Goal: Information Seeking & Learning: Learn about a topic

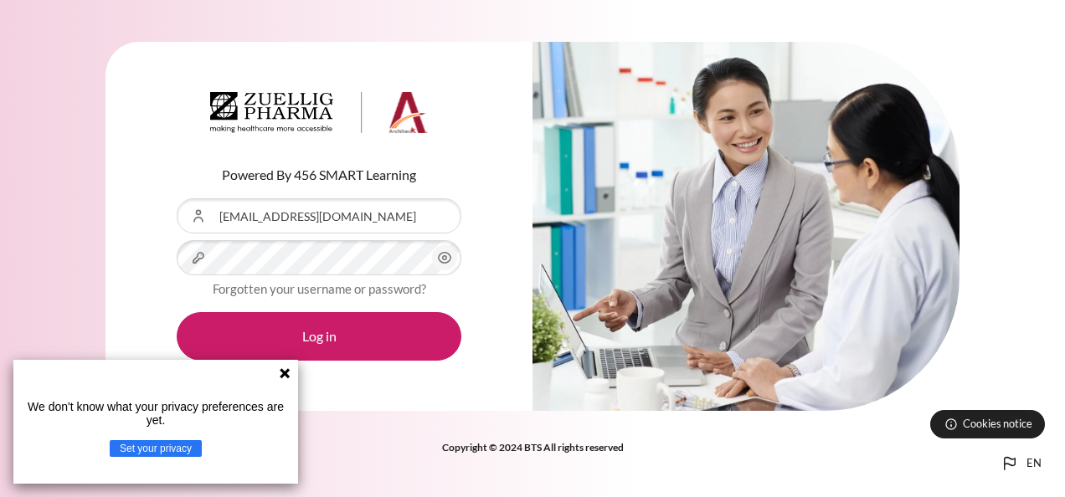
click at [454, 261] on icon "Content" at bounding box center [444, 258] width 20 height 20
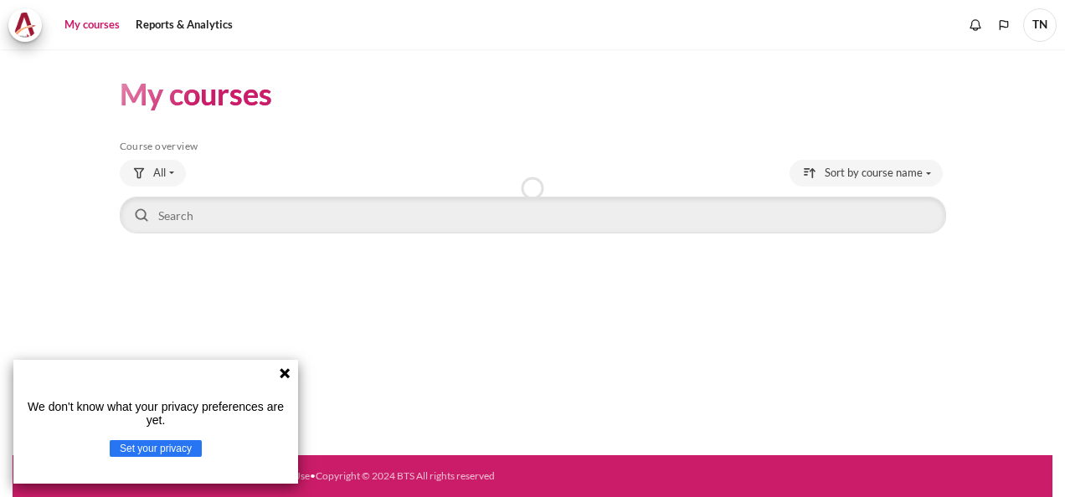
click at [286, 373] on icon at bounding box center [285, 373] width 10 height 10
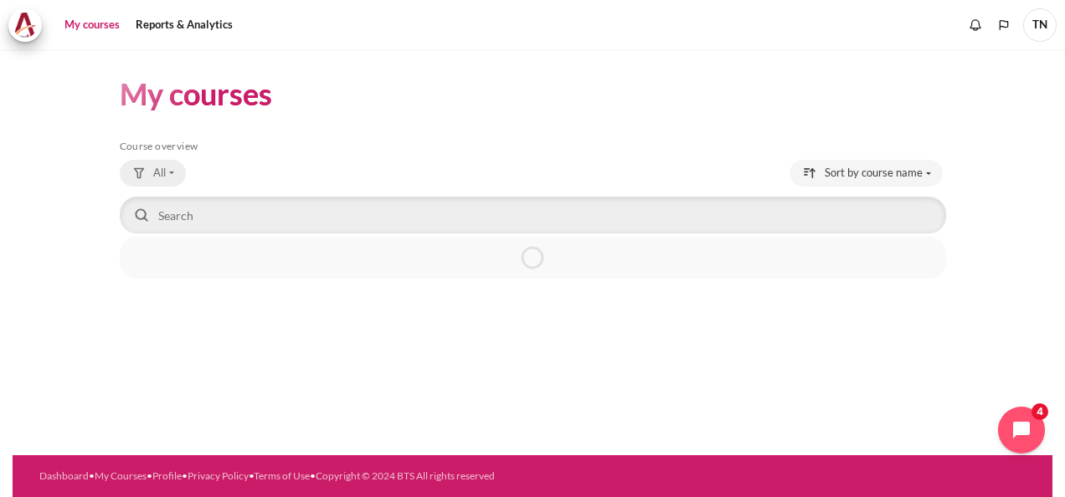
click at [172, 171] on button "All" at bounding box center [153, 173] width 66 height 27
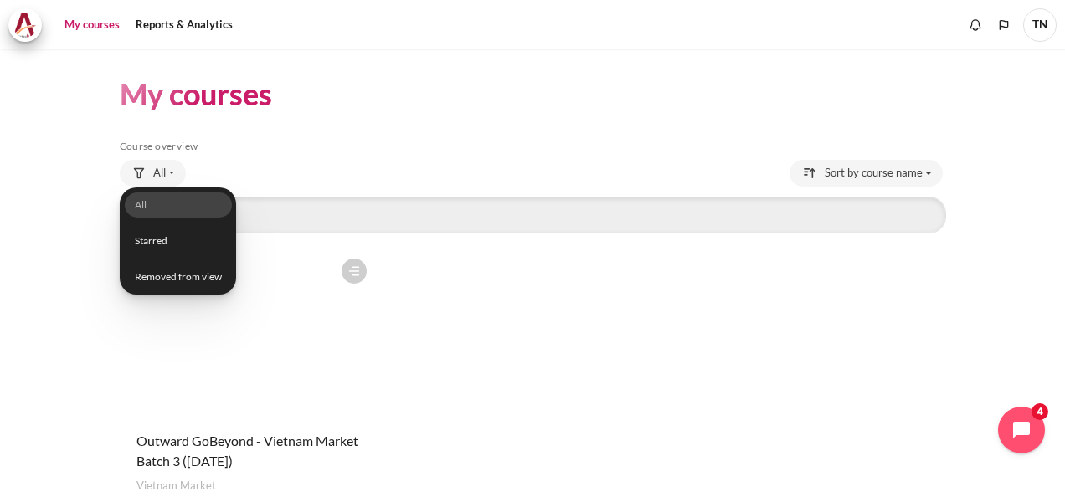
click at [316, 152] on h5 "Course overview" at bounding box center [533, 146] width 826 height 13
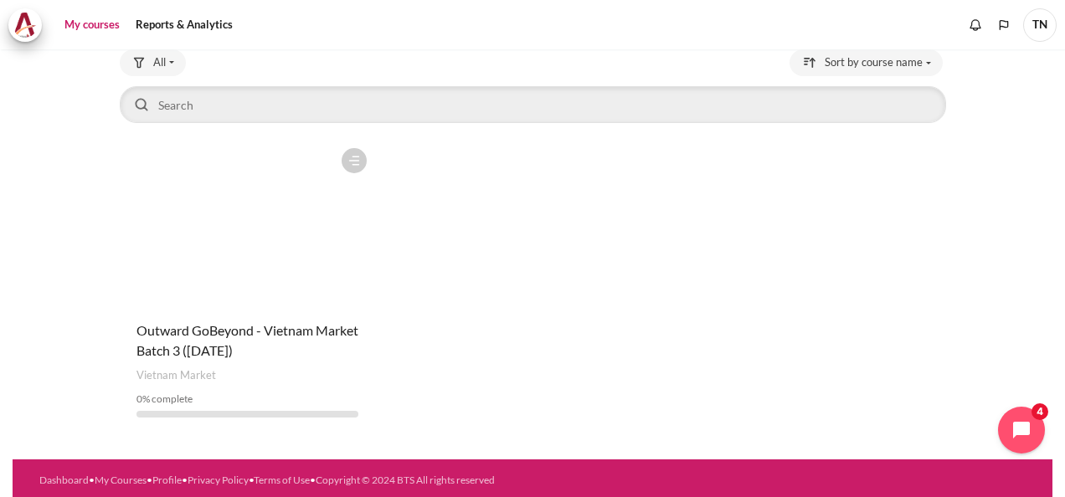
scroll to position [114, 0]
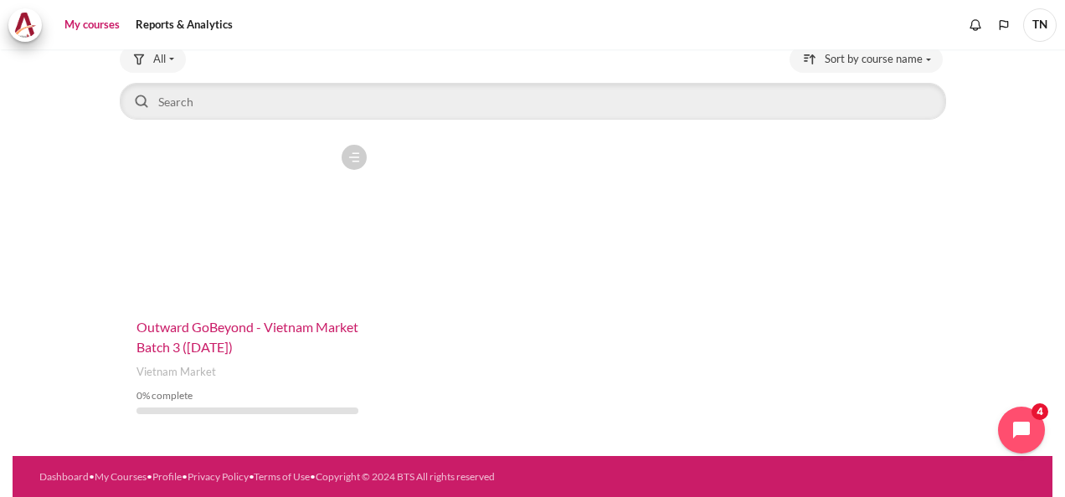
click at [222, 333] on span "Outward GoBeyond - Vietnam Market Batch 3 ([DATE])" at bounding box center [247, 337] width 222 height 36
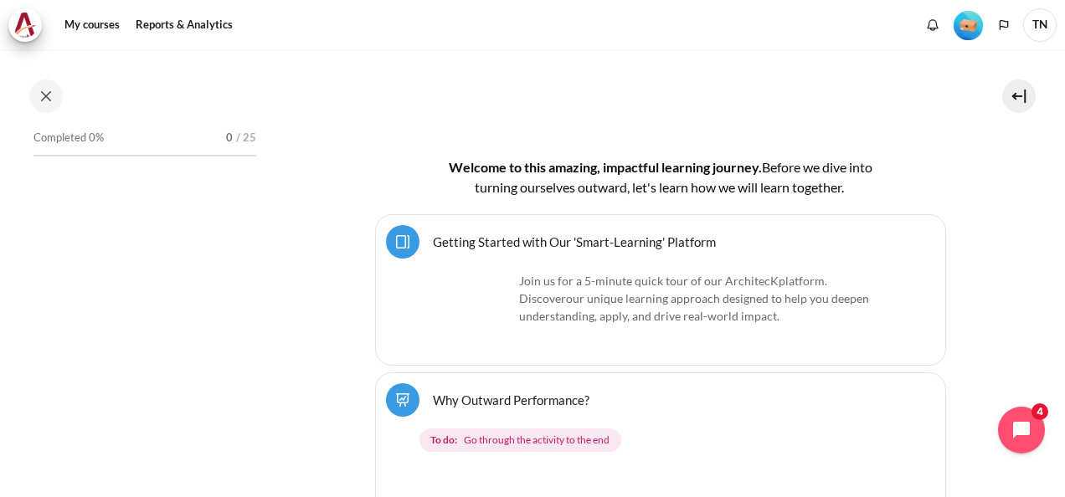
scroll to position [382, 0]
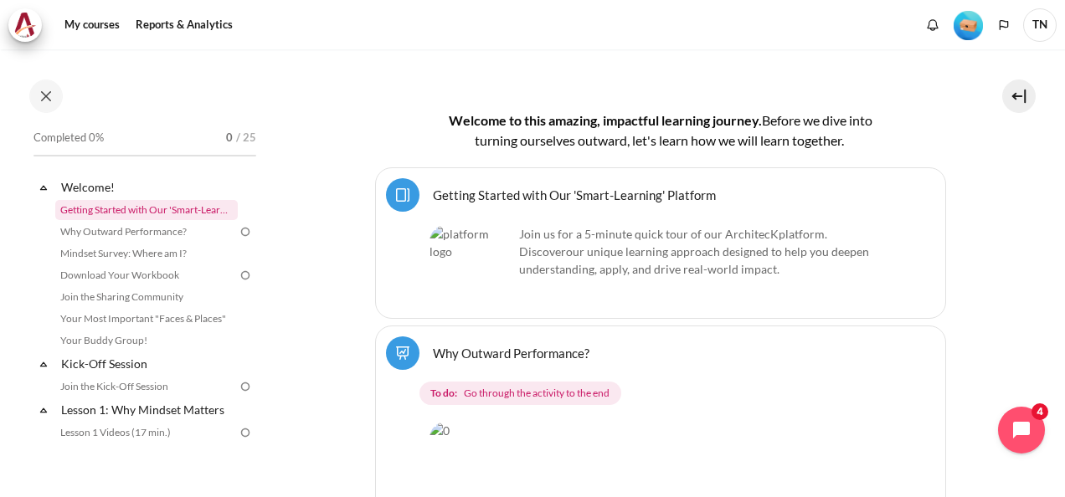
click at [154, 213] on link "Getting Started with Our 'Smart-Learning' Platform" at bounding box center [146, 210] width 182 height 20
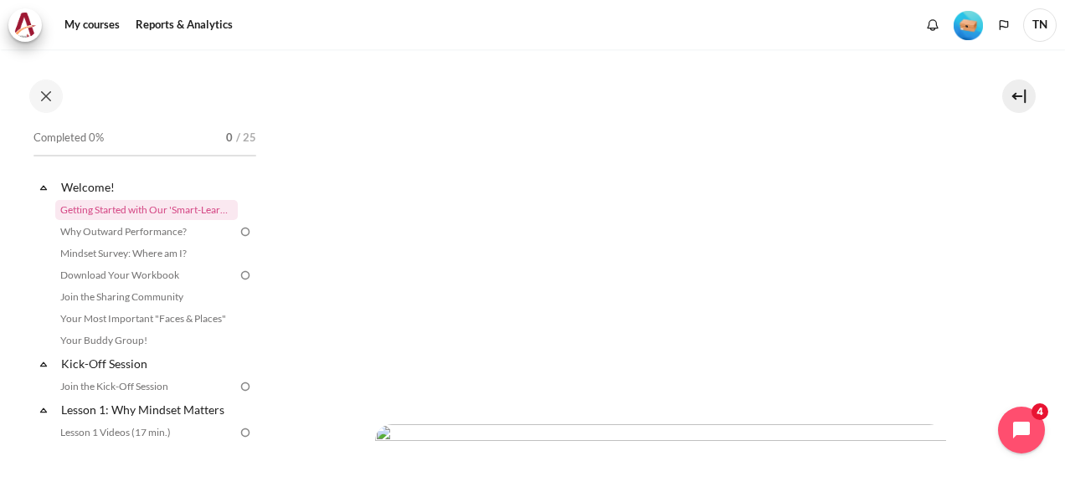
scroll to position [335, 0]
click at [142, 229] on link "Why Outward Performance?" at bounding box center [146, 232] width 182 height 20
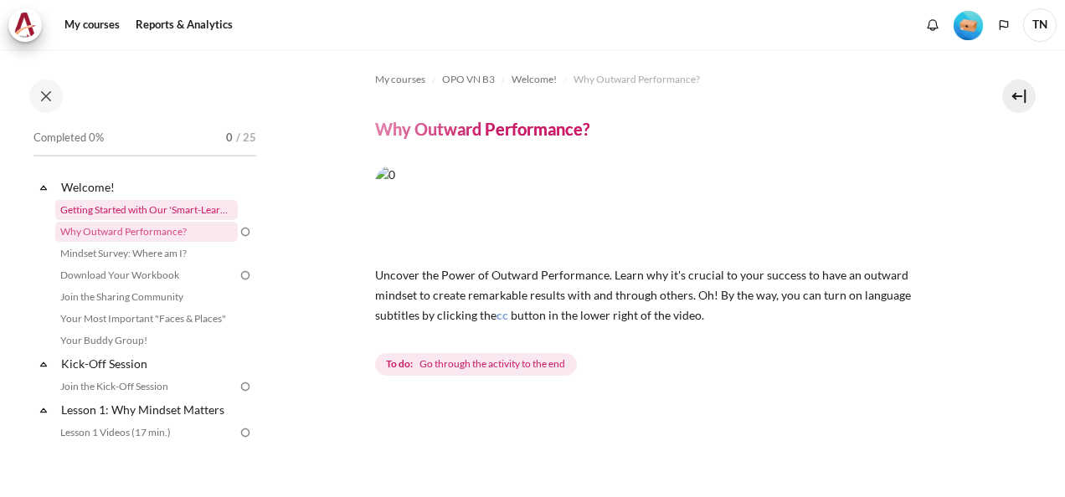
click at [132, 214] on link "Getting Started with Our 'Smart-Learning' Platform" at bounding box center [146, 210] width 182 height 20
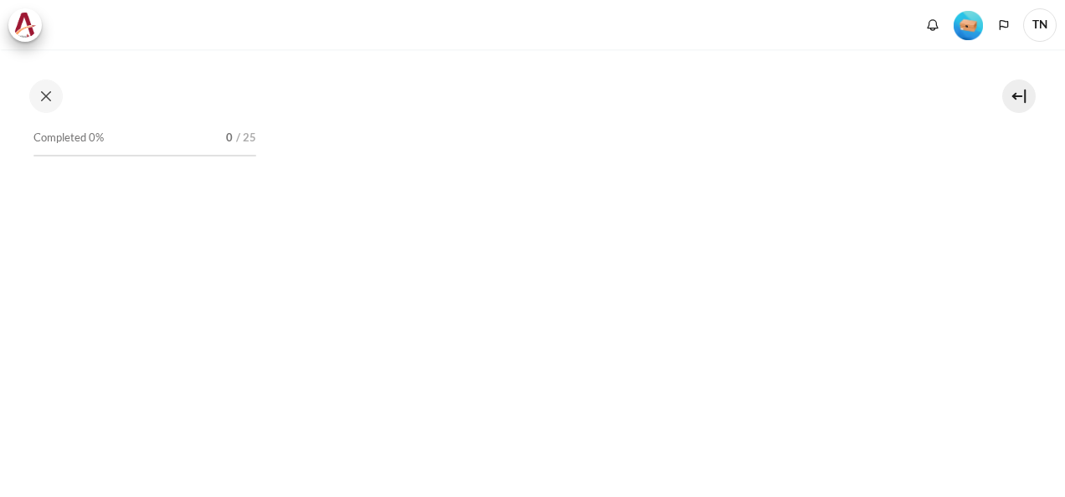
scroll to position [502, 0]
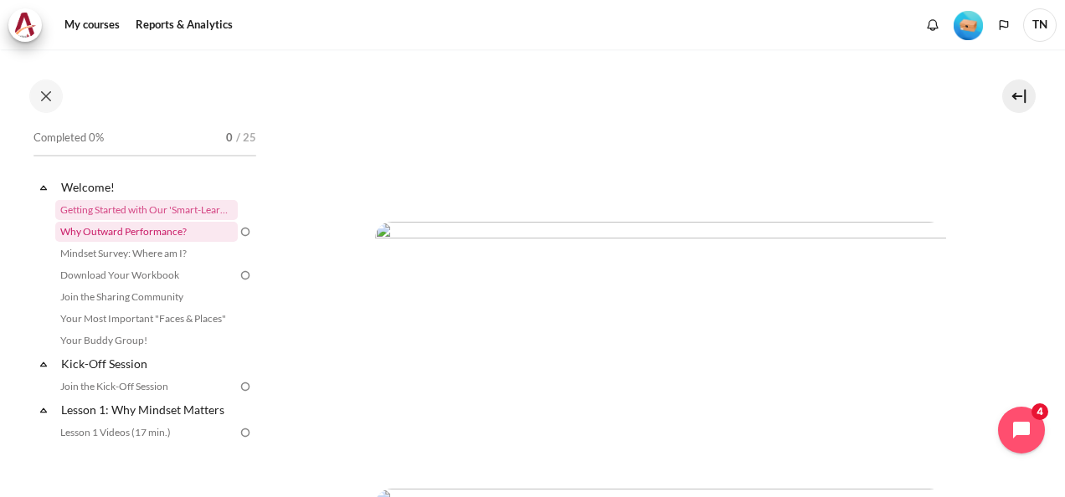
click at [156, 228] on link "Why Outward Performance?" at bounding box center [146, 232] width 182 height 20
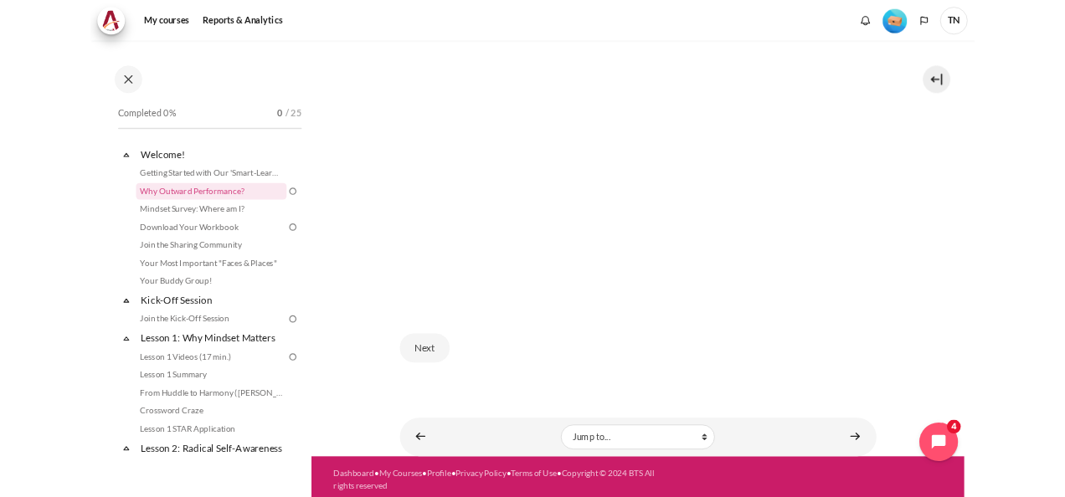
scroll to position [419, 0]
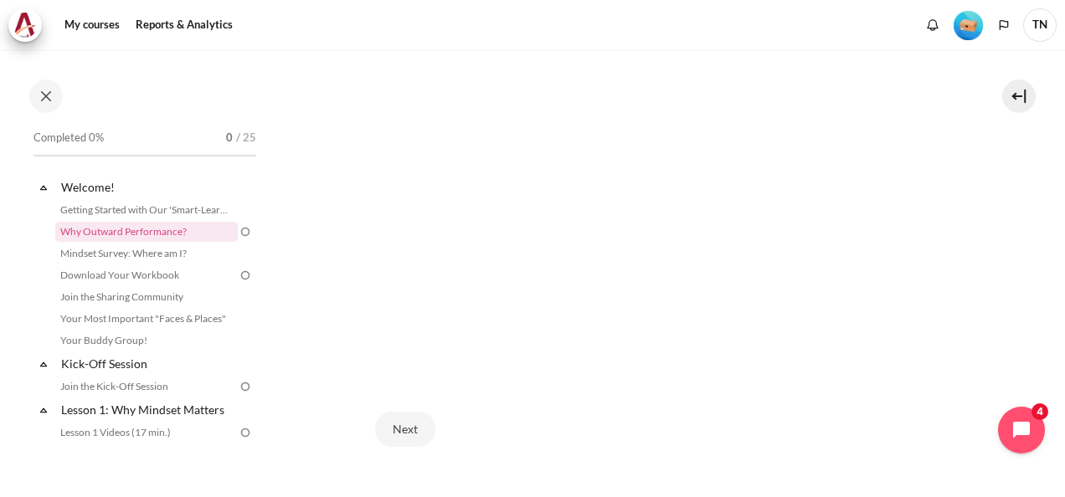
click at [700, 428] on div "Next" at bounding box center [660, 429] width 571 height 69
click at [167, 255] on link "Mindset Survey: Where am I?" at bounding box center [146, 254] width 182 height 20
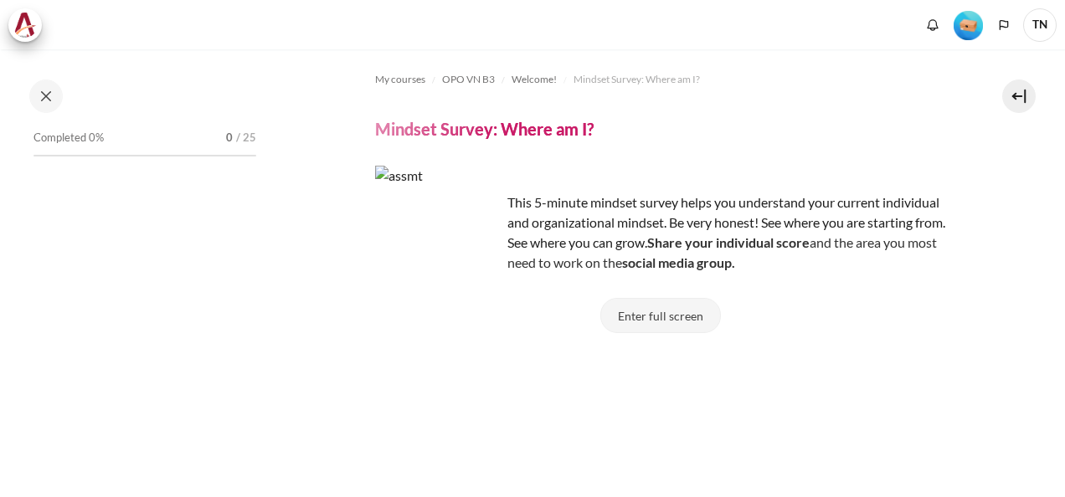
click at [660, 316] on button "Enter full screen" at bounding box center [660, 315] width 121 height 35
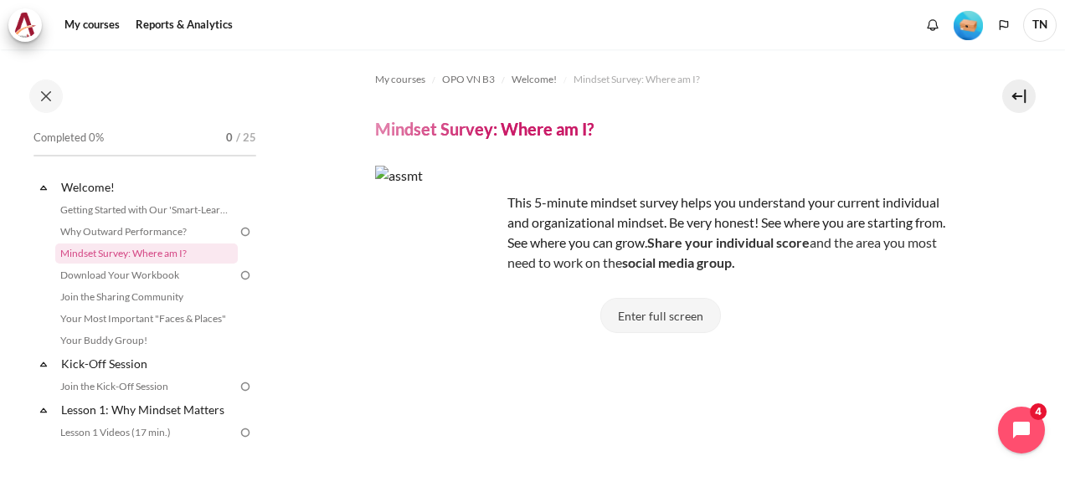
click at [660, 315] on button "Enter full screen" at bounding box center [660, 315] width 121 height 35
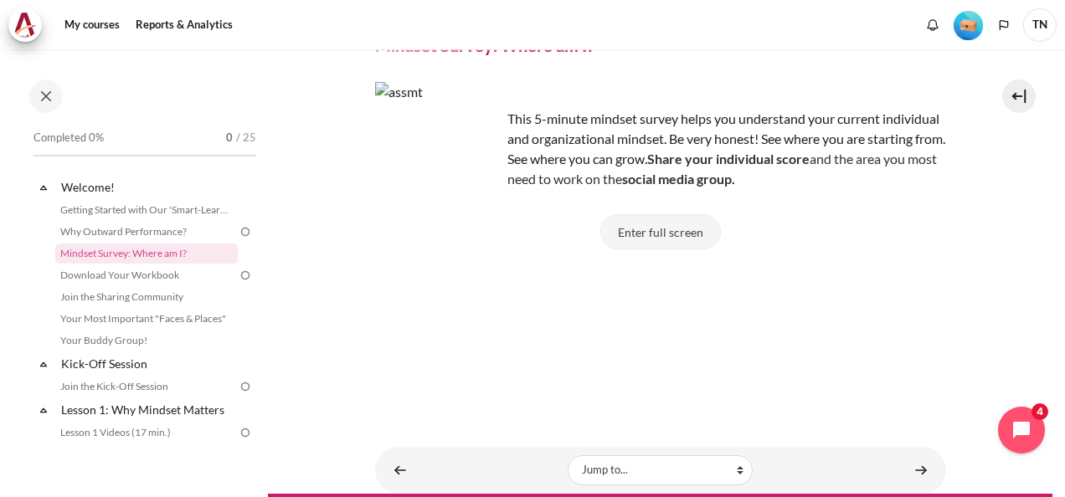
click at [660, 233] on button "Enter full screen" at bounding box center [660, 231] width 121 height 35
click at [667, 238] on button "Enter full screen" at bounding box center [660, 231] width 121 height 35
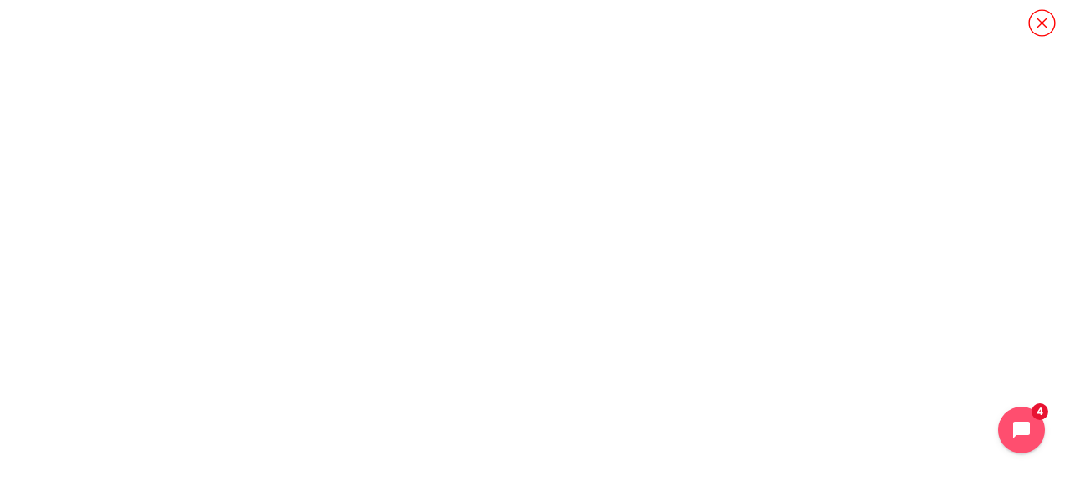
scroll to position [6, 0]
click at [1035, 23] on icon "Content" at bounding box center [1041, 22] width 29 height 29
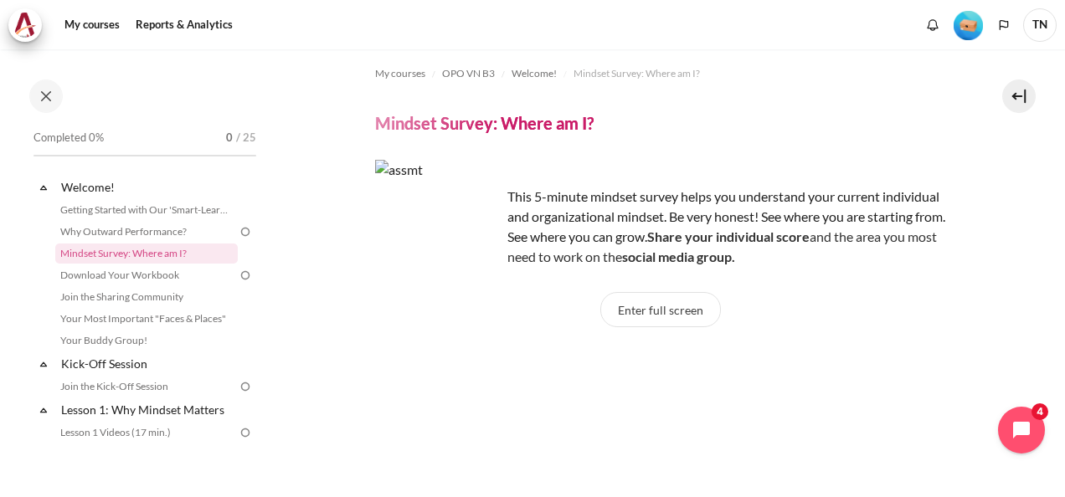
click at [239, 229] on img at bounding box center [245, 231] width 15 height 15
click at [238, 234] on img at bounding box center [245, 231] width 15 height 15
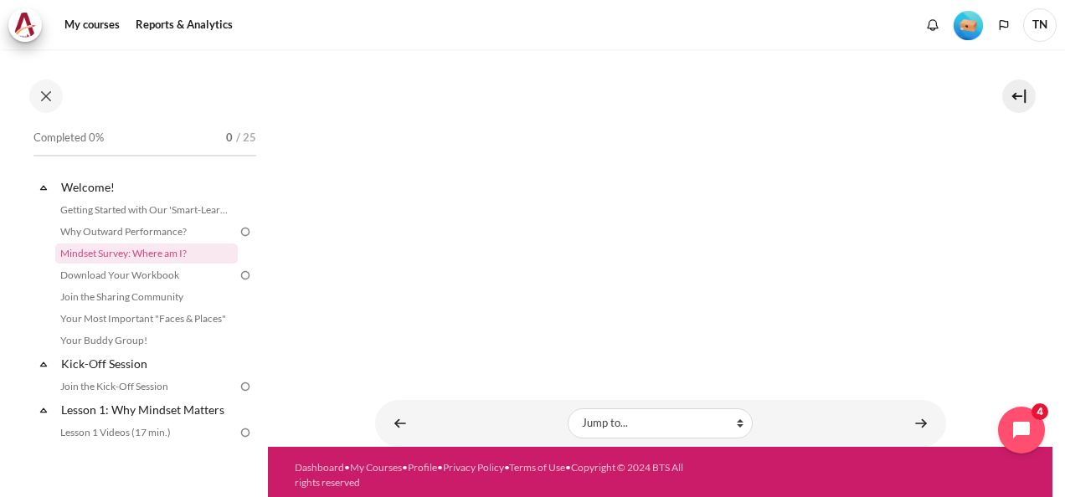
scroll to position [437, 0]
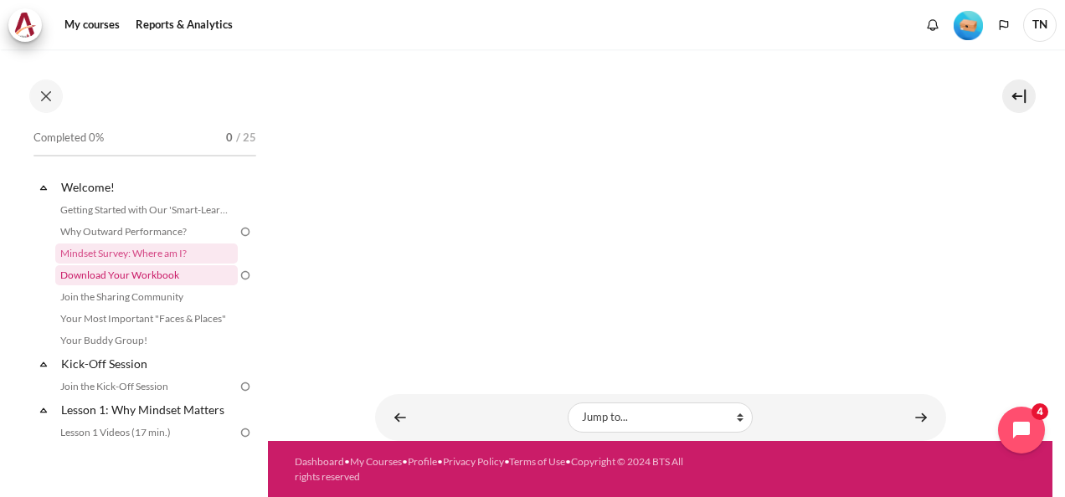
click at [126, 275] on link "Download Your Workbook" at bounding box center [146, 275] width 182 height 20
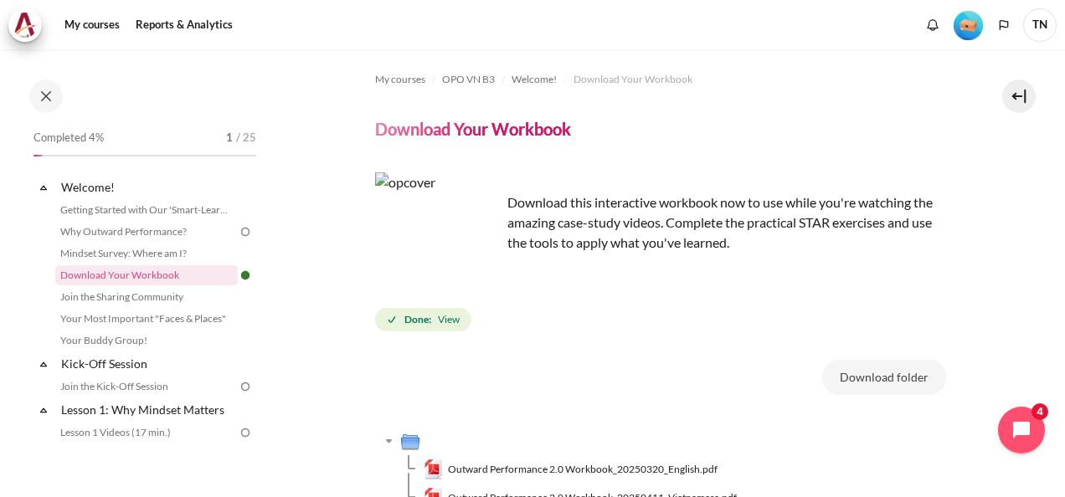
scroll to position [84, 0]
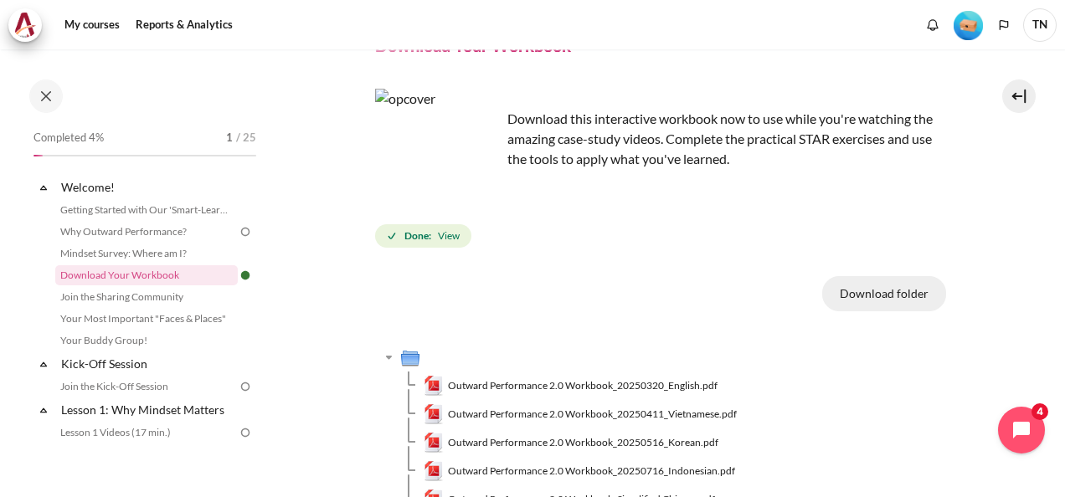
click at [880, 290] on button "Download folder" at bounding box center [884, 293] width 124 height 35
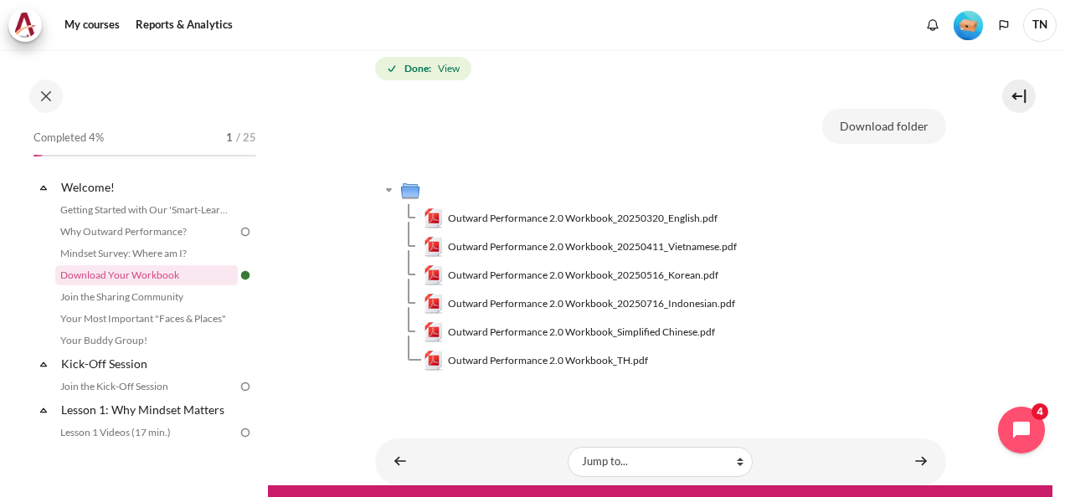
scroll to position [295, 0]
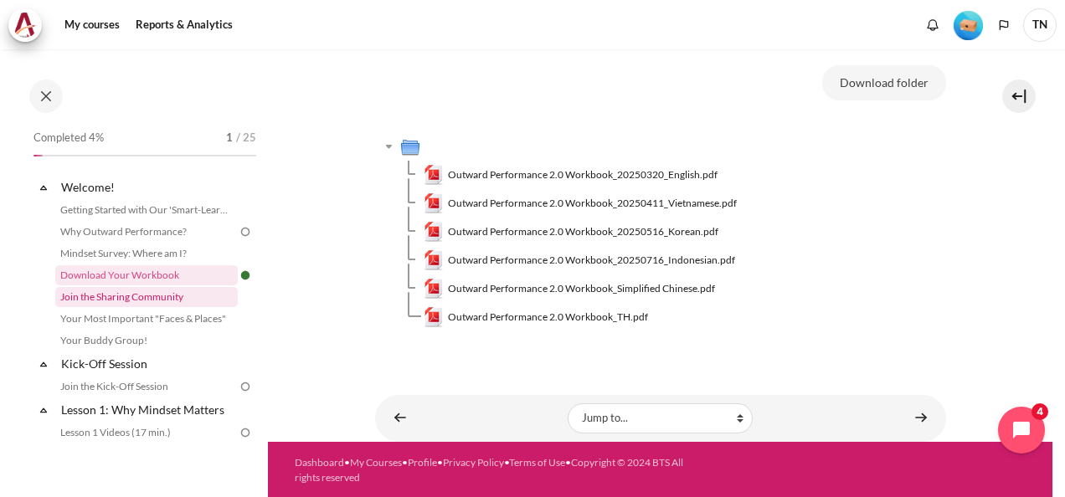
click at [129, 296] on link "Join the Sharing Community" at bounding box center [146, 297] width 182 height 20
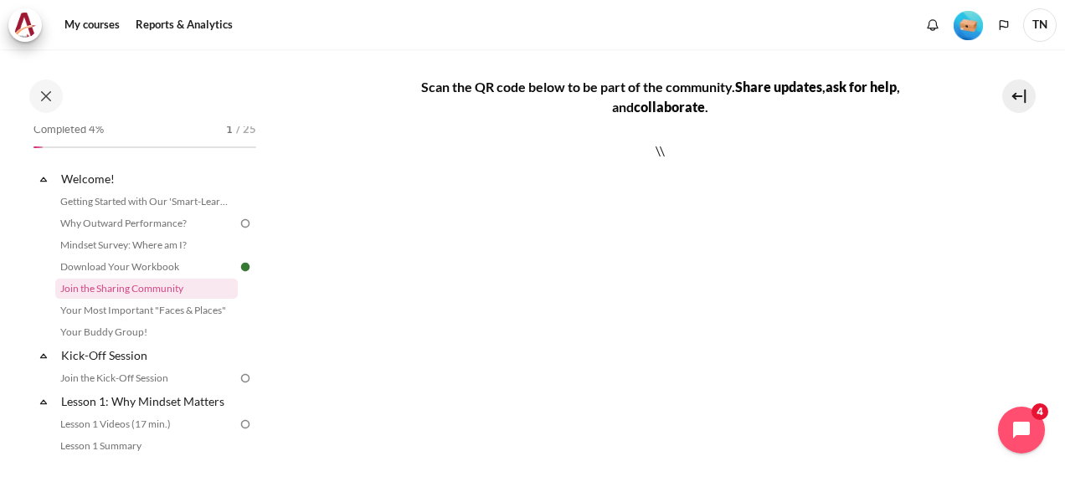
scroll to position [84, 0]
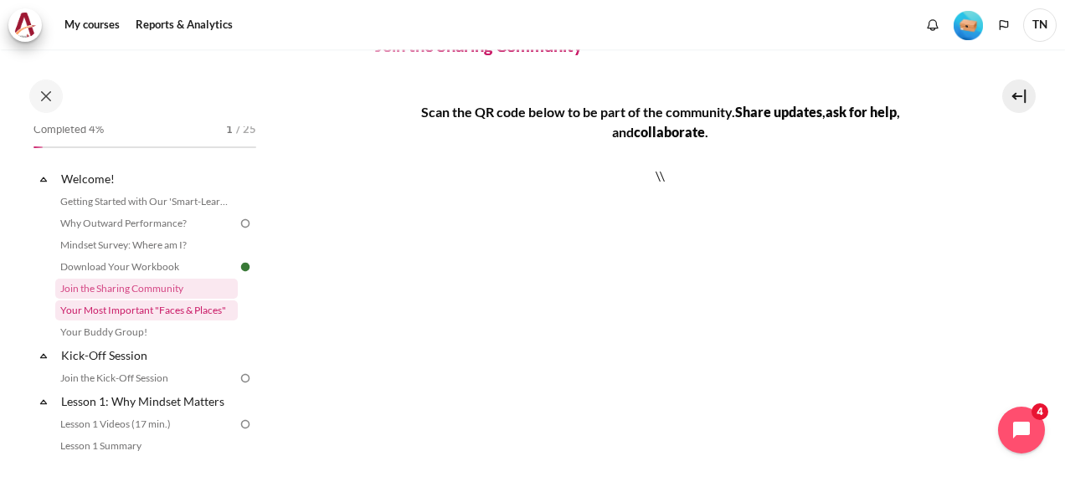
click at [157, 311] on link "Your Most Important "Faces & Places"" at bounding box center [146, 311] width 182 height 20
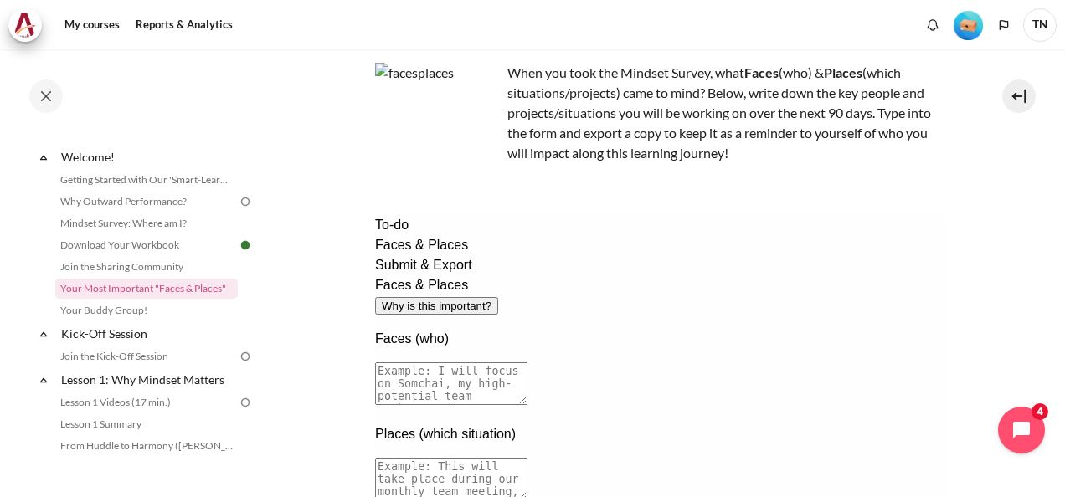
scroll to position [167, 0]
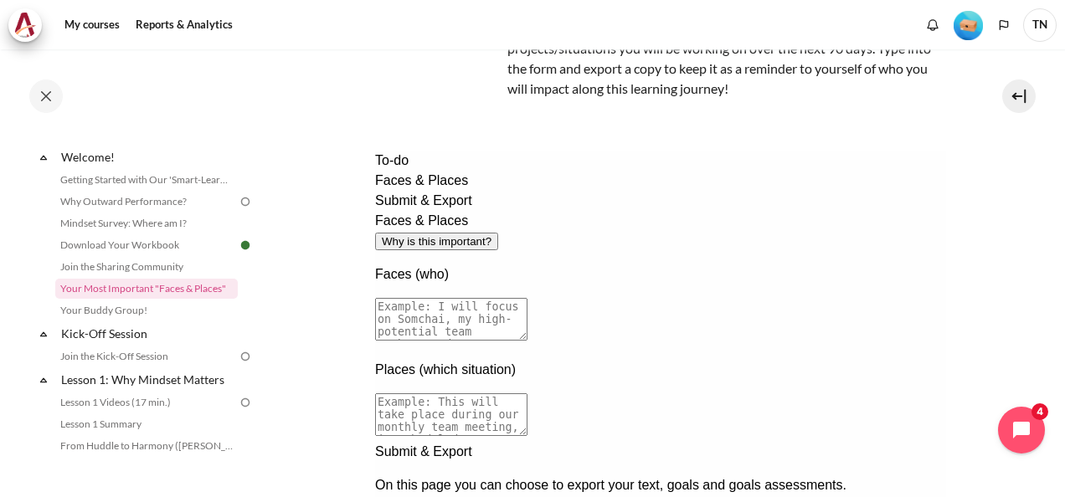
click at [527, 298] on textarea at bounding box center [450, 319] width 152 height 43
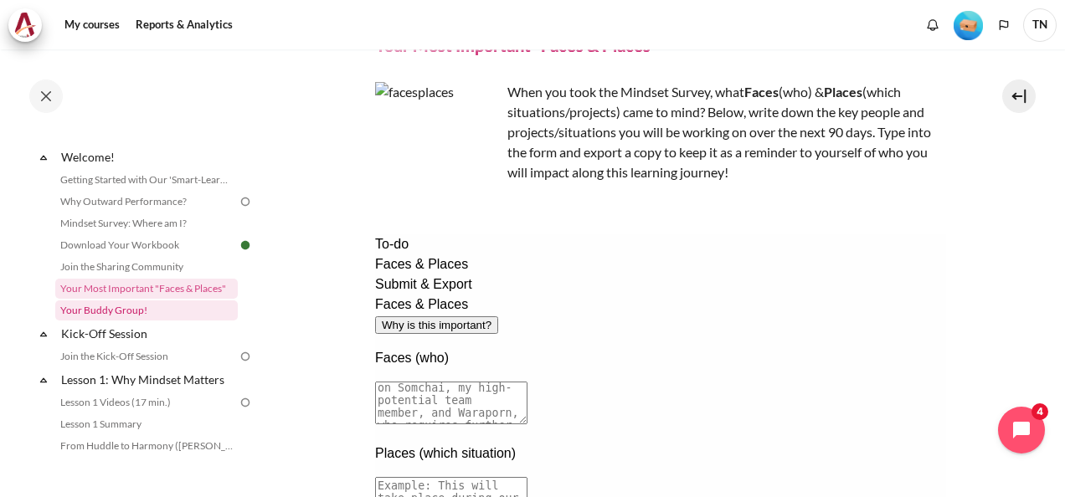
click at [156, 308] on link "Your Buddy Group!" at bounding box center [146, 311] width 182 height 20
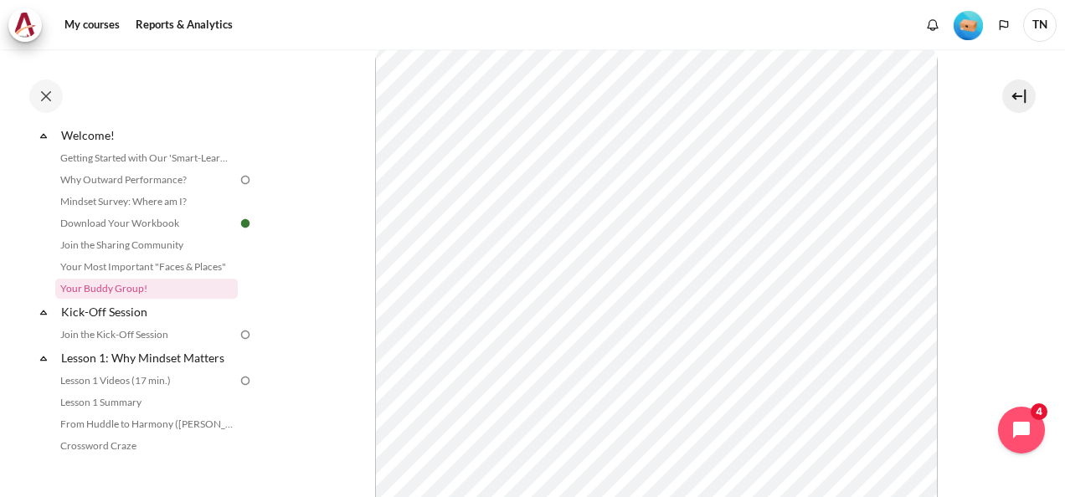
scroll to position [455, 0]
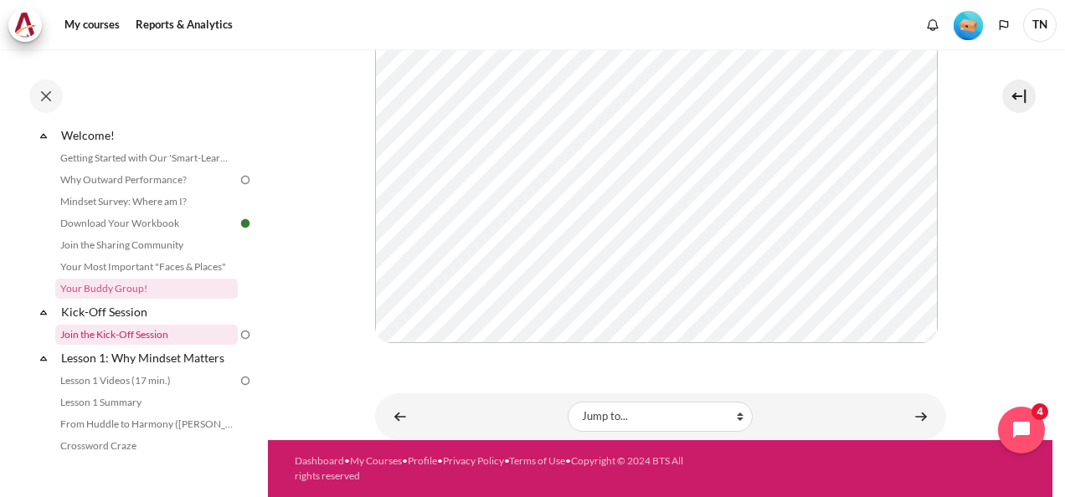
click at [146, 335] on link "Join the Kick-Off Session" at bounding box center [146, 335] width 182 height 20
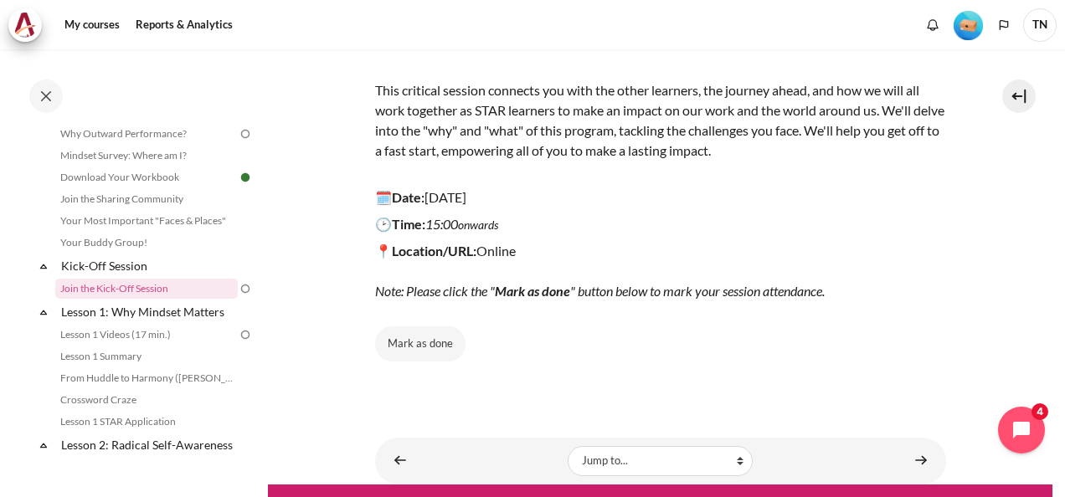
scroll to position [246, 0]
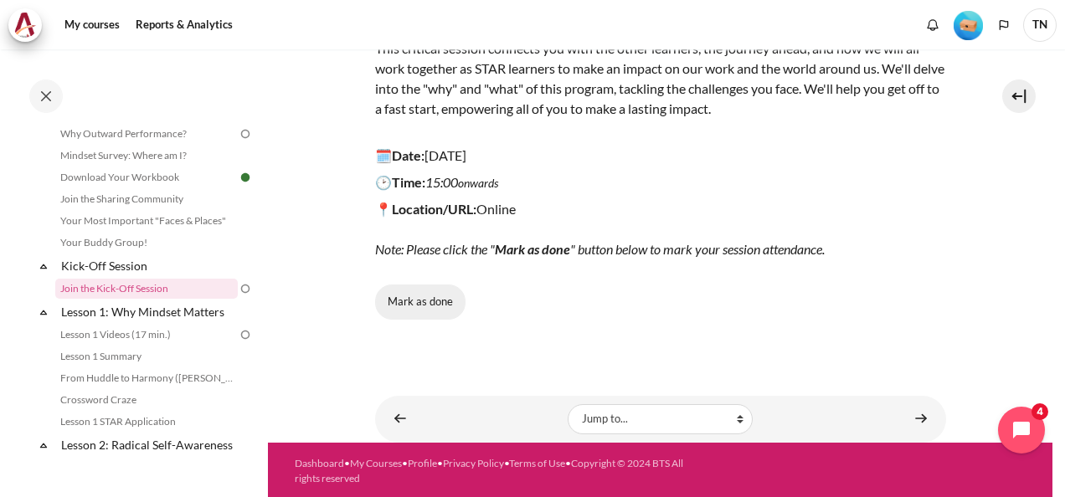
click at [430, 306] on button "Mark as done" at bounding box center [420, 302] width 90 height 35
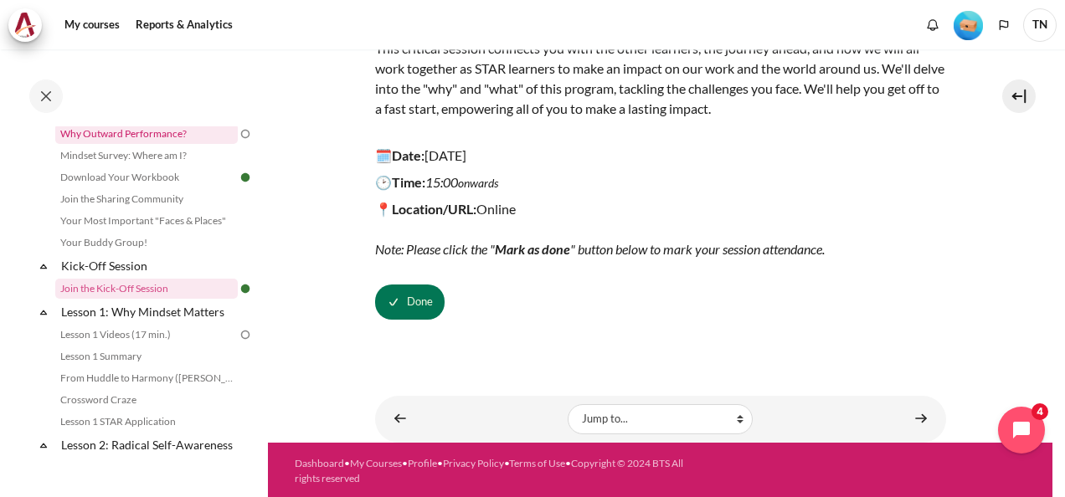
click at [208, 134] on link "Why Outward Performance?" at bounding box center [146, 134] width 182 height 20
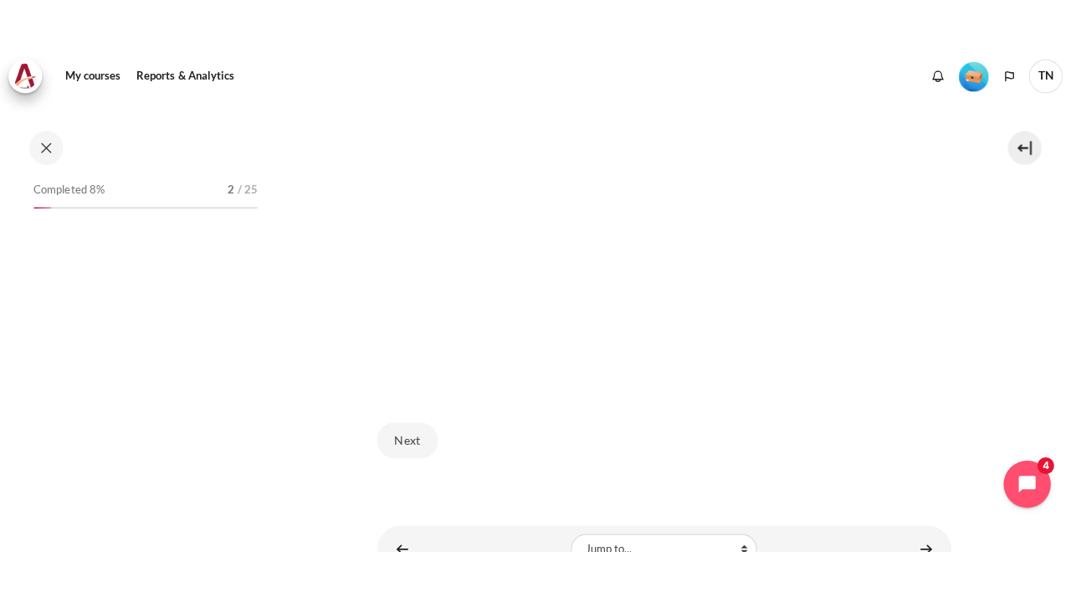
scroll to position [533, 0]
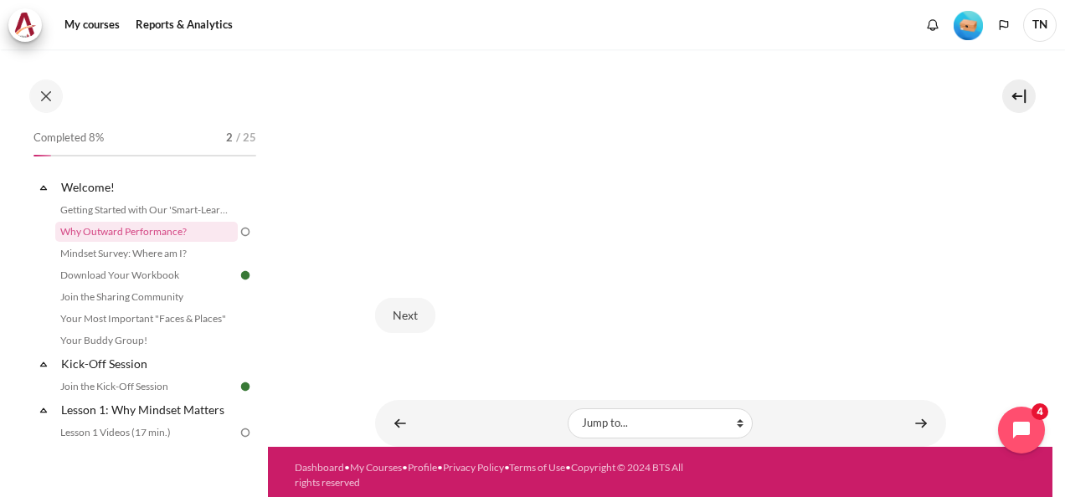
click at [238, 229] on img at bounding box center [245, 231] width 15 height 15
click at [238, 233] on img at bounding box center [245, 231] width 15 height 15
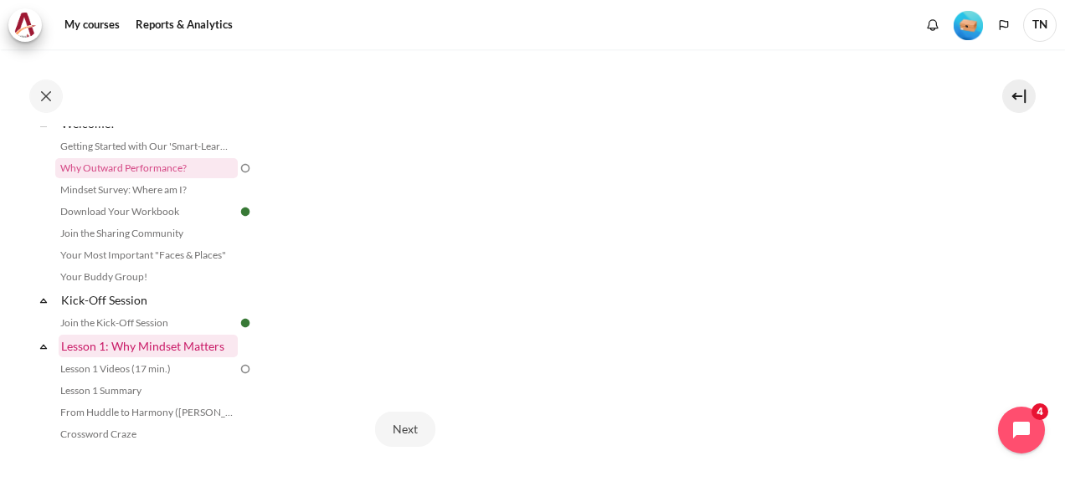
scroll to position [84, 0]
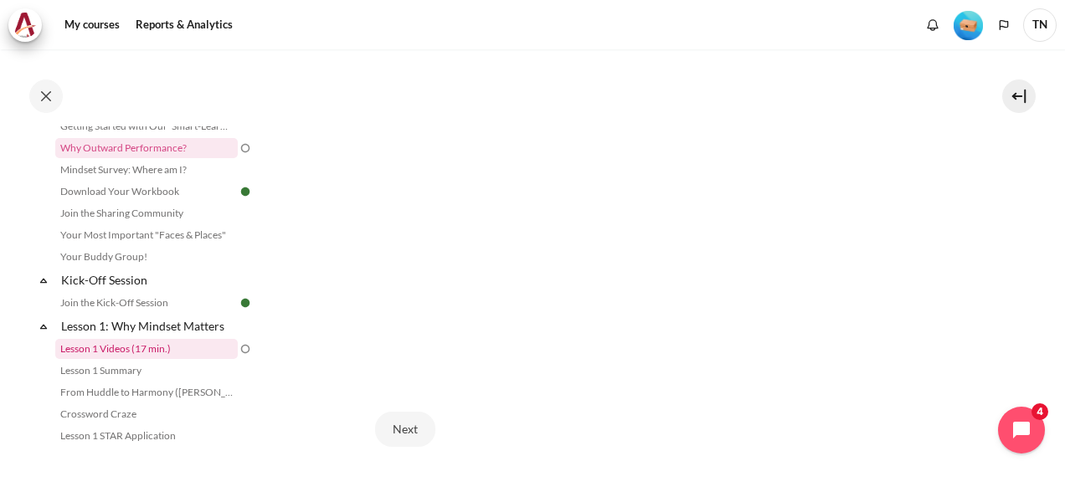
click at [160, 351] on link "Lesson 1 Videos (17 min.)" at bounding box center [146, 349] width 182 height 20
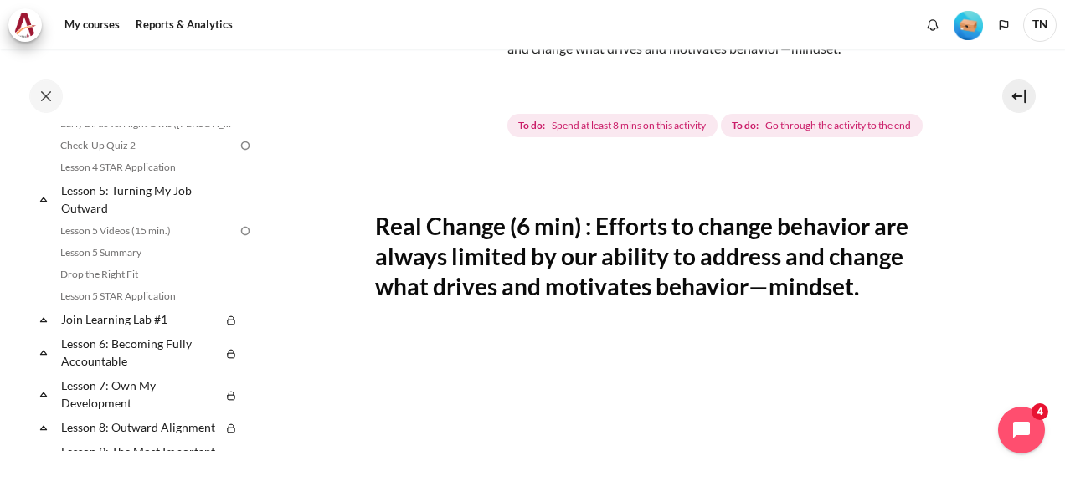
scroll to position [814, 0]
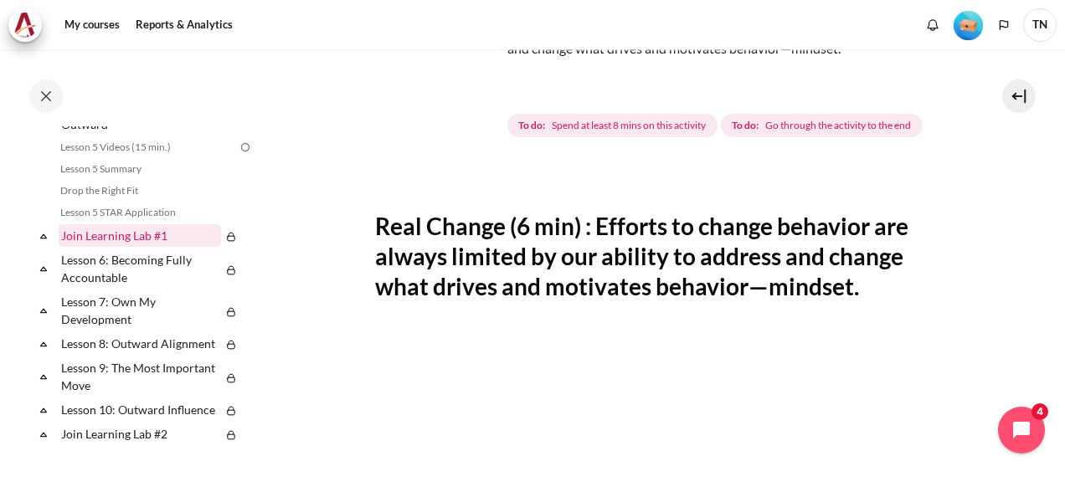
click at [127, 247] on link "Join Learning Lab #1" at bounding box center [140, 235] width 162 height 23
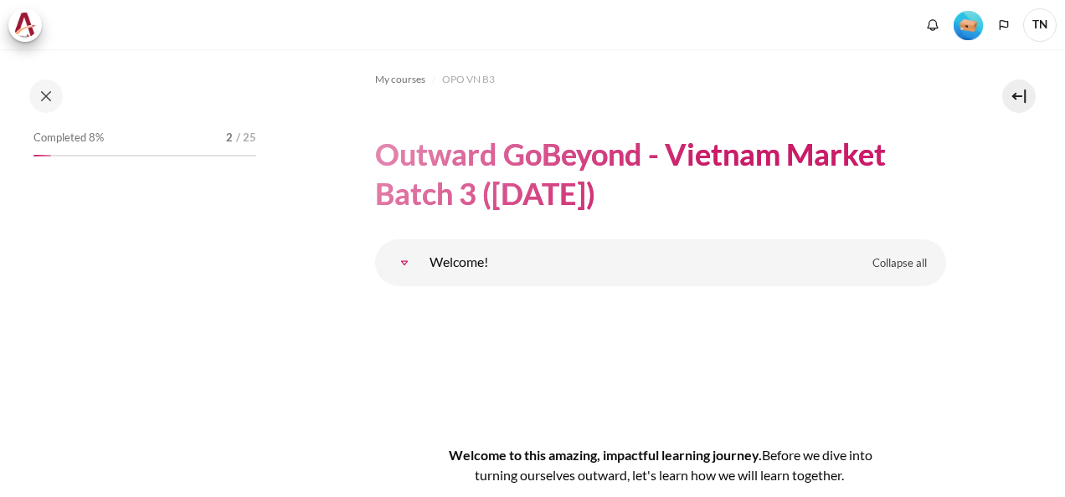
scroll to position [9889, 0]
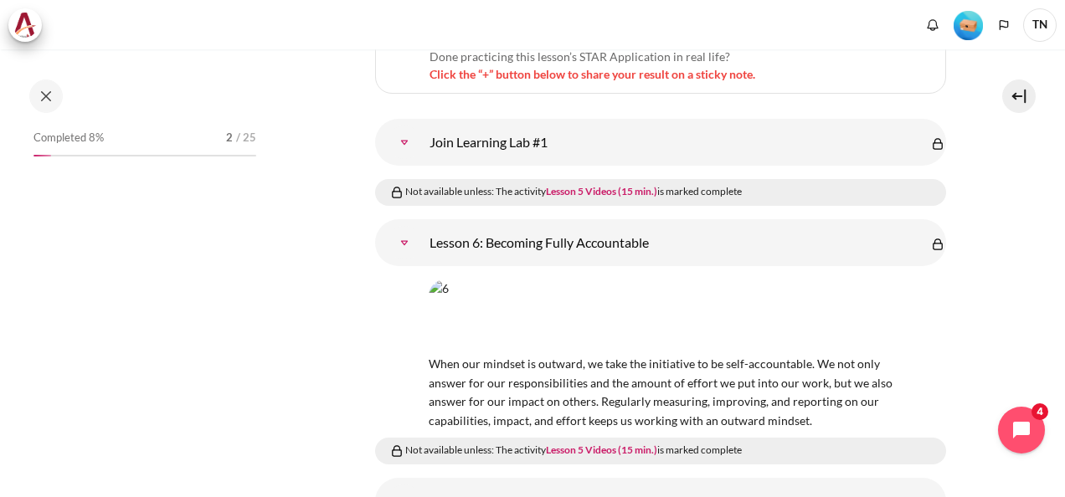
click at [407, 126] on link "Join Learning Lab #1" at bounding box center [404, 142] width 33 height 33
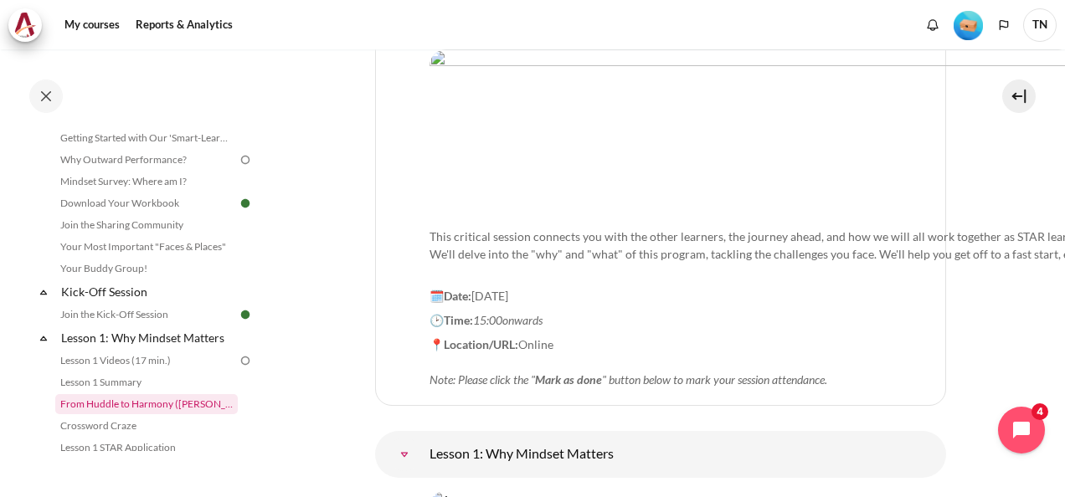
scroll to position [84, 0]
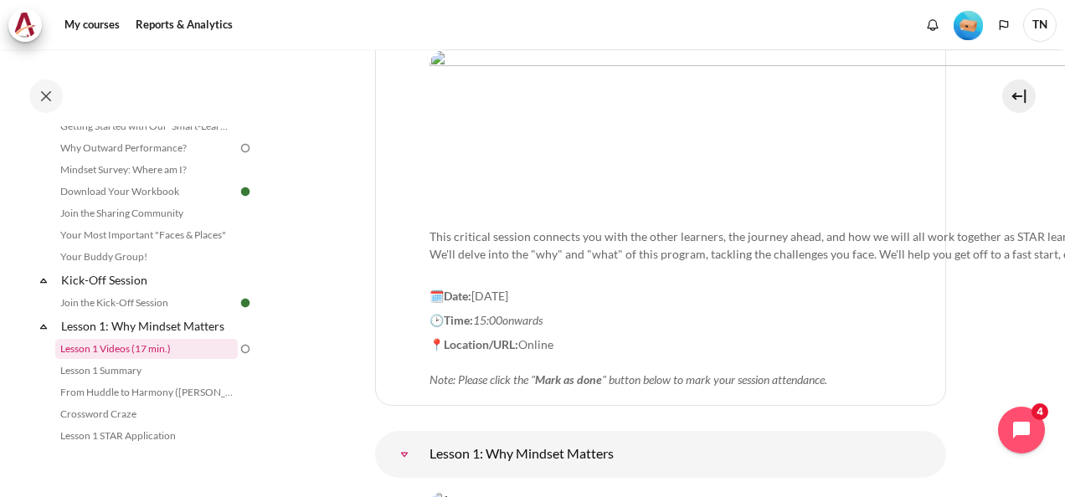
click at [141, 345] on link "Lesson 1 Videos (17 min.)" at bounding box center [146, 349] width 182 height 20
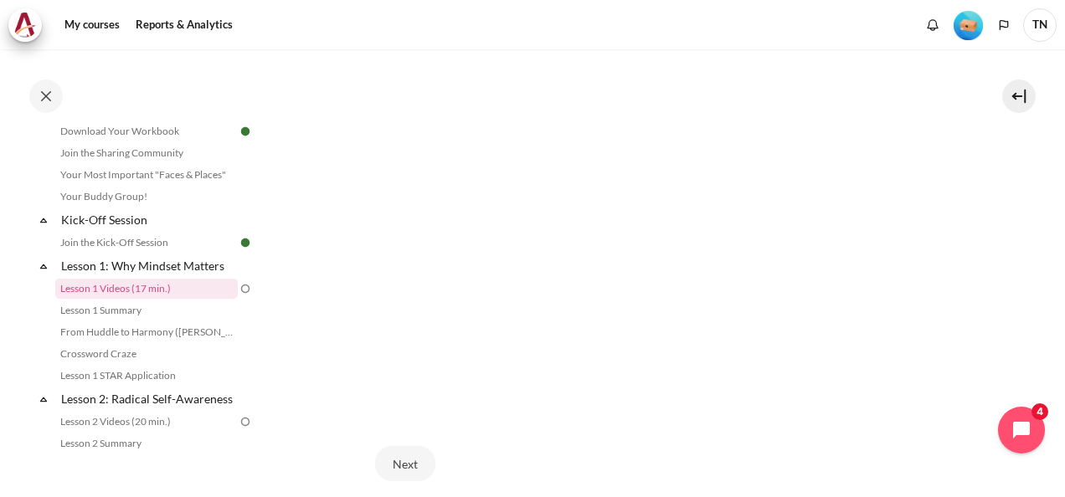
scroll to position [781, 0]
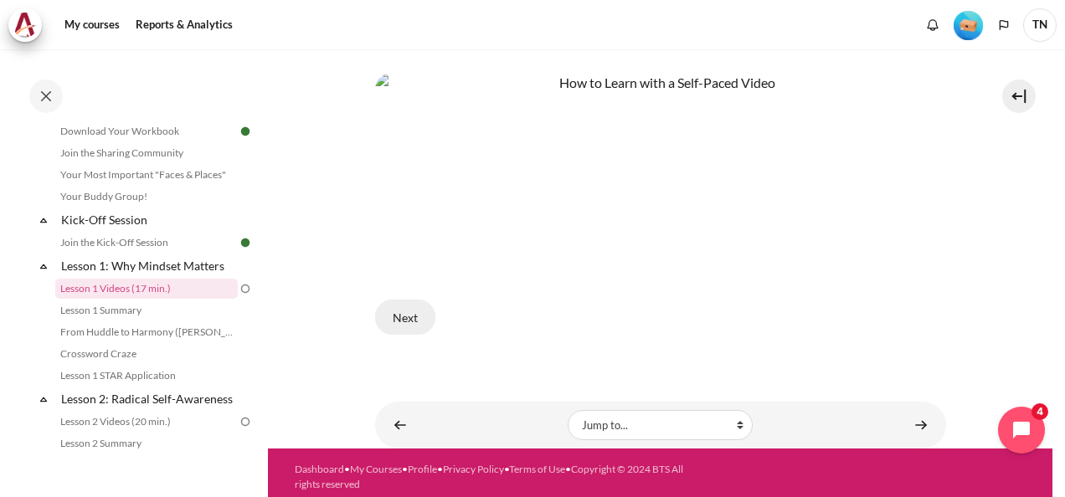
click at [414, 306] on button "Next" at bounding box center [405, 317] width 60 height 35
click at [402, 303] on button "Next" at bounding box center [405, 317] width 60 height 35
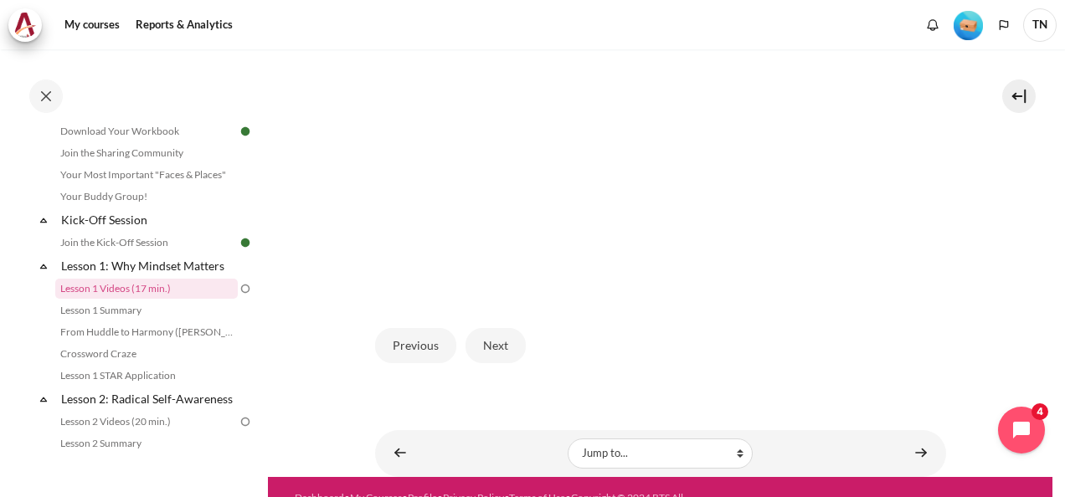
scroll to position [442, 0]
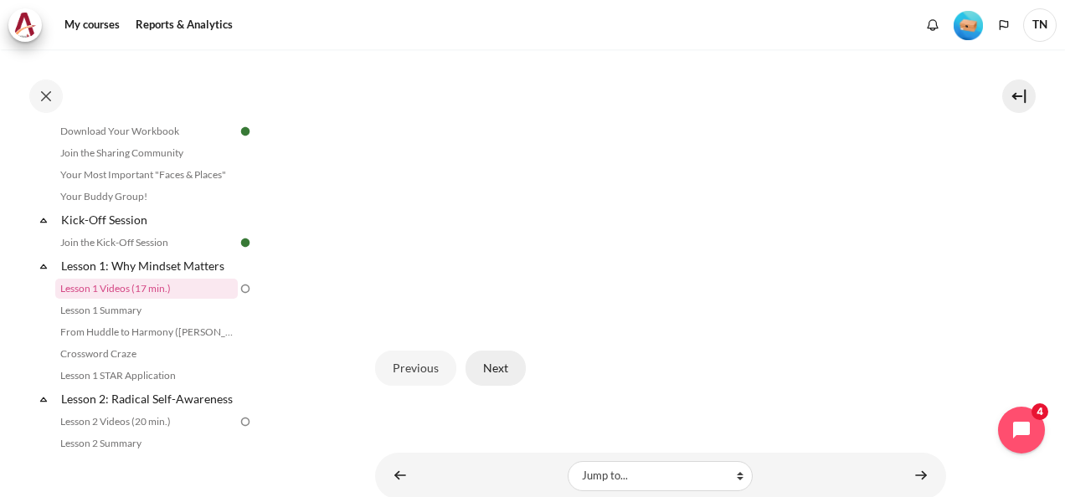
click at [487, 386] on button "Next" at bounding box center [495, 368] width 60 height 35
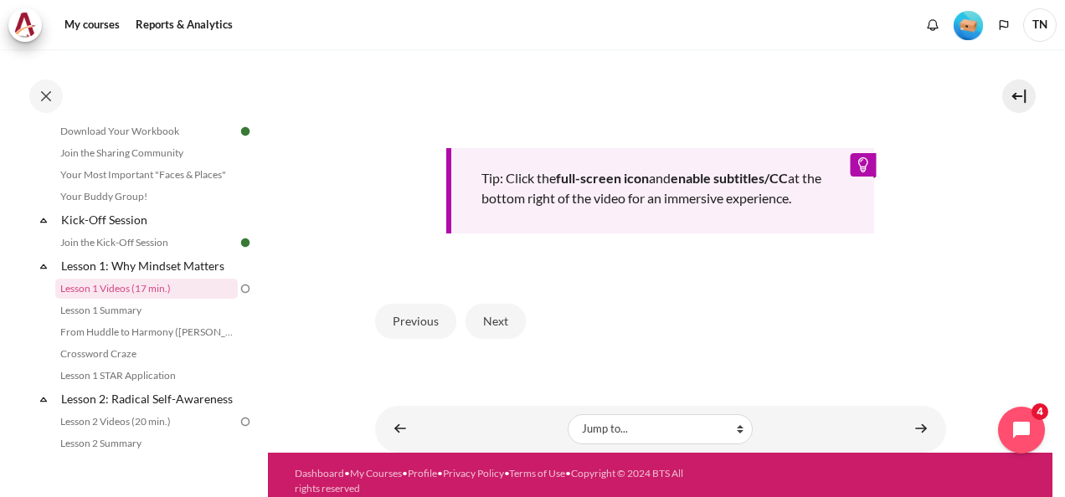
scroll to position [753, 0]
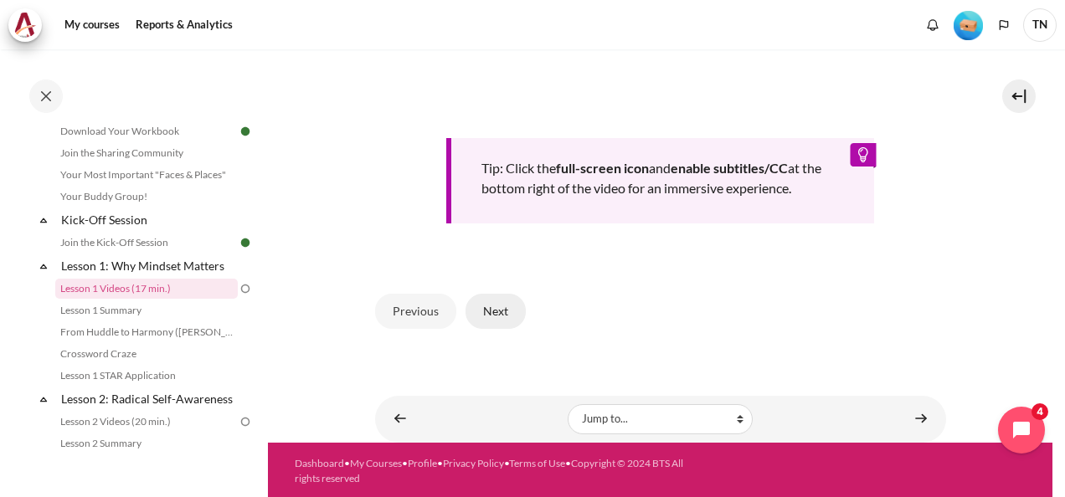
click at [504, 329] on button "Next" at bounding box center [495, 311] width 60 height 35
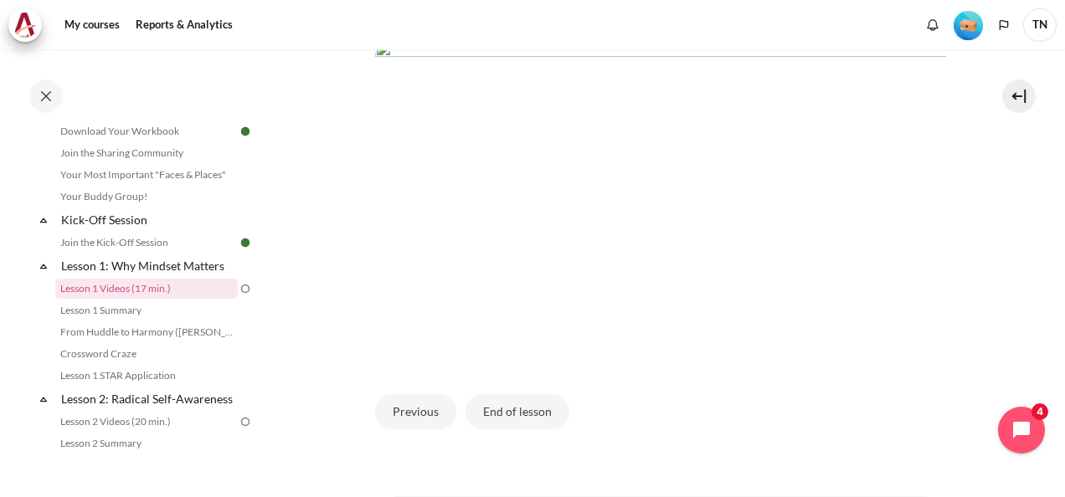
scroll to position [525, 0]
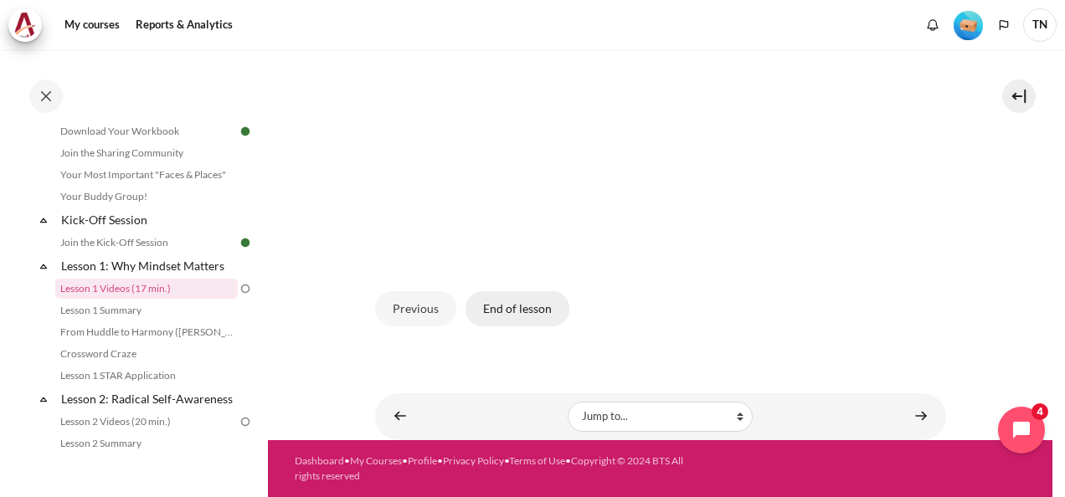
click at [519, 310] on button "End of lesson" at bounding box center [517, 308] width 104 height 35
click at [507, 312] on button "End of lesson" at bounding box center [517, 308] width 104 height 35
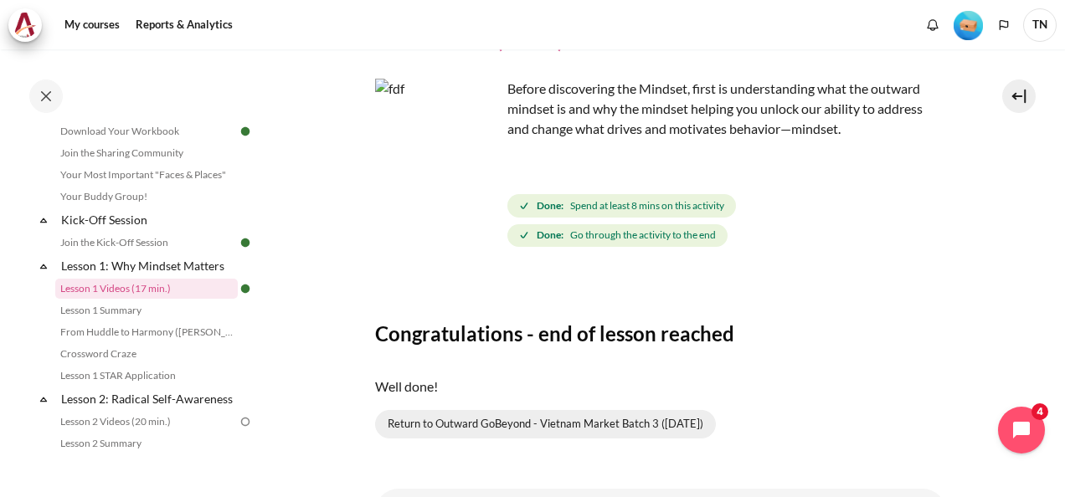
scroll to position [181, 0]
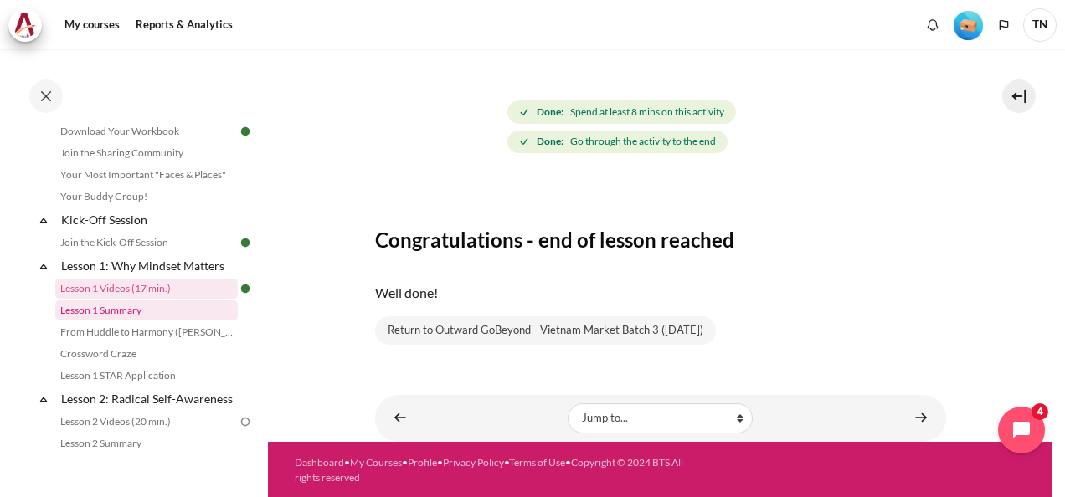
click at [145, 316] on link "Lesson 1 Summary" at bounding box center [146, 311] width 182 height 20
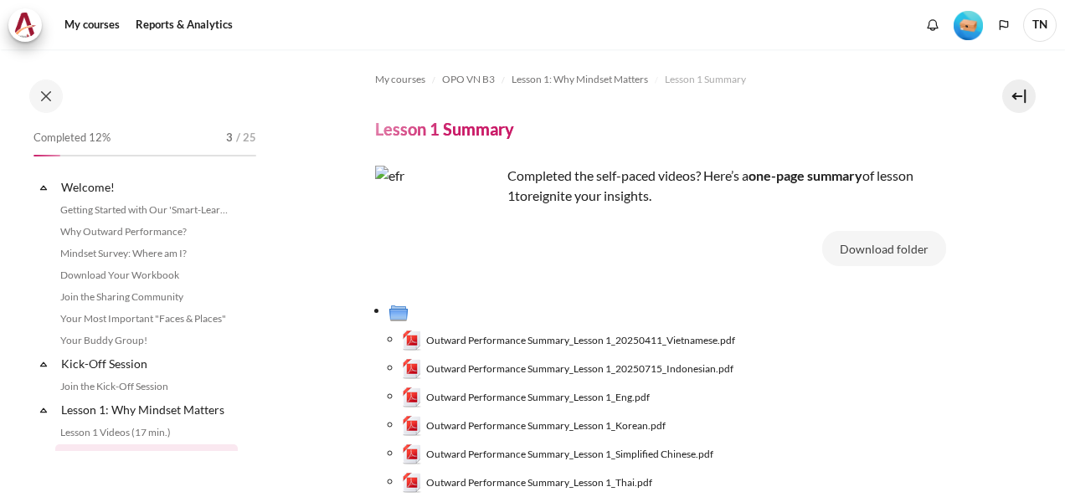
scroll to position [166, 0]
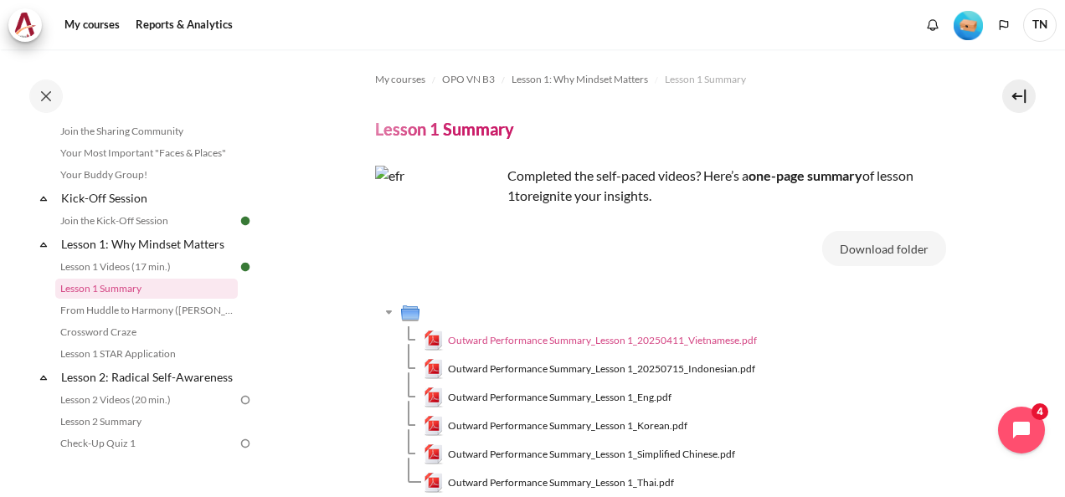
click at [695, 340] on span "Outward Performance Summary_Lesson 1_20250411_Vietnamese.pdf" at bounding box center [602, 340] width 309 height 15
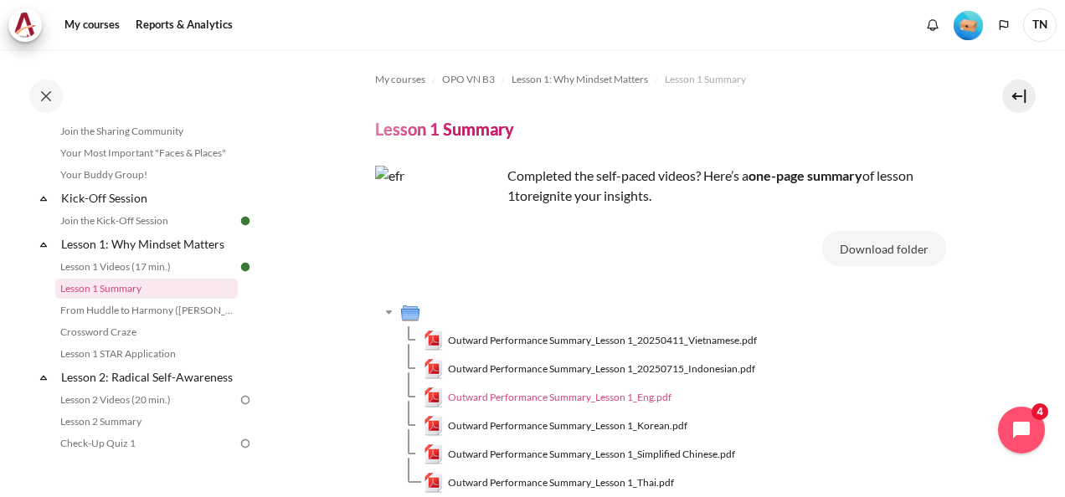
click at [653, 393] on span "Outward Performance Summary_Lesson 1_Eng.pdf" at bounding box center [559, 397] width 223 height 15
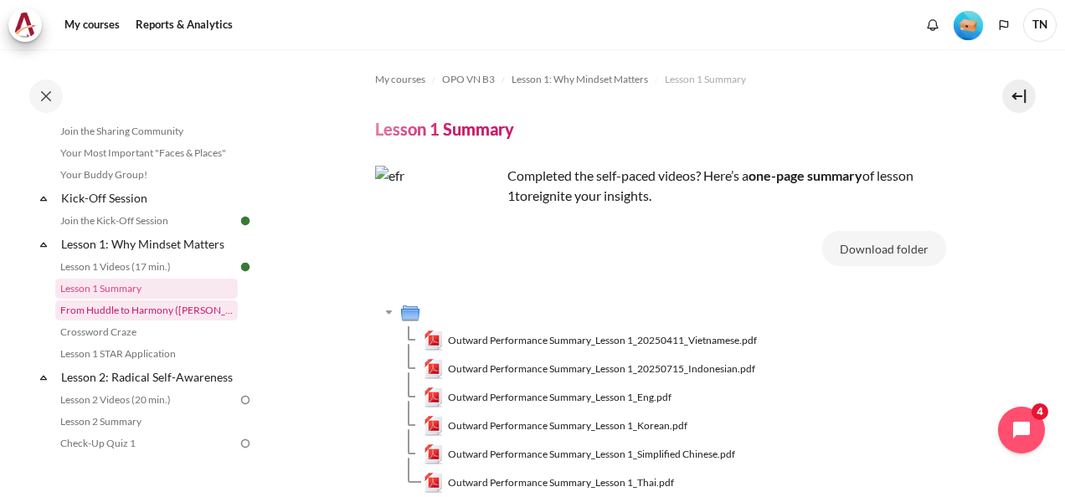
scroll to position [167, 0]
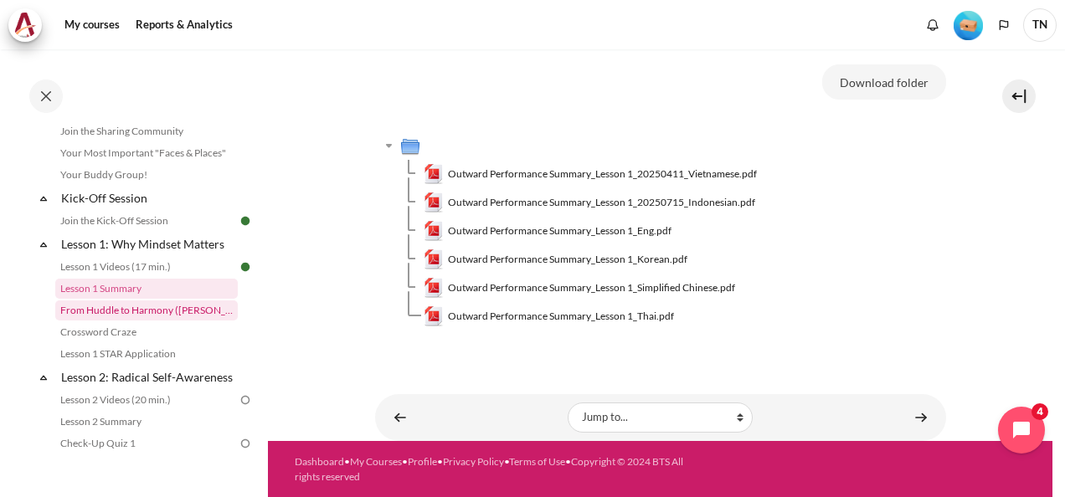
click at [179, 312] on link "From Huddle to Harmony ([PERSON_NAME]'s Story)" at bounding box center [146, 311] width 182 height 20
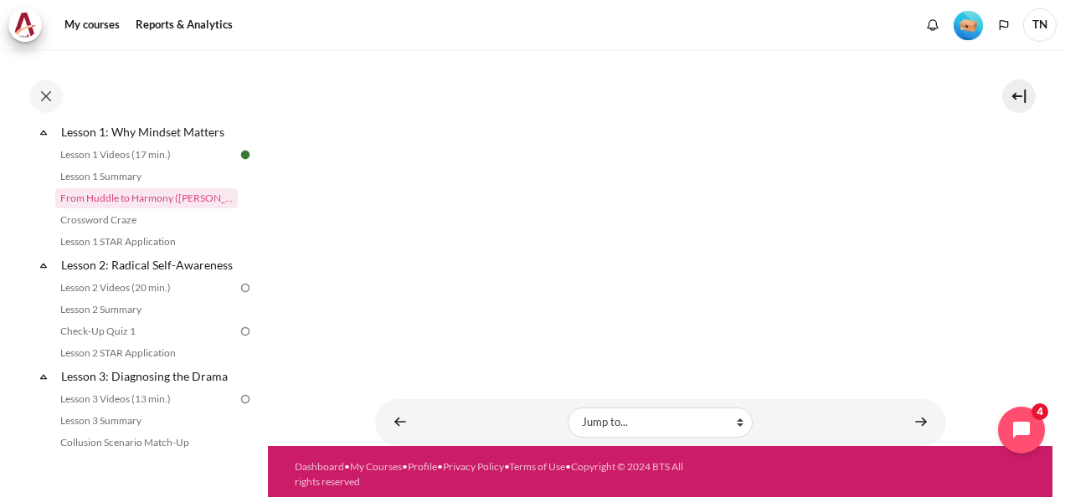
scroll to position [271, 0]
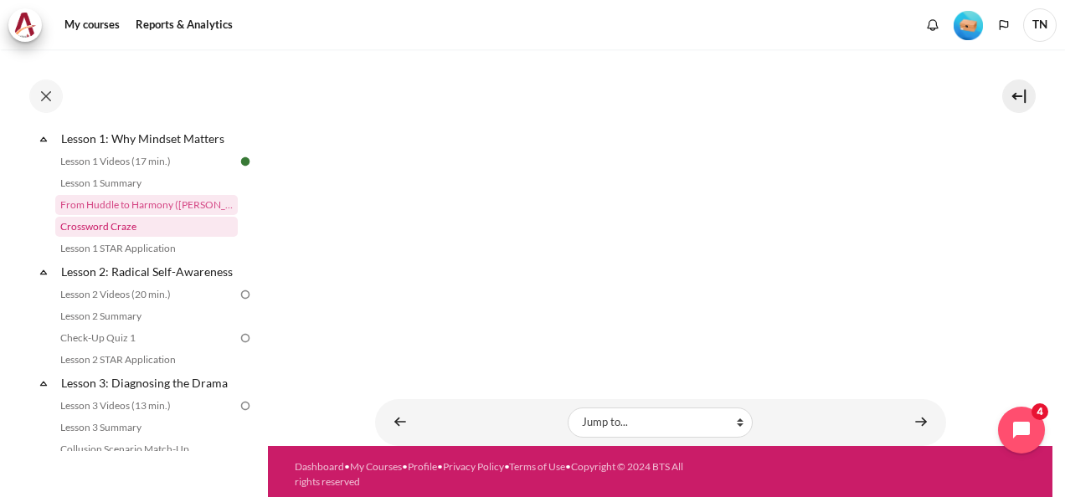
click at [110, 231] on link "Crossword Craze" at bounding box center [146, 227] width 182 height 20
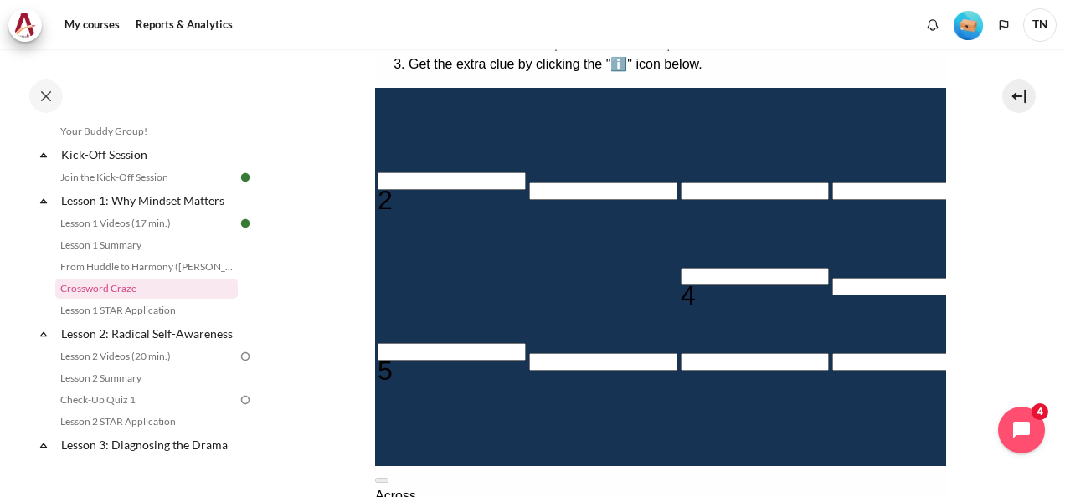
scroll to position [251, 0]
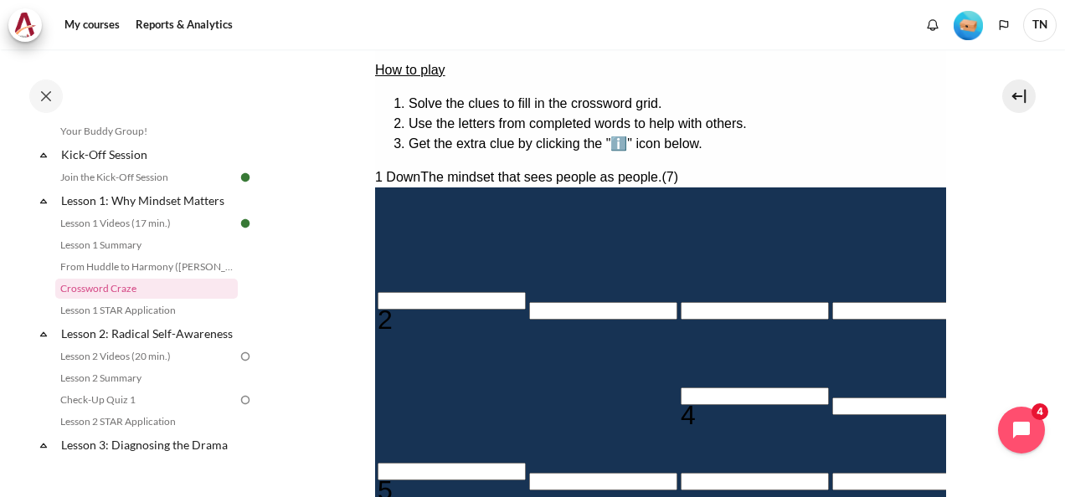
type input "O＿＿＿＿＿＿"
type input "OU＿＿＿＿＿"
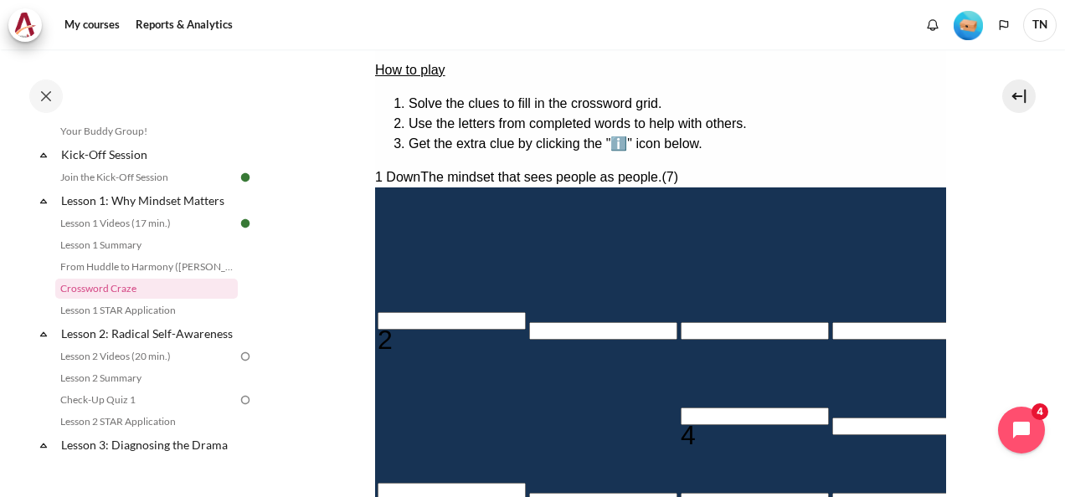
type input "＿＿＿＿＿T＿"
type input "OUT＿＿＿＿"
type input "OUTW＿＿＿"
type input "＿＿＿A＿＿＿＿"
type input "OUTWA＿＿"
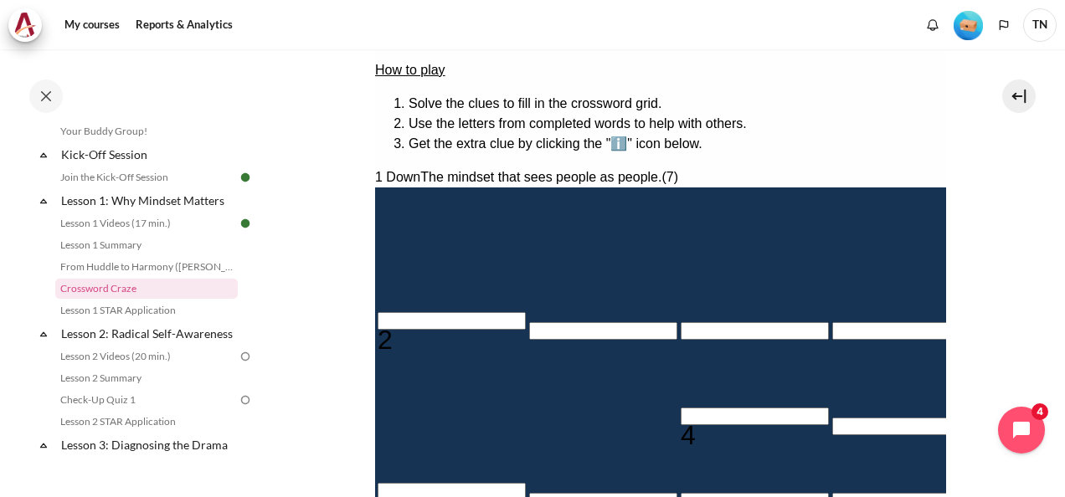
type input "OUTWAT＿"
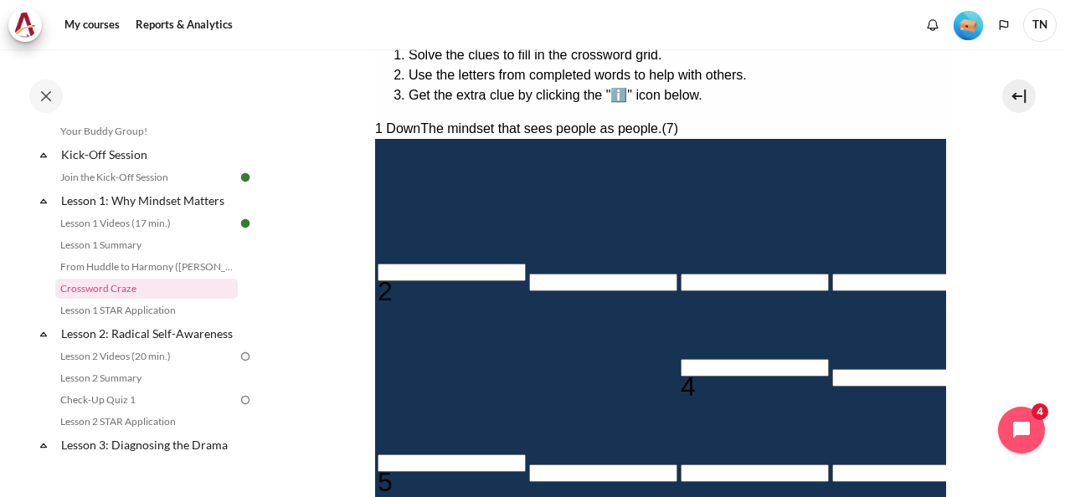
type input "OUTWAR＿"
type input "＿＿＿＿＿D"
type input "OUTWARD"
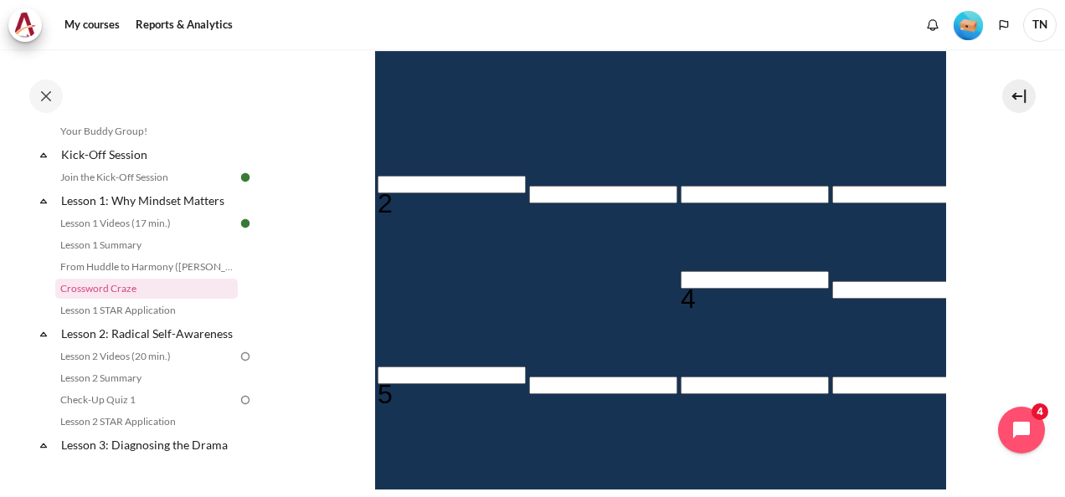
scroll to position [383, 0]
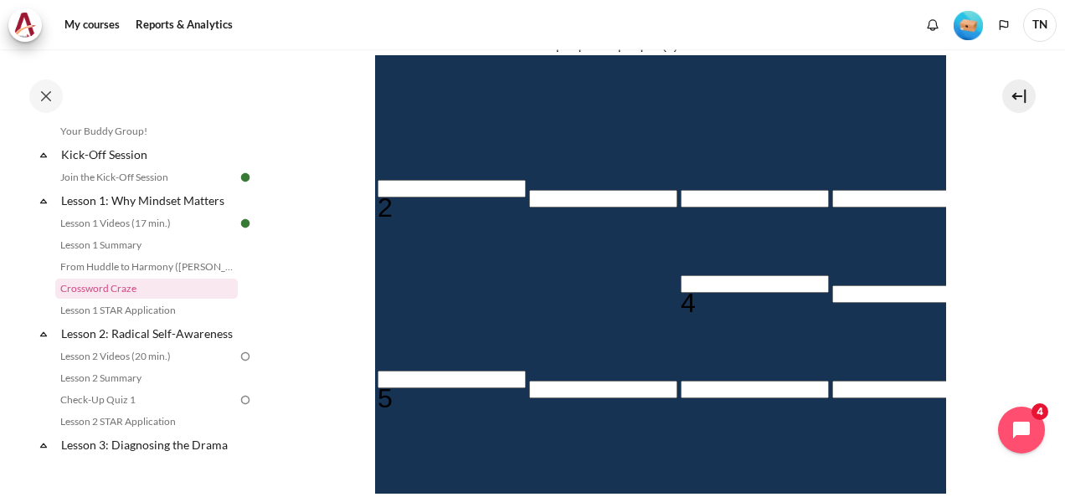
click at [433, 181] on input "Crossword grid. Use arrow keys to navigate and the keyboard to enter characters…" at bounding box center [451, 189] width 148 height 18
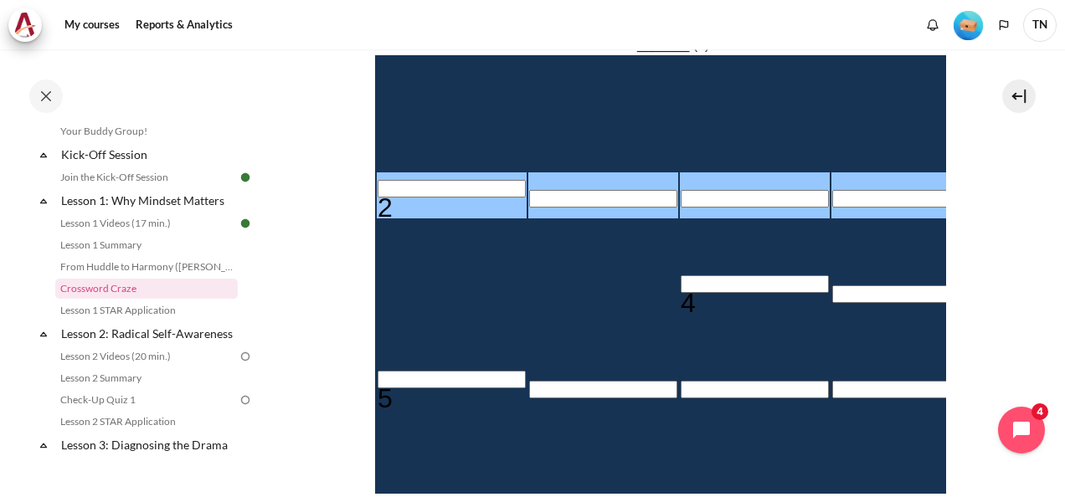
type input "R＿＿＿＿T＿"
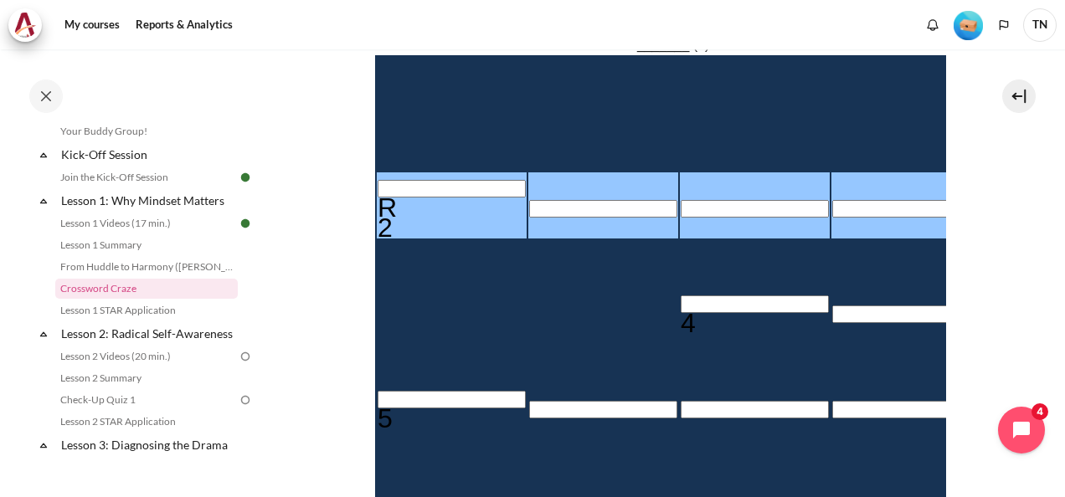
type input "RE＿＿＿T＿"
type input "RES＿＿T＿"
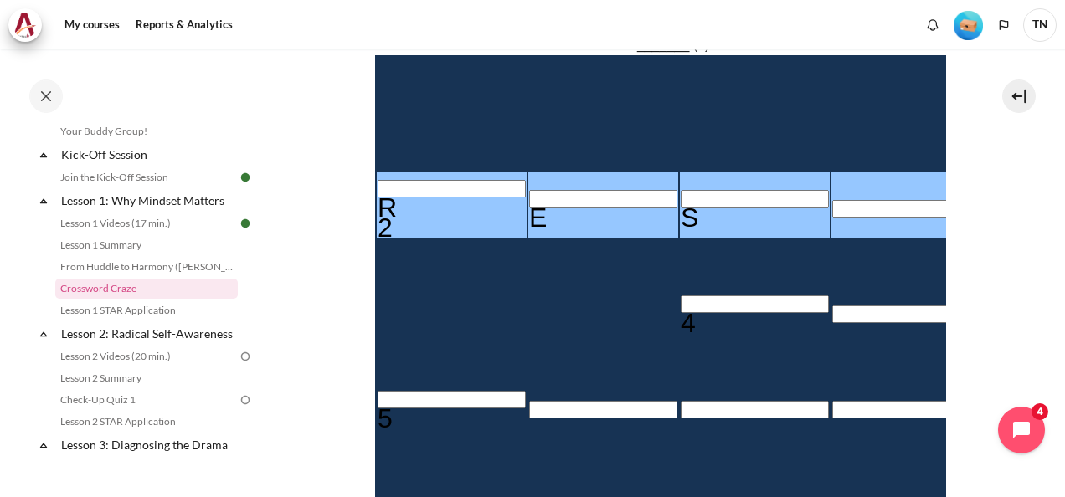
type input "RESU＿T＿"
type input "RESULT＿"
type input "RESULTS"
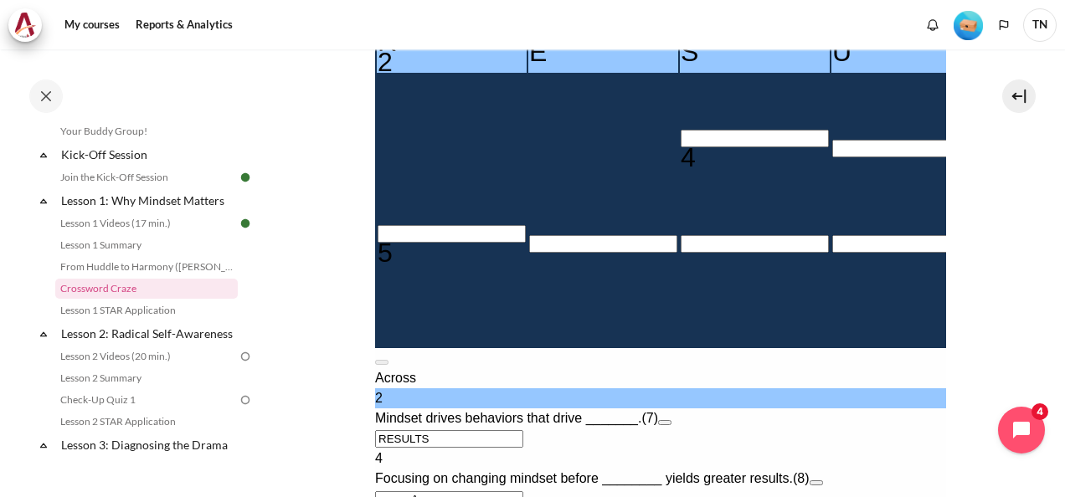
scroll to position [467, 0]
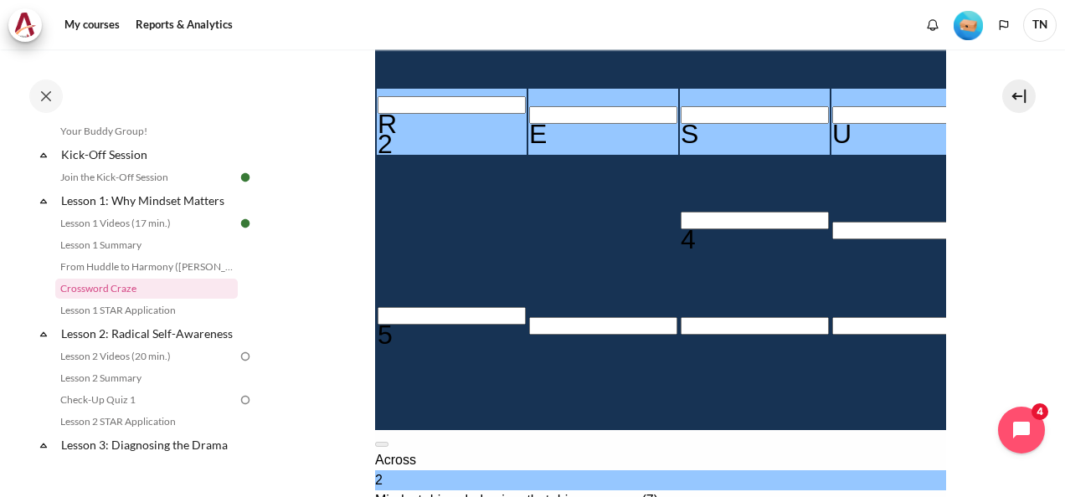
click at [421, 313] on input "Crossword grid. Use arrow keys to navigate and the keyboard to enter characters…" at bounding box center [451, 316] width 148 height 18
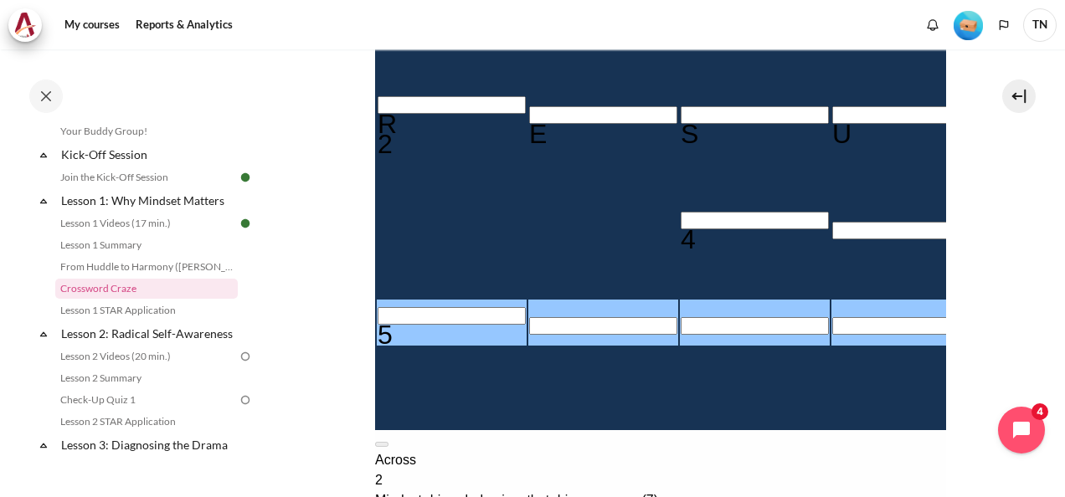
type input "I＿＿＿＿D"
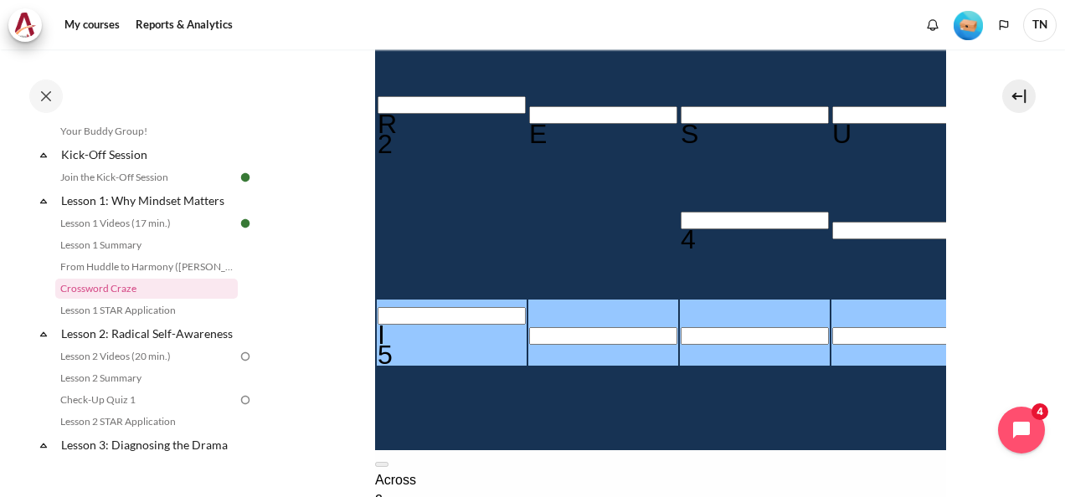
type input "IN＿＿＿D"
type input "INW＿＿D"
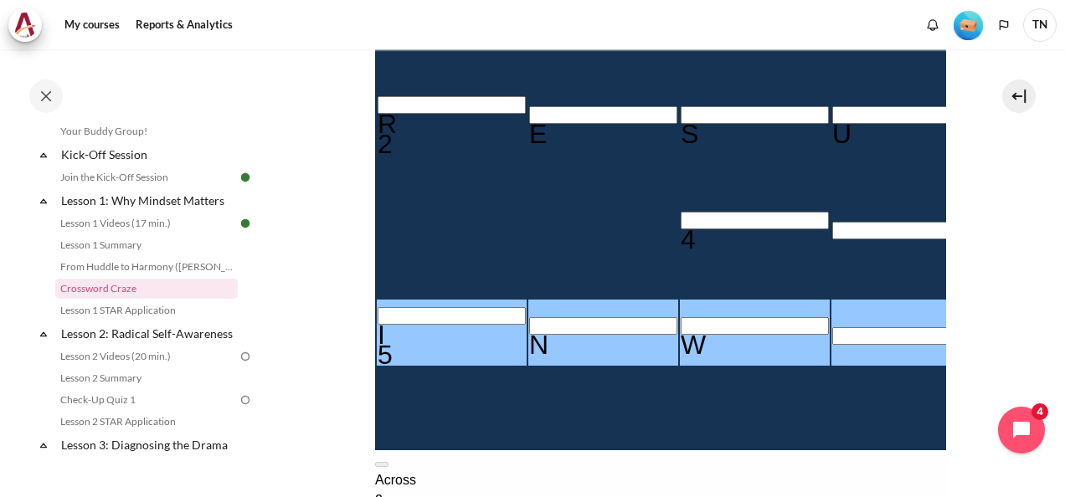
type input "INWA＿D"
type input "INWARD"
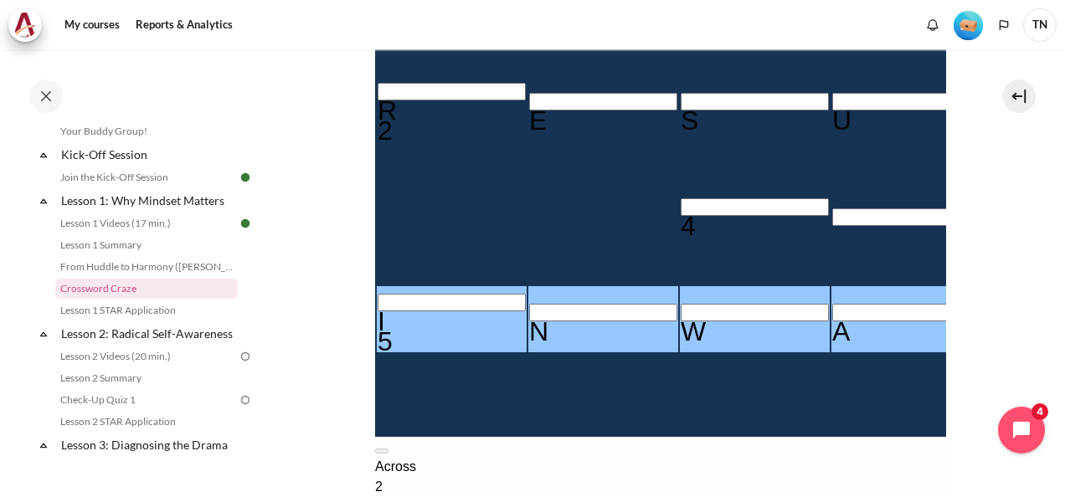
scroll to position [383, 0]
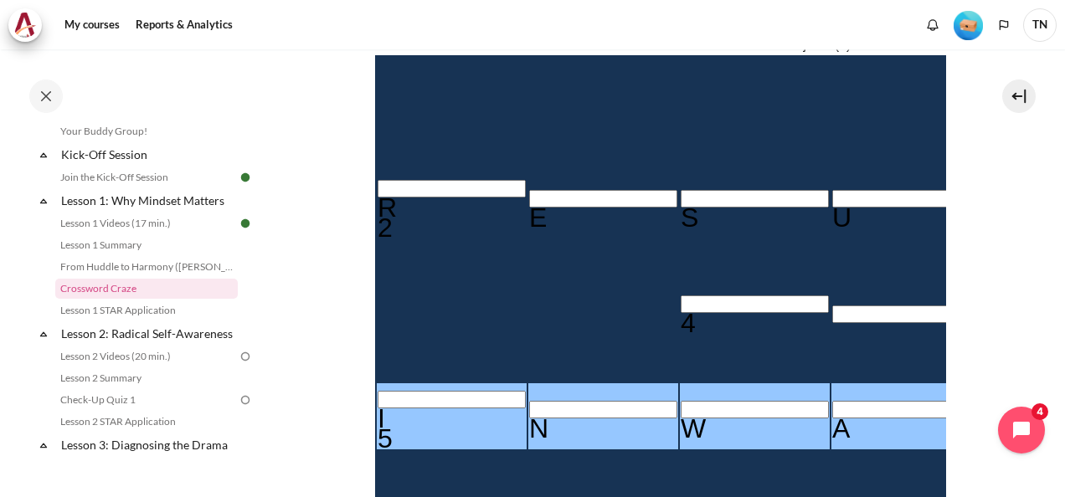
click at [680, 295] on input "Crossword grid. Use arrow keys to navigate and the keyboard to enter characters…" at bounding box center [754, 304] width 148 height 18
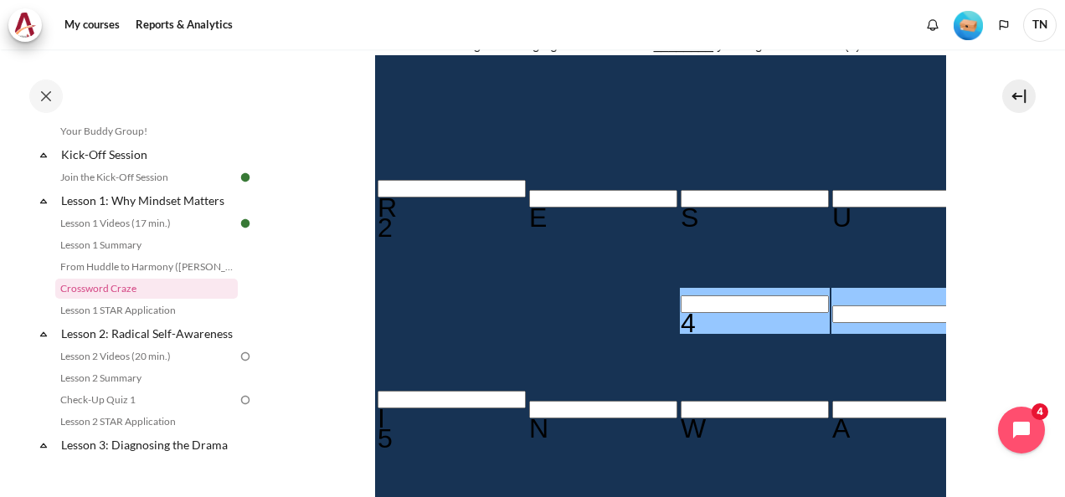
type input "B＿＿A＿＿＿＿"
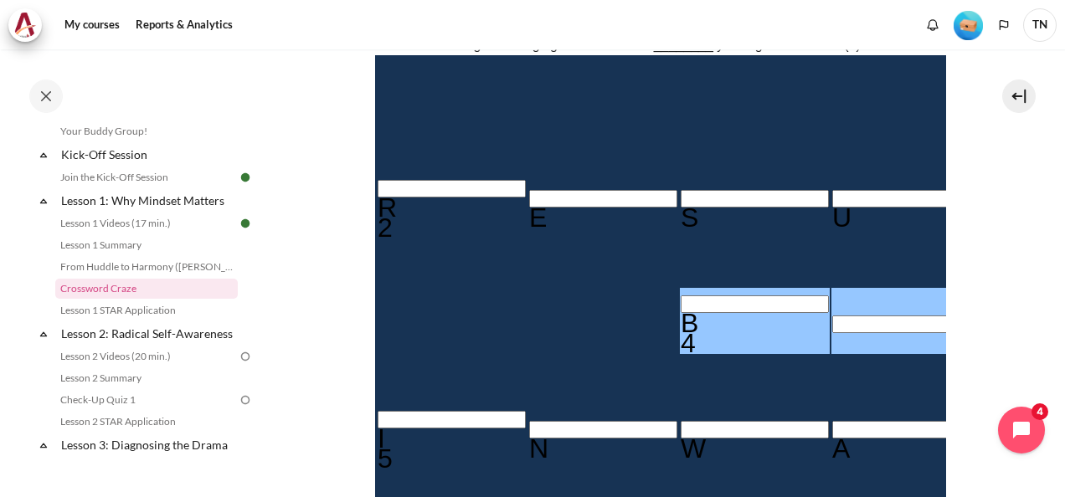
type input "BE＿A＿＿＿＿"
type input "BEHA＿＿＿＿"
type input "BEHAV＿＿＿"
type input "BEHAVI＿＿"
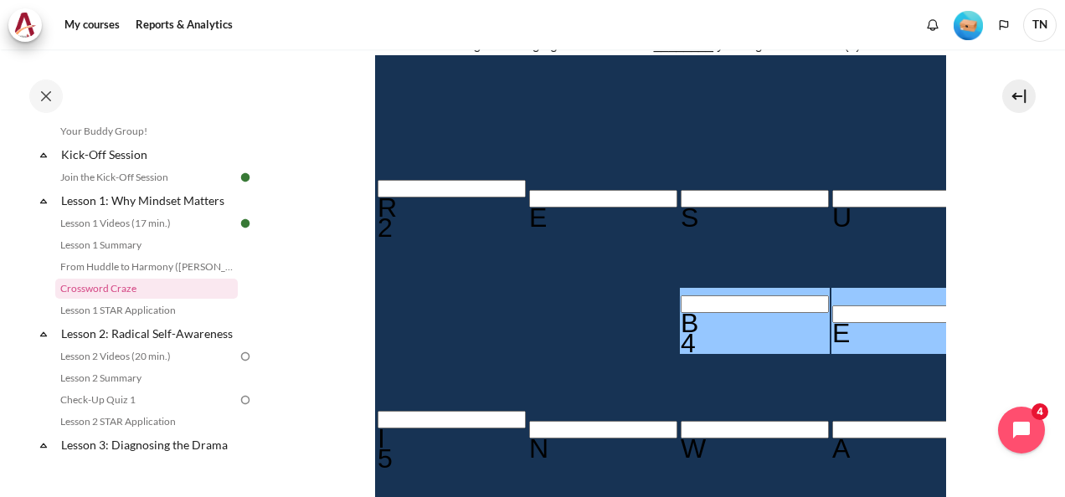
type input "＿I＿＿＿＿＿"
type input "BEHAVIO＿"
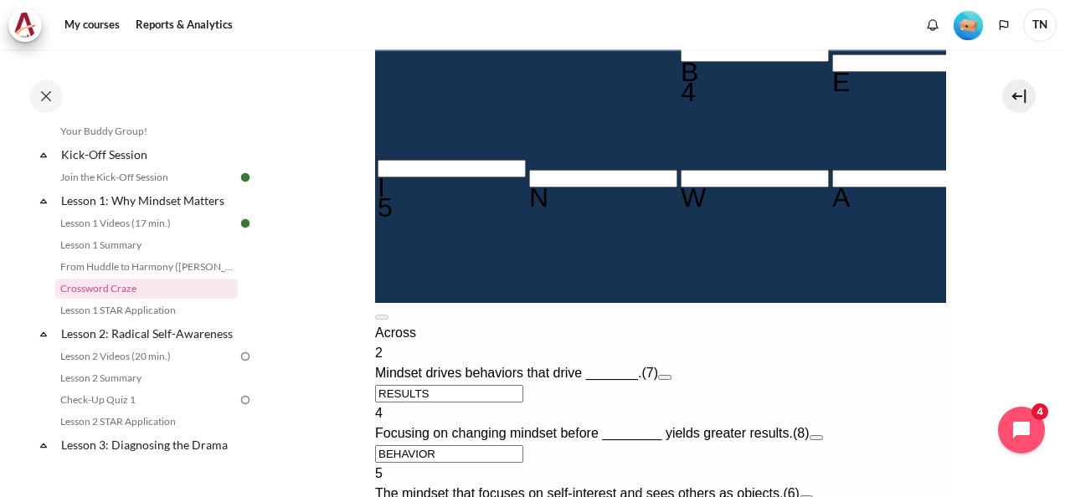
scroll to position [467, 0]
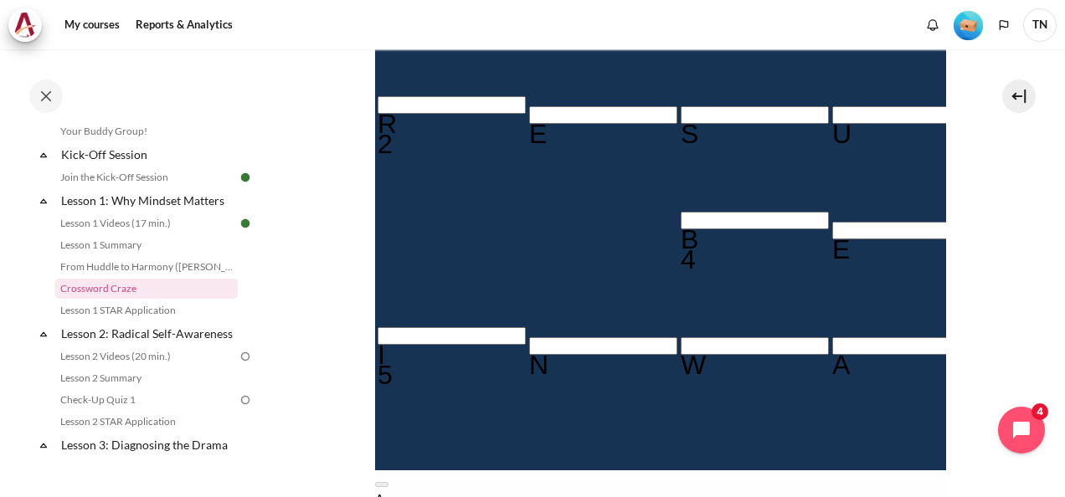
click at [680, 229] on div "B" at bounding box center [754, 239] width 148 height 20
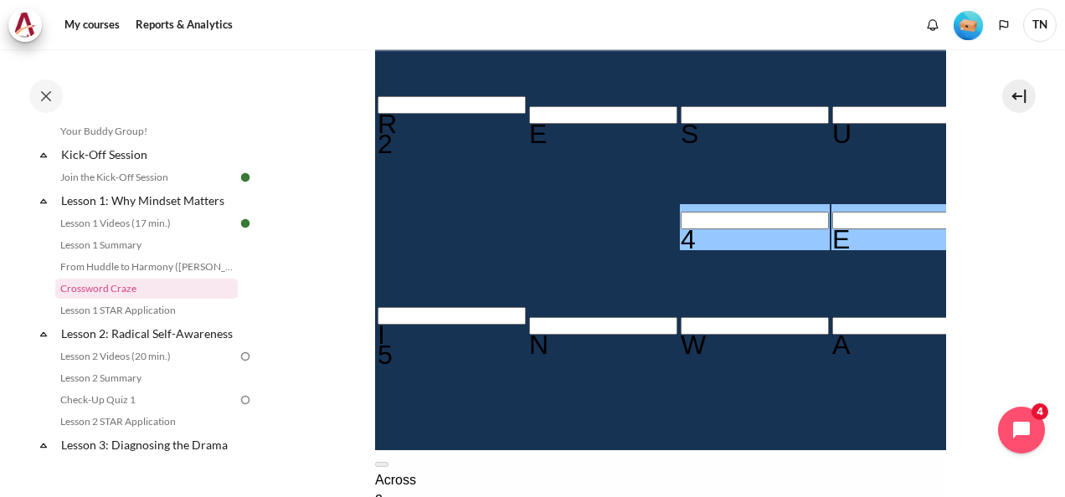
click at [831, 229] on div "E" at bounding box center [905, 239] width 148 height 20
click at [983, 229] on div "H" at bounding box center [1057, 239] width 148 height 20
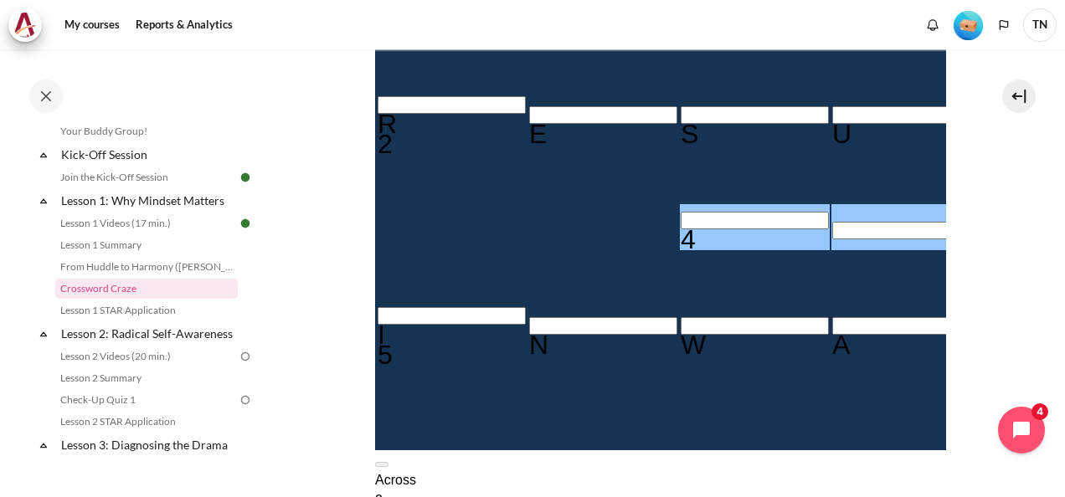
type input "＿＿＿A＿＿OR"
type input "＿＿＿＿＿＿＿"
type input "＿＿＿A＿＿＿＿"
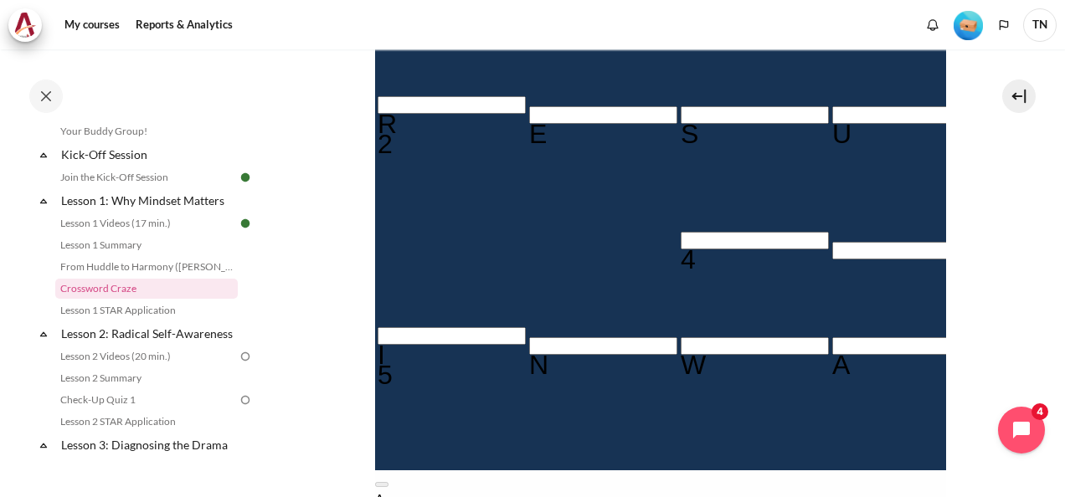
type input "B＿＿＿＿＿＿"
type input "＿＿＿A＿E＿＿"
type input "BE＿＿＿＿＿"
type input "BEH＿＿＿＿"
type input "BEHA＿＿＿"
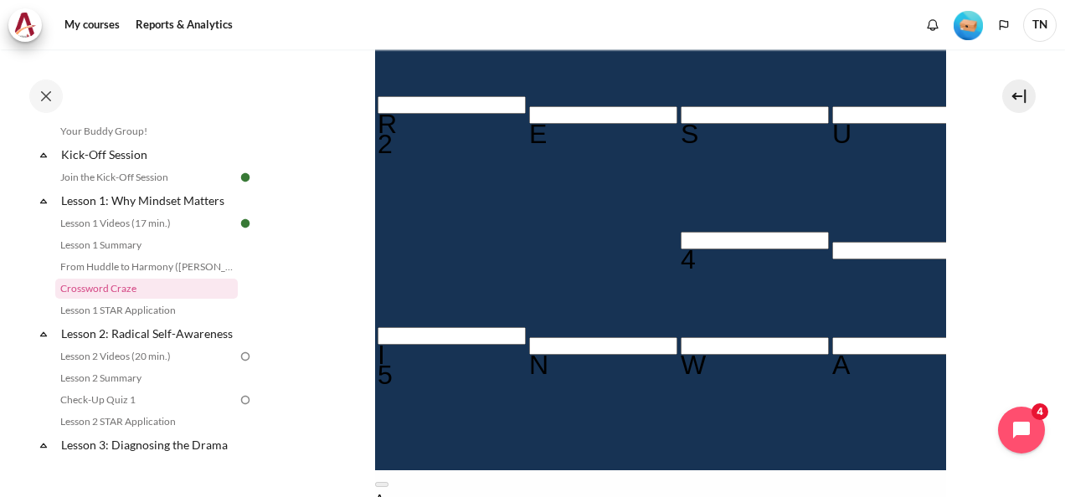
type input "BEHAV＿＿"
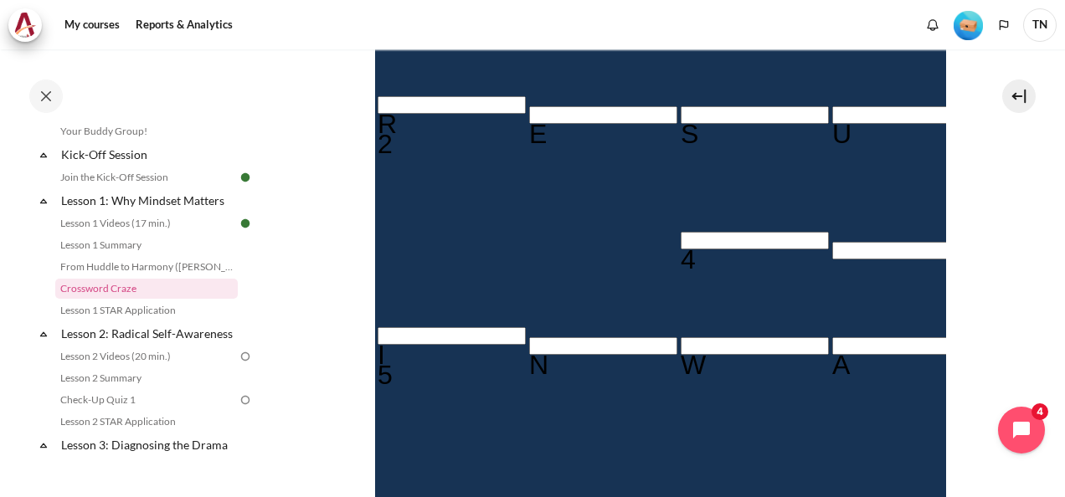
scroll to position [551, 0]
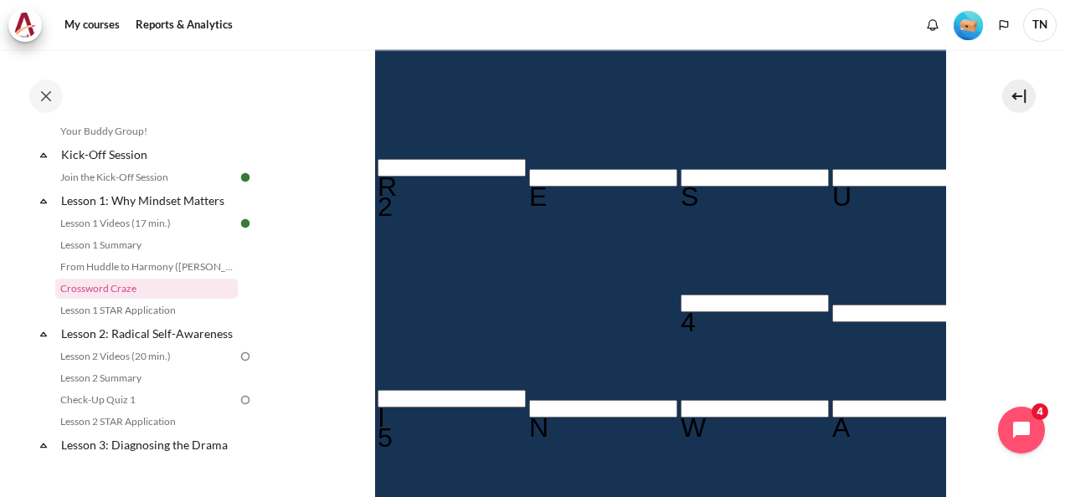
scroll to position [383, 0]
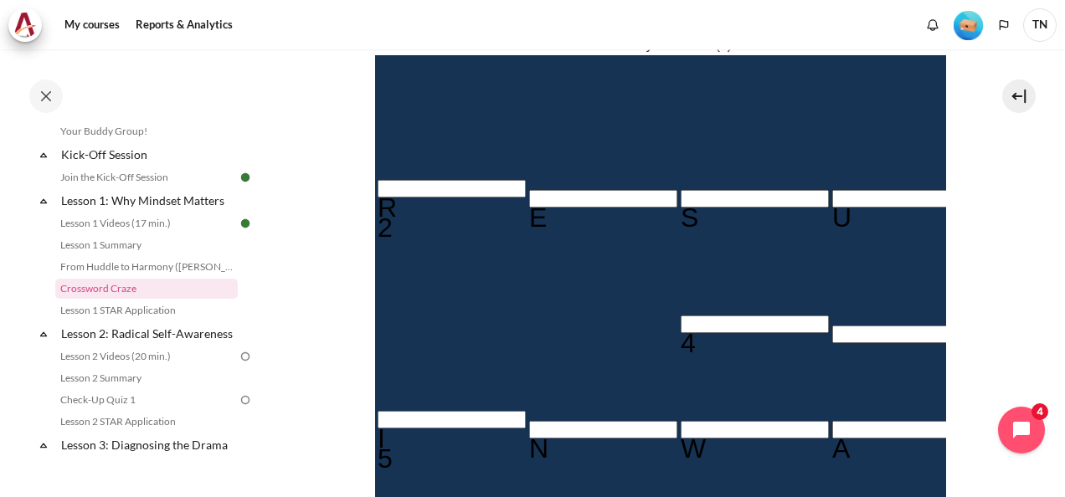
drag, startPoint x: 780, startPoint y: 207, endPoint x: 784, endPoint y: 223, distance: 16.3
type input "＿EHAVI＿"
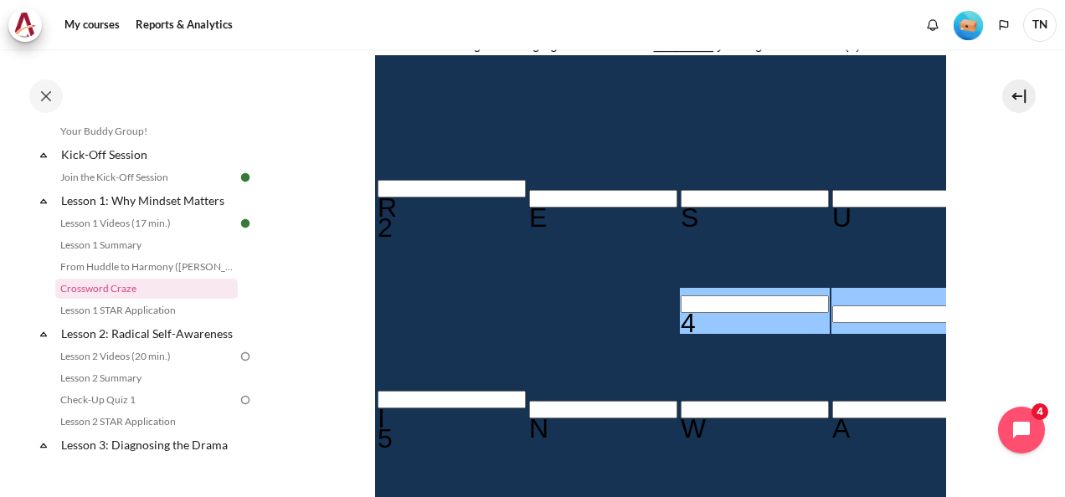
type input "＿＿＿A＿＿＿＿"
type input "＿＿HAVI＿"
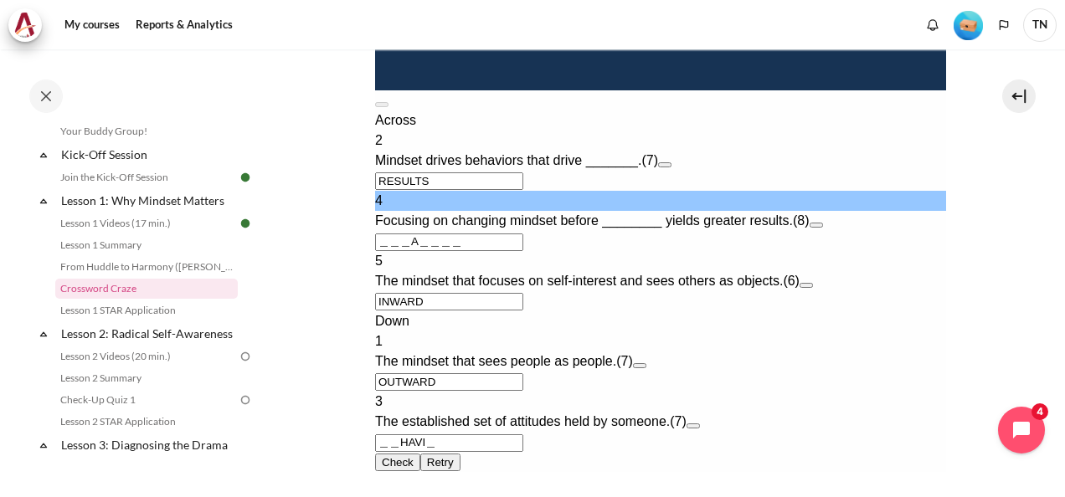
scroll to position [969, 0]
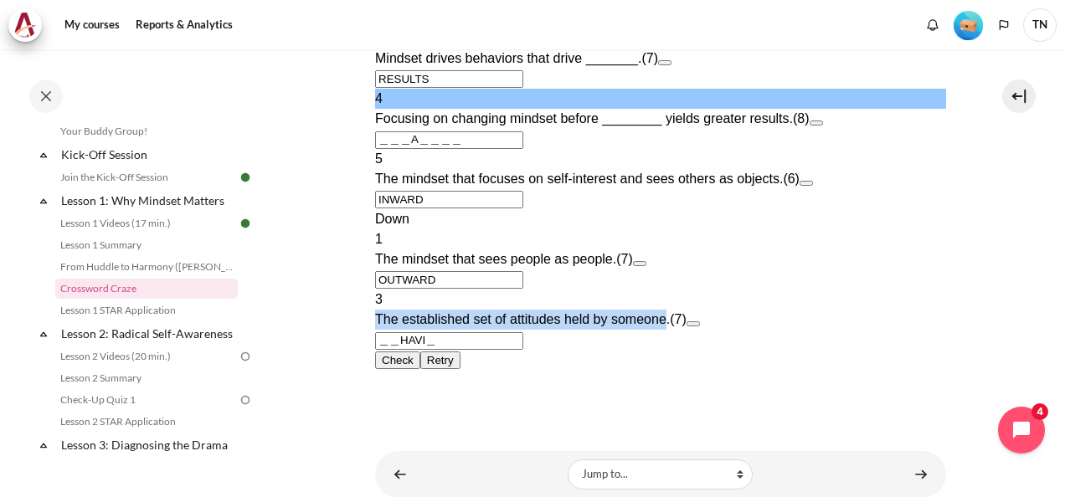
drag, startPoint x: 398, startPoint y: 295, endPoint x: 691, endPoint y: 304, distance: 293.1
click at [691, 304] on div "3 The established set of attitudes held by someone. (7)" at bounding box center [659, 310] width 571 height 40
copy span "The established set of attitudes held by someone"
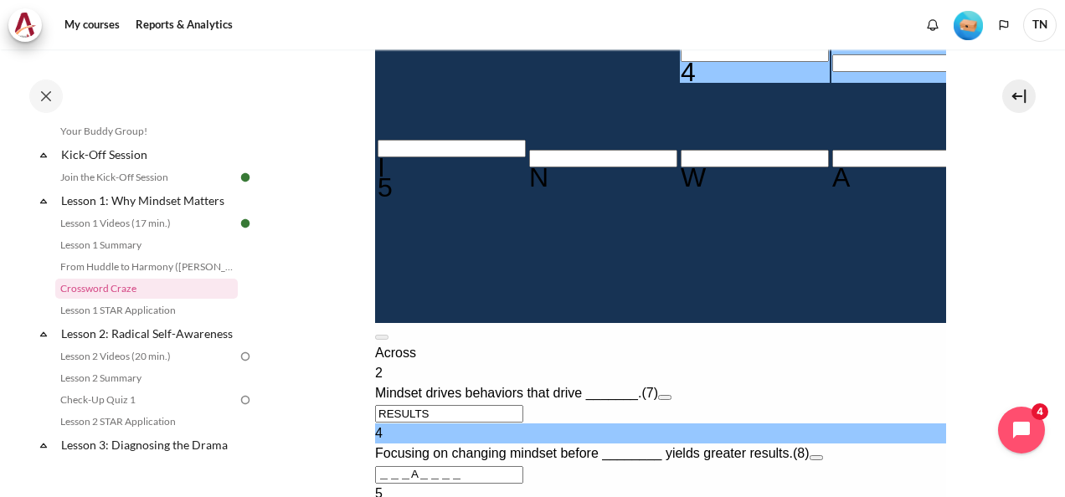
scroll to position [467, 0]
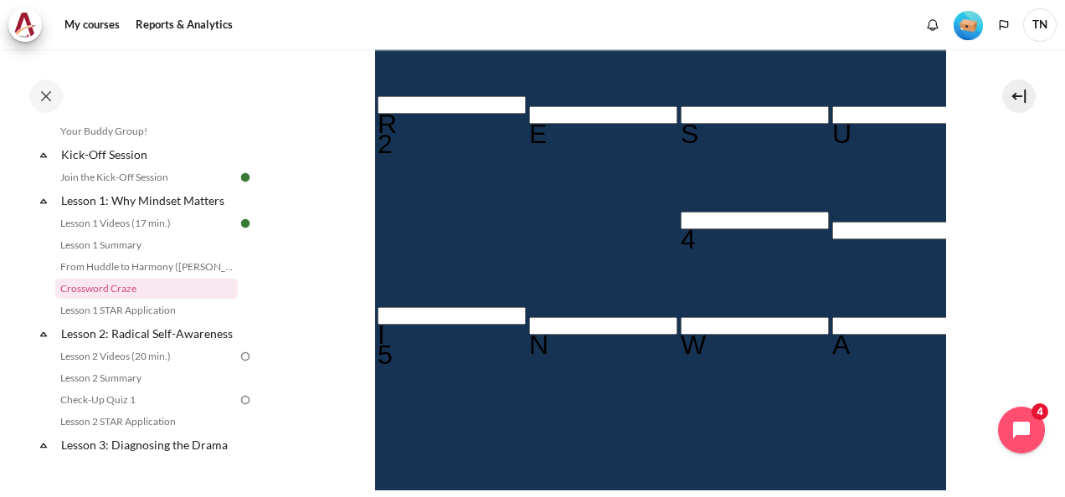
type input "M＿HAVI＿"
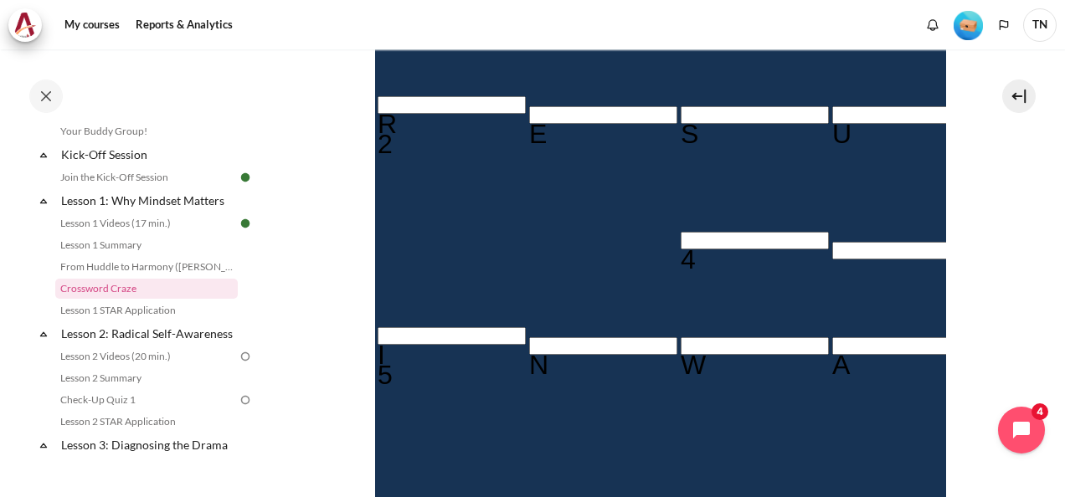
type input "＿＿＿A＿I＿＿"
type input "MIHAVI＿"
type input "MINAVI＿"
type input "MINDVI＿"
type input "MINDSI＿"
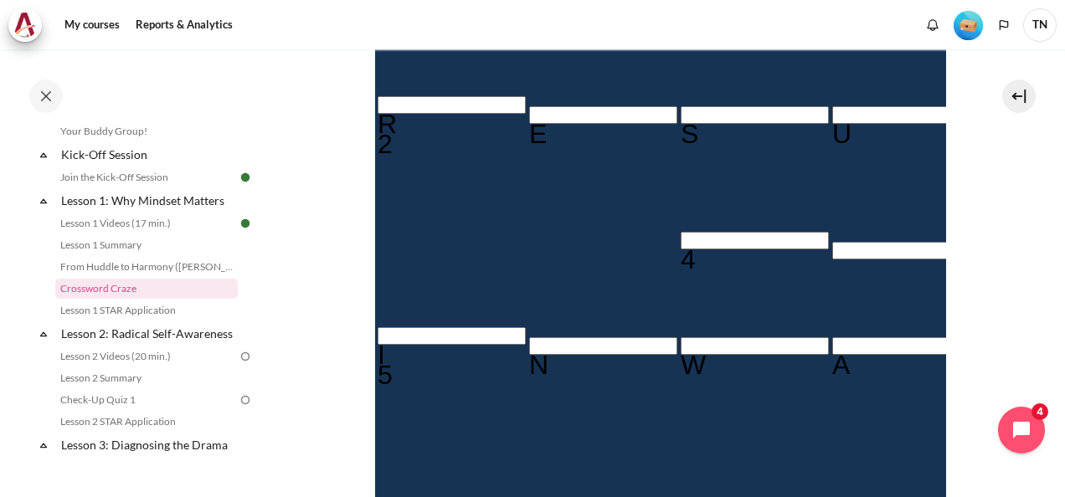
type input "MINDSE＿"
type input "MINDSET"
click at [680, 232] on input "Row 5, Column 3. 4 Across. Focusing on changing mindset before ________ yields …" at bounding box center [754, 241] width 148 height 18
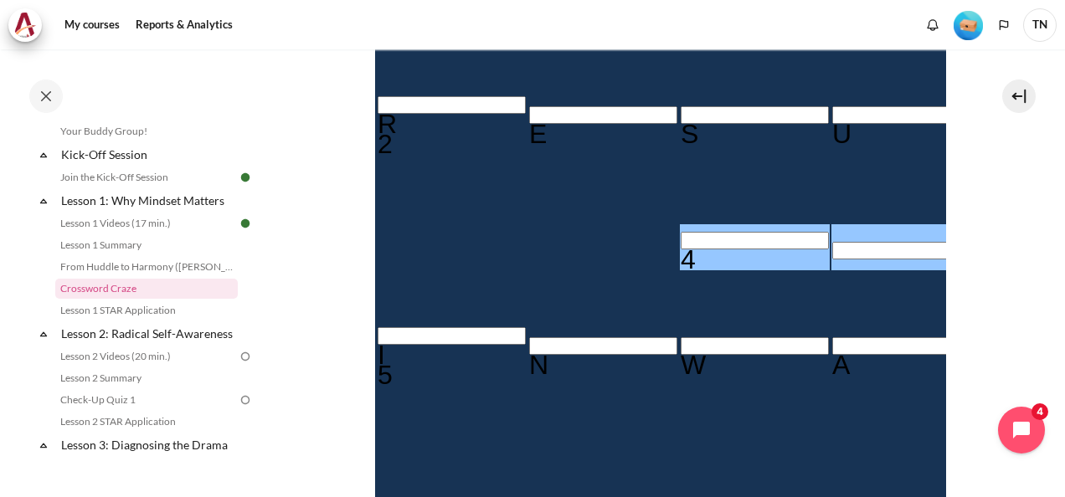
type input "C＿＿A＿I＿＿"
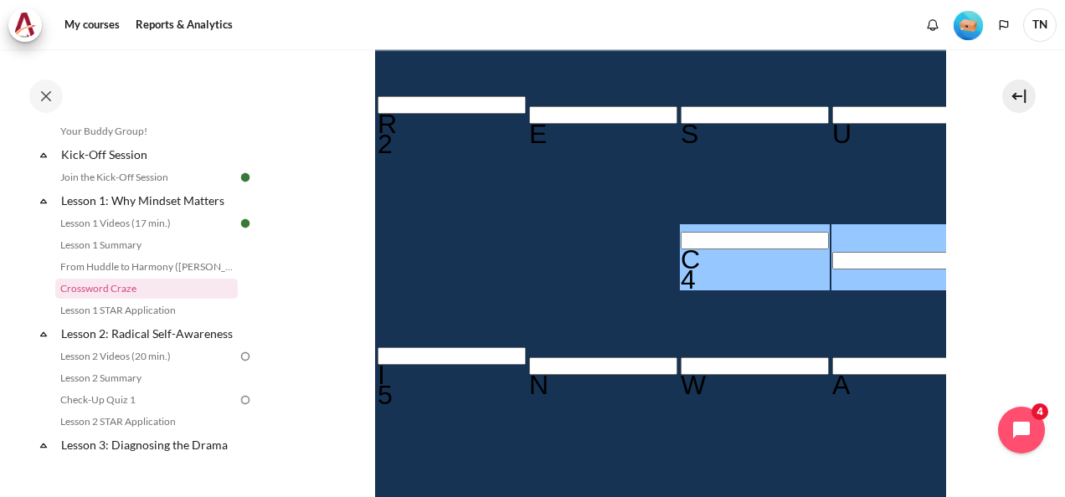
type input "CR＿A＿I＿＿"
type input "CREA＿I＿＿"
type input "CREATI＿＿"
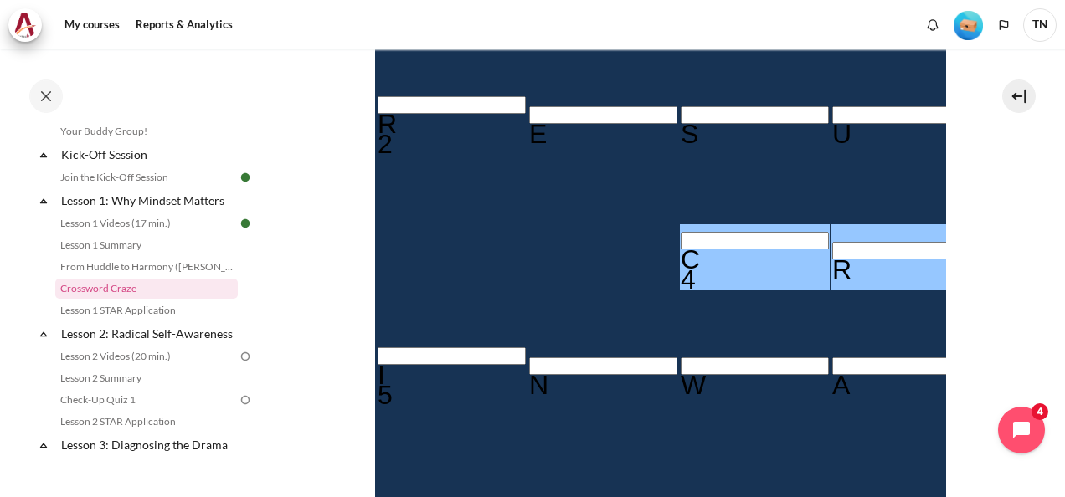
type input "CREATIN＿"
type input "CREATING"
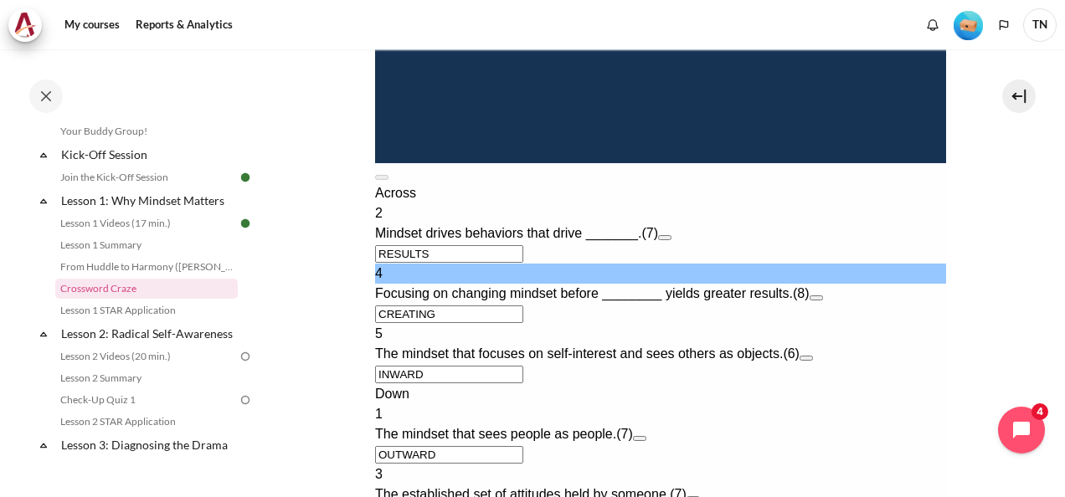
scroll to position [969, 0]
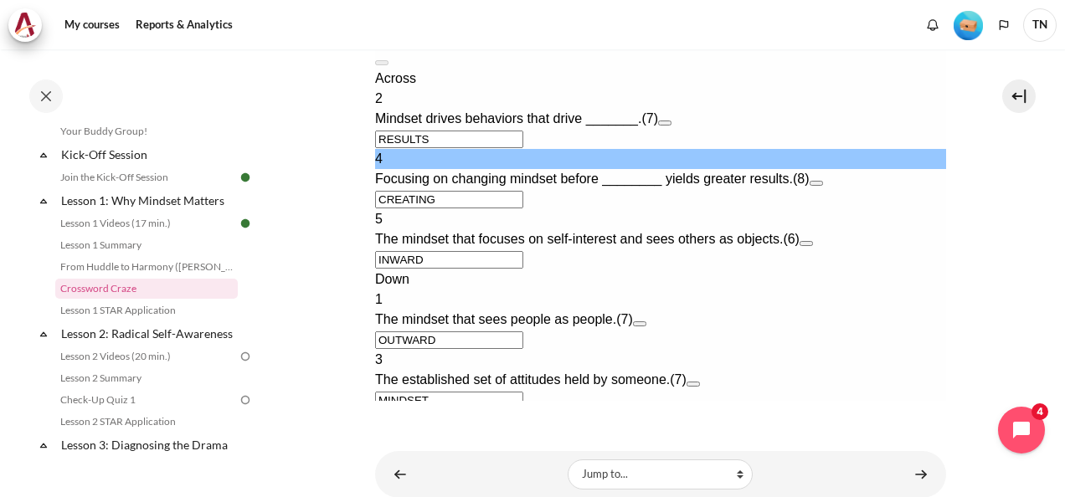
click at [419, 412] on button "Check Check the characters. The responses will be marked as correct, incorrect,…" at bounding box center [396, 421] width 45 height 18
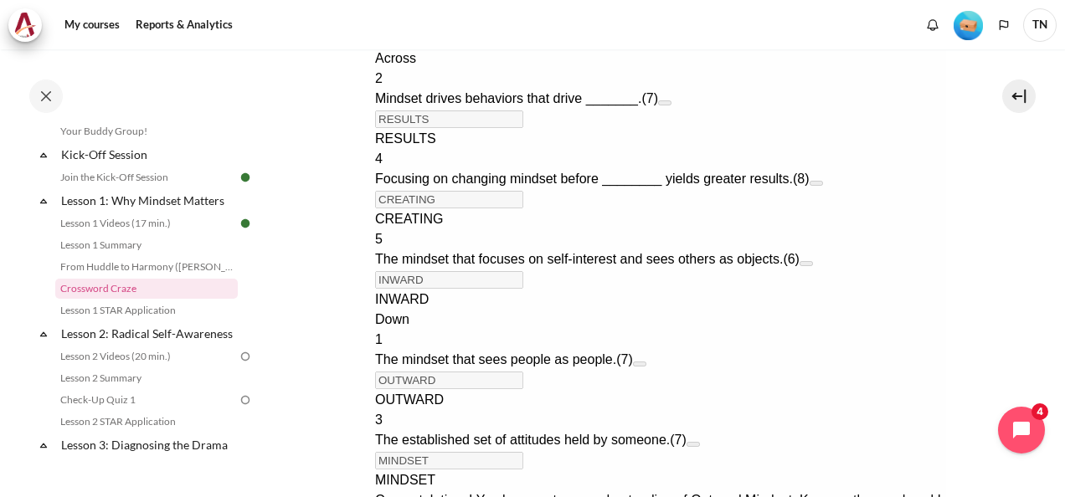
click at [425, 212] on span "CREATING" at bounding box center [408, 219] width 68 height 14
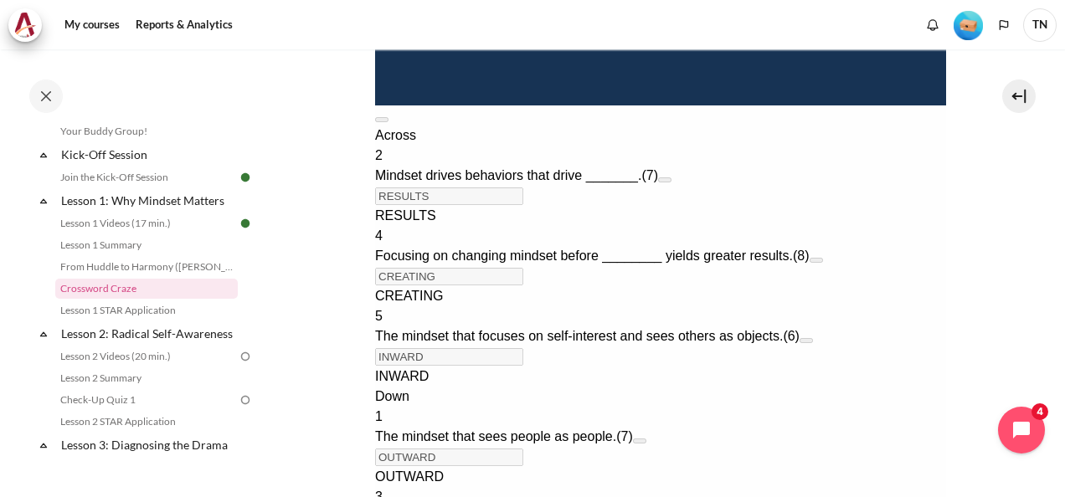
scroll to position [892, 0]
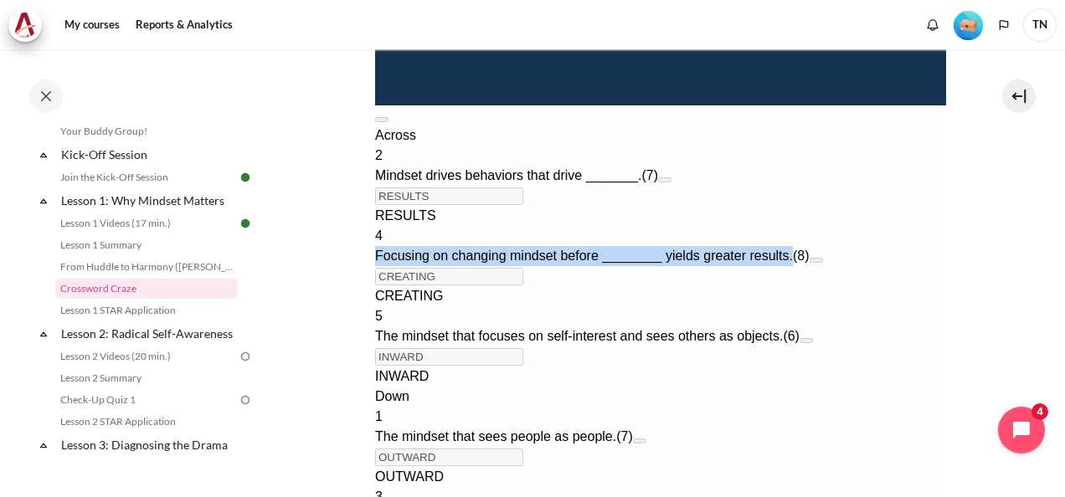
drag, startPoint x: 402, startPoint y: 198, endPoint x: 819, endPoint y: 208, distance: 417.0
click at [819, 226] on div "4 Focusing on changing mindset before ________ yields greater results. (8)" at bounding box center [659, 246] width 571 height 40
copy span "Focusing on changing mindset before ________ yields greater results."
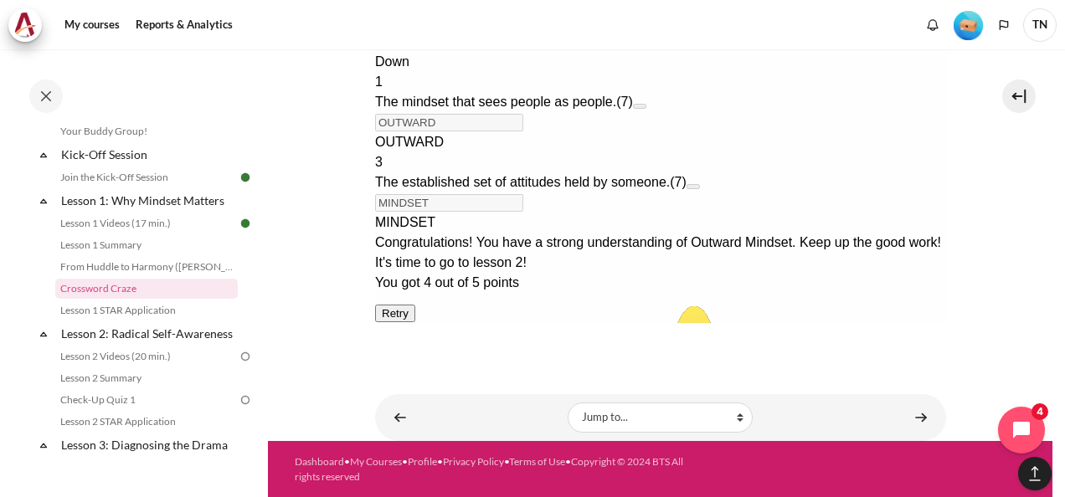
click at [414, 315] on button "Retry Retry the task. Reset all responses and start the task over again." at bounding box center [394, 314] width 40 height 18
type input "＿＿＿＿＿＿＿"
type input "＿＿＿＿＿＿＿＿"
type input "＿＿＿＿＿＿"
type input "＿＿＿＿＿＿＿"
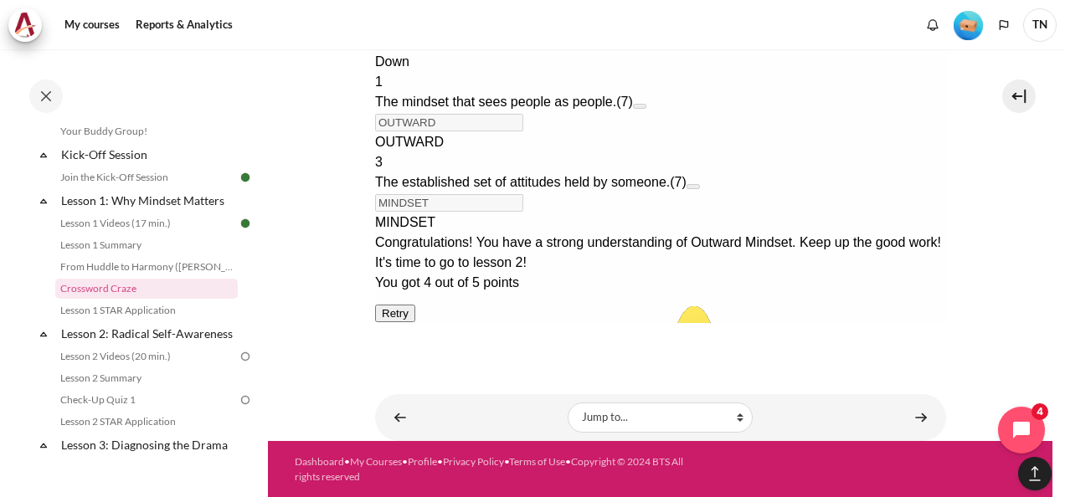
type input "＿＿＿＿＿＿＿"
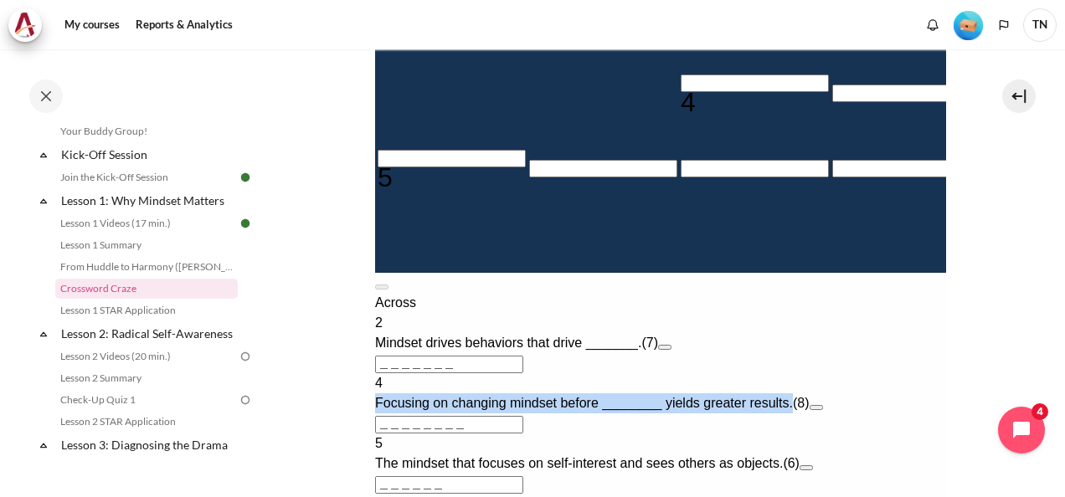
scroll to position [273, 0]
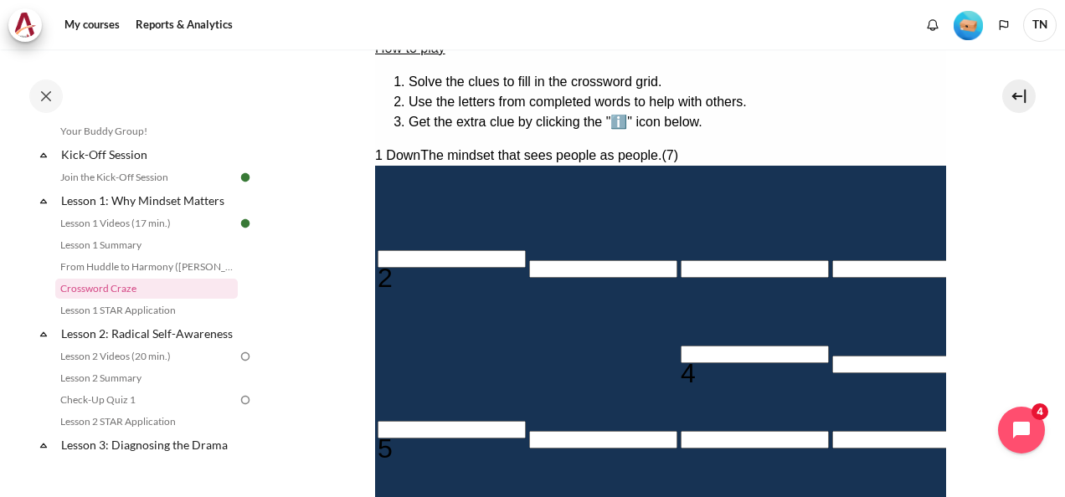
type input "O＿＿＿＿＿＿"
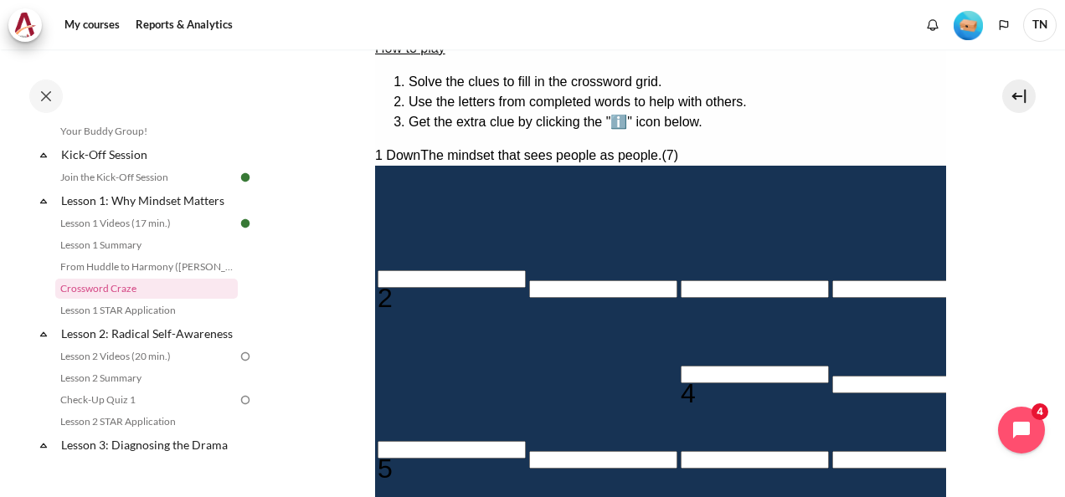
type input "OU＿＿＿＿＿"
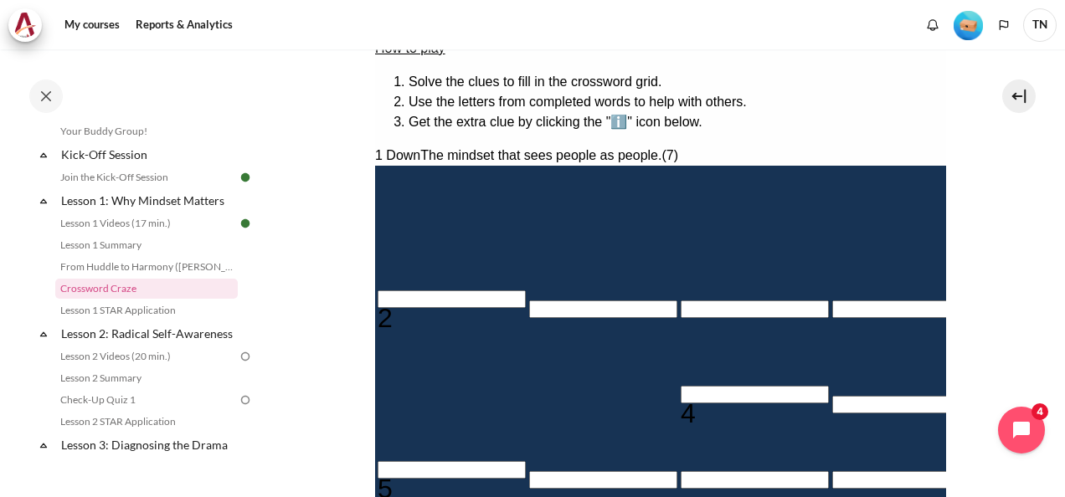
type input "＿＿＿＿＿T＿"
type input "OUT＿＿＿＿"
type input "OUTW＿＿＿"
type input "＿＿＿A＿＿＿＿"
type input "OUTWA＿＿"
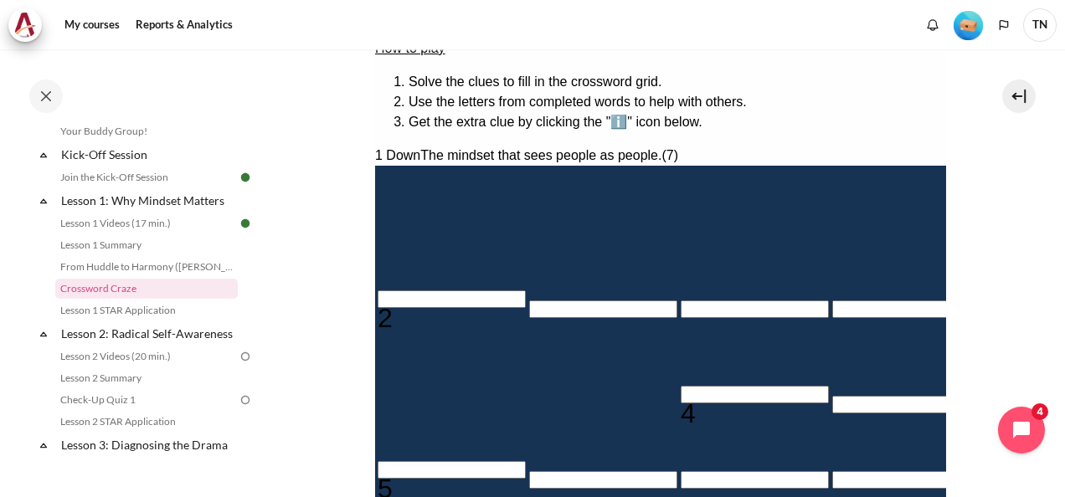
type input "OUTWAR＿"
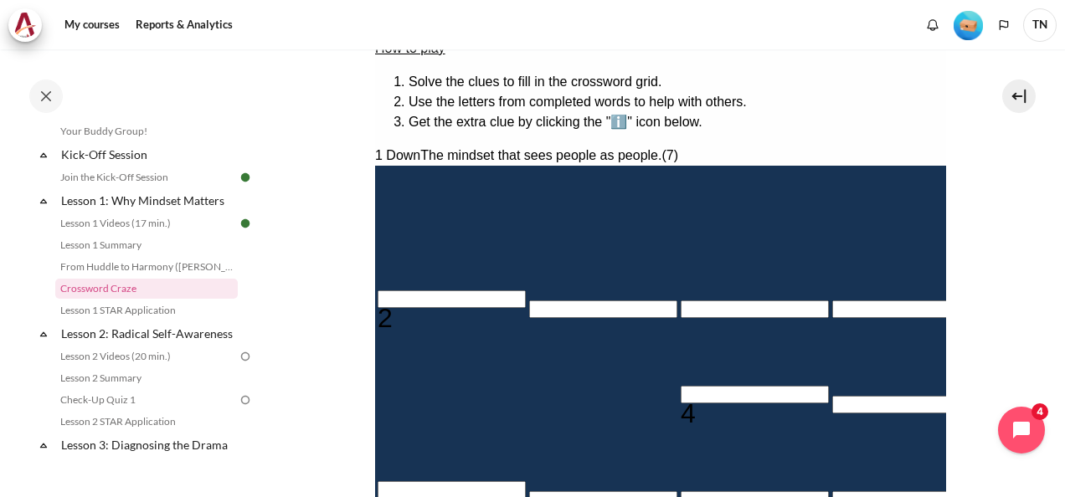
scroll to position [300, 0]
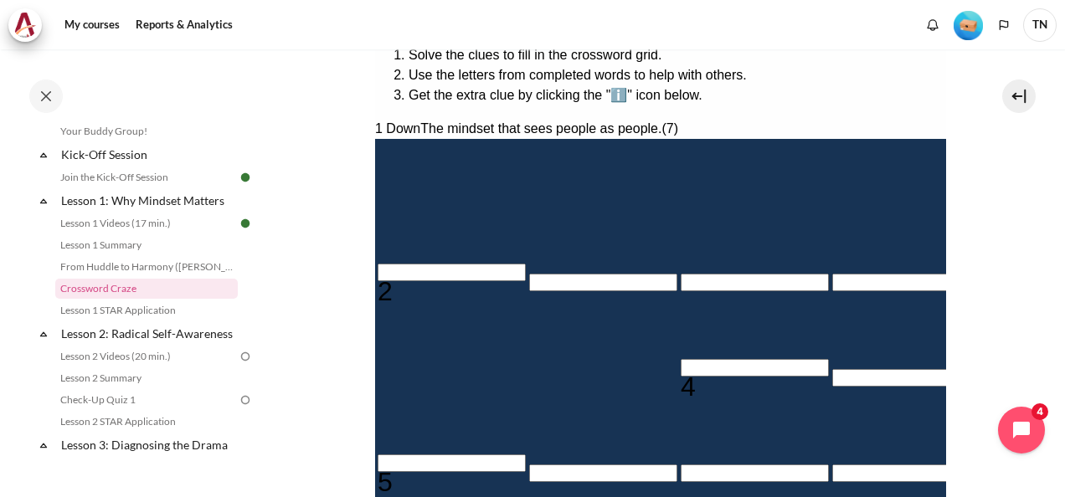
type input "＿＿＿＿＿D"
type input "OUTWARD"
type input "M＿＿＿＿＿＿"
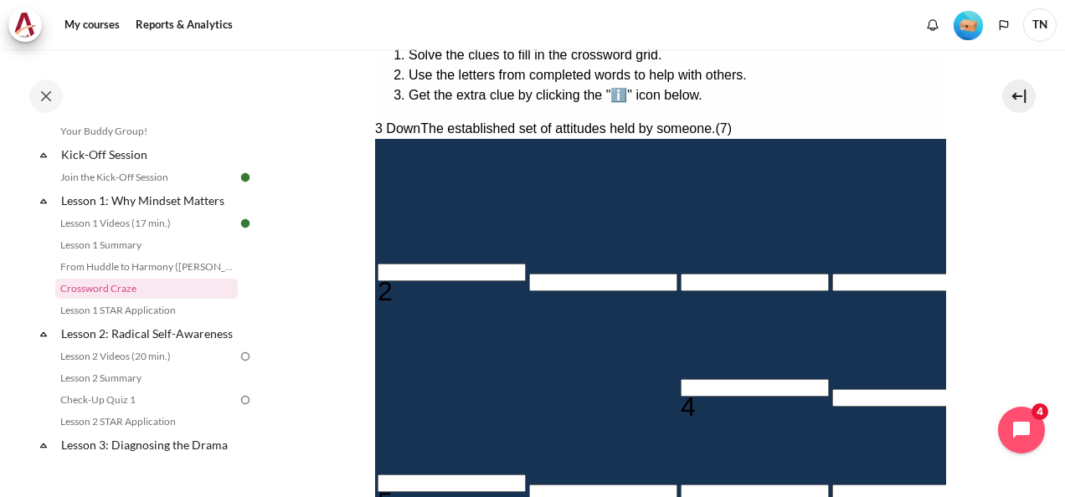
type input "＿＿＿A＿I＿＿"
type input "MI＿＿＿＿＿"
type input "MIN＿＿＿＿"
type input "MIND＿＿＿"
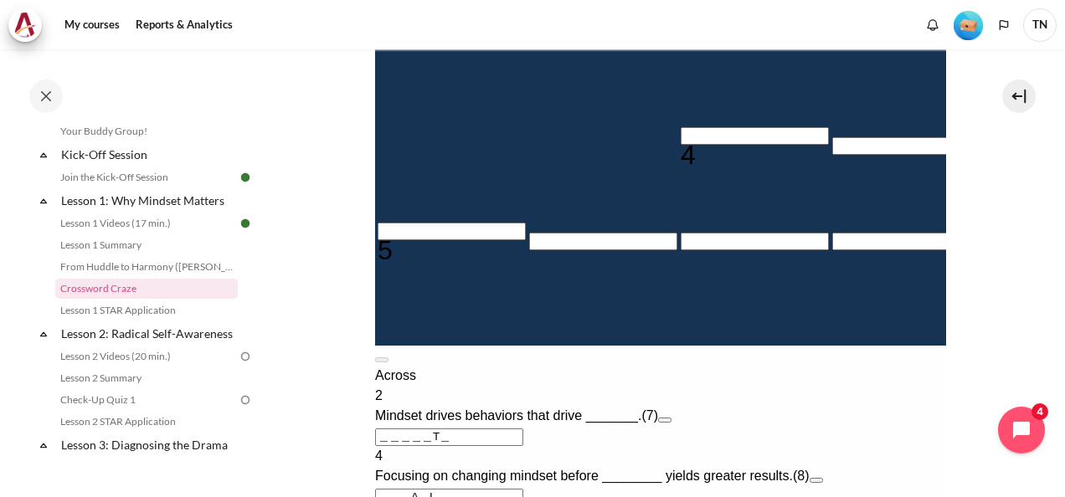
type input "MINDS＿＿"
type input "MINDSE＿"
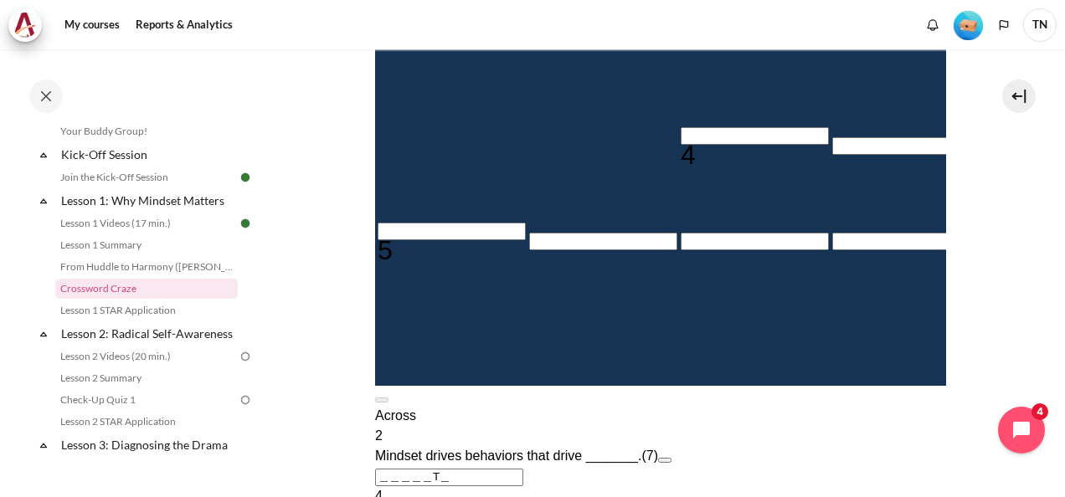
type input "MINDSET"
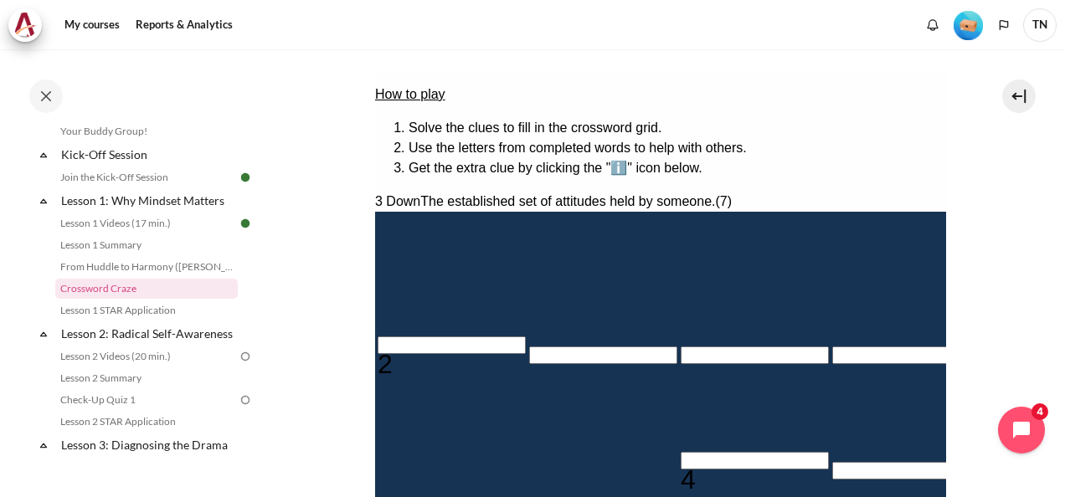
scroll to position [217, 0]
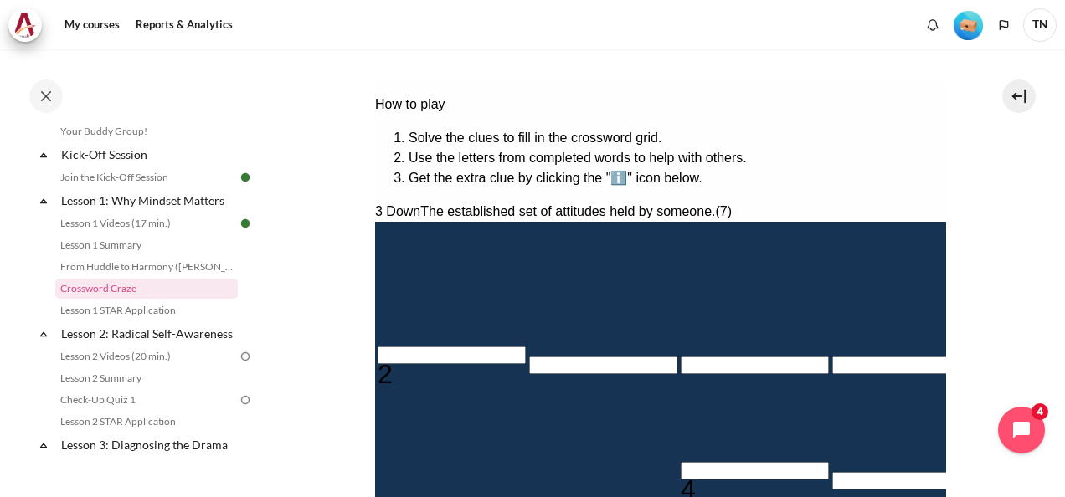
click at [432, 347] on input "Row 3, Column 1. 2 Across. Mindset drives behaviors that drive _______., Letter…" at bounding box center [451, 356] width 148 height 18
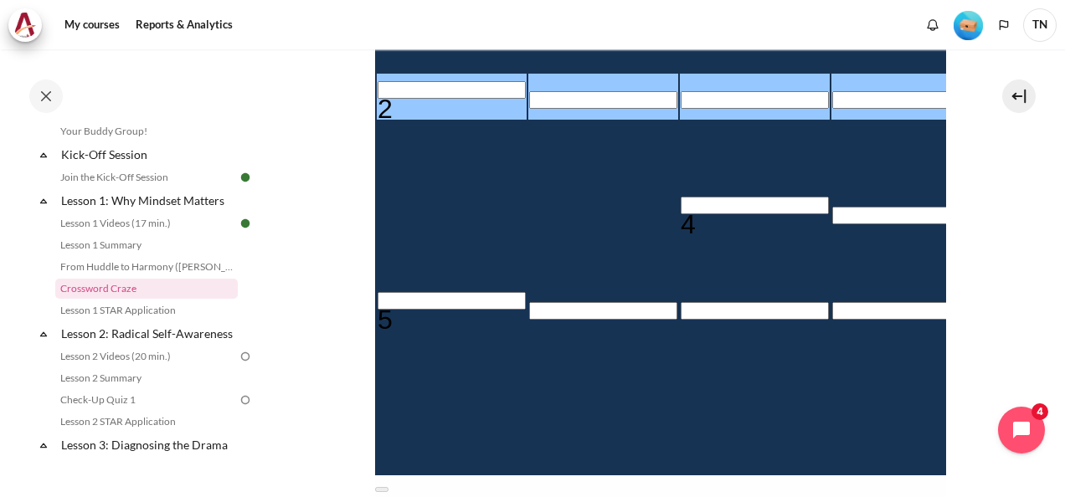
scroll to position [384, 0]
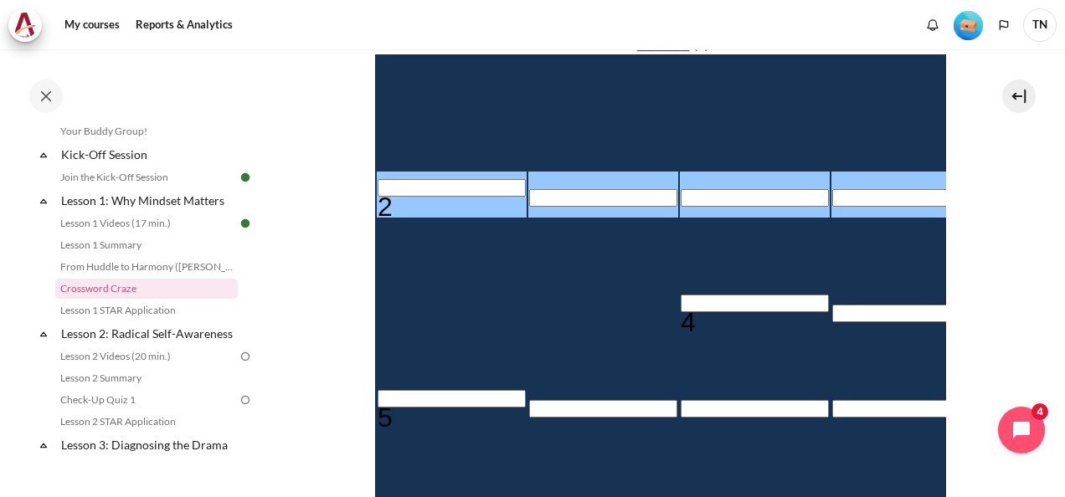
type input "R＿＿＿＿T＿"
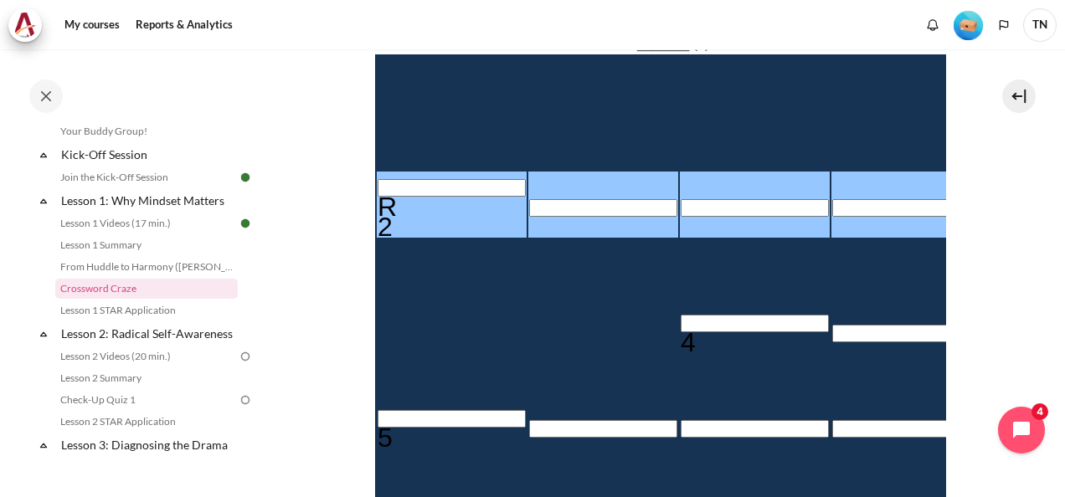
type input "RE＿＿＿T＿"
type input "RES＿＿T＿"
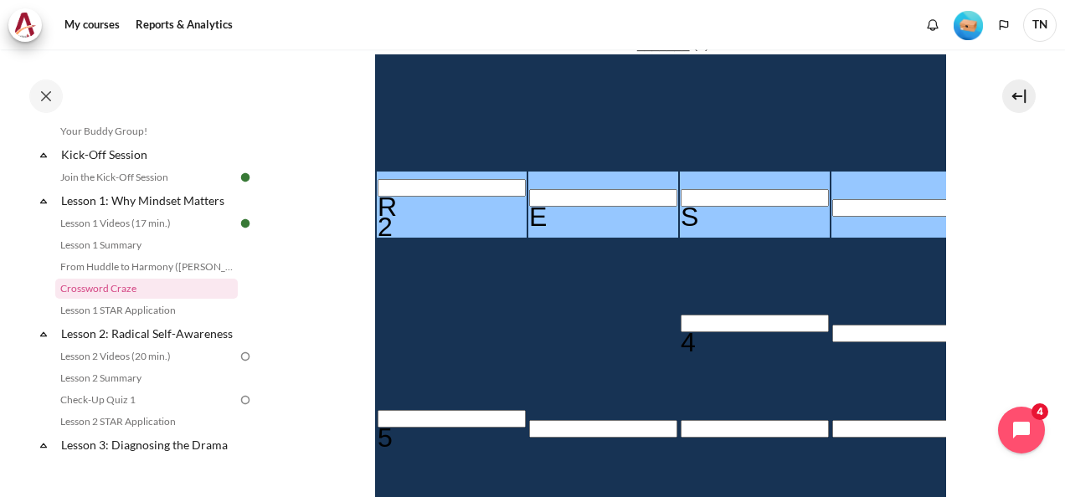
type input "RESU＿T＿"
type input "RESULT＿"
type input "RESULTS"
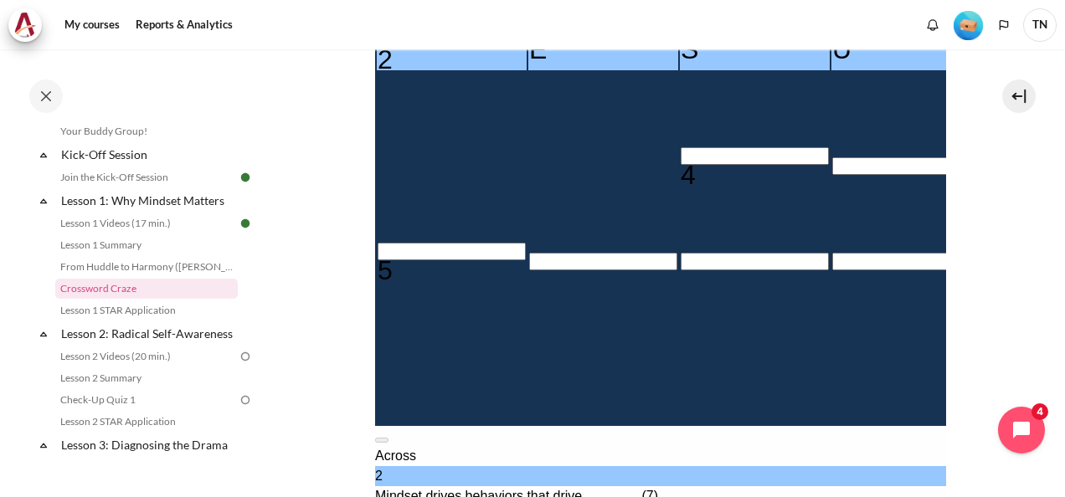
click at [427, 243] on input "Row 7, Column 1. 5 Across. The mindset that focuses on self-interest and sees o…" at bounding box center [451, 252] width 148 height 18
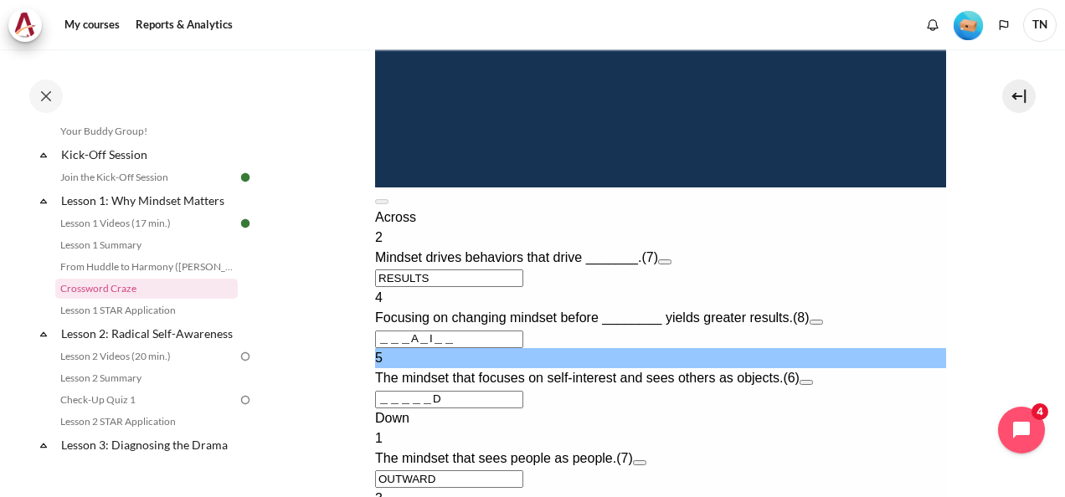
scroll to position [775, 0]
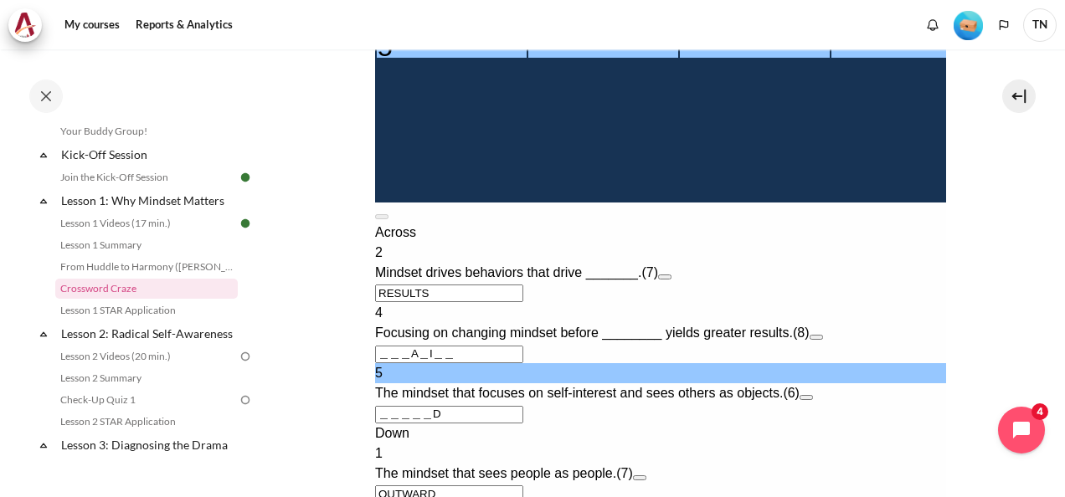
type input "I＿＿＿＿D"
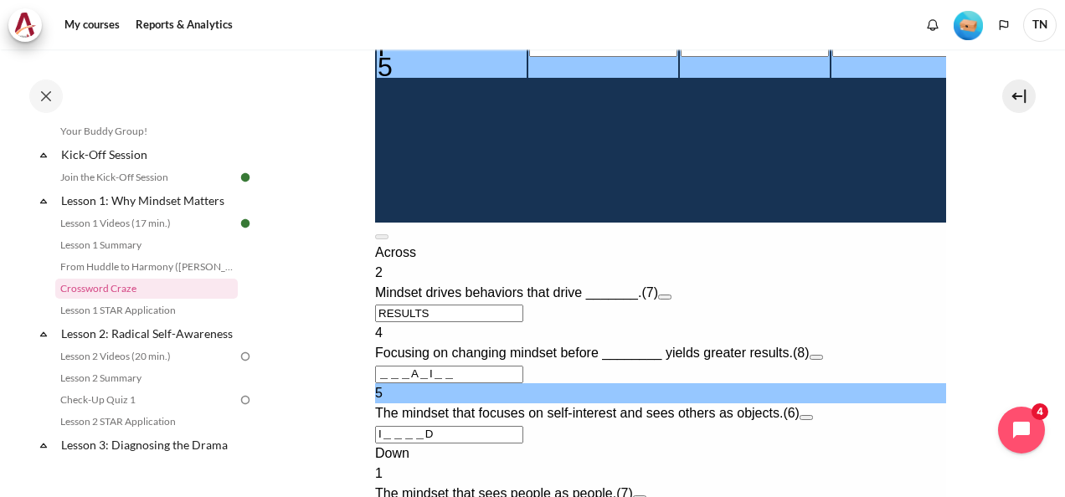
scroll to position [696, 0]
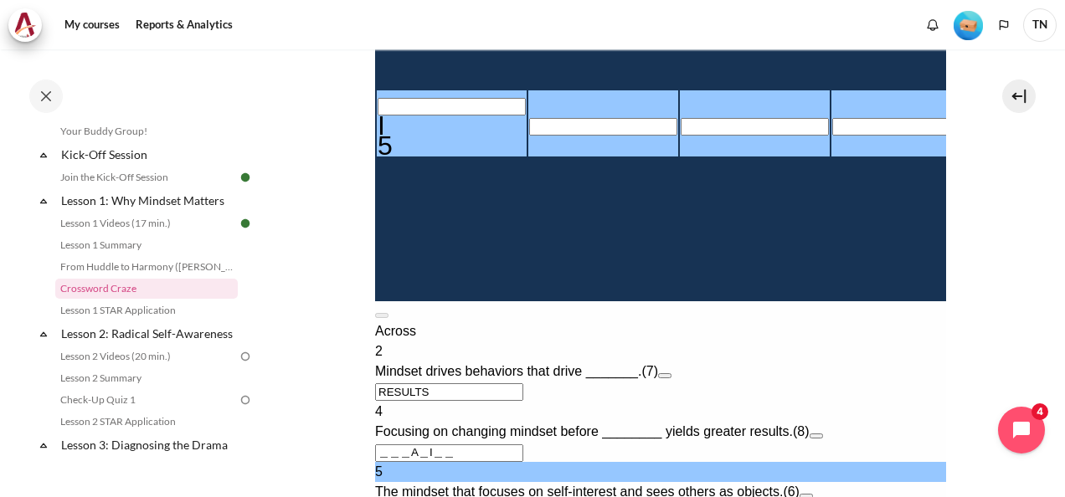
type input "IM＿＿＿D"
type input "IME＿＿D"
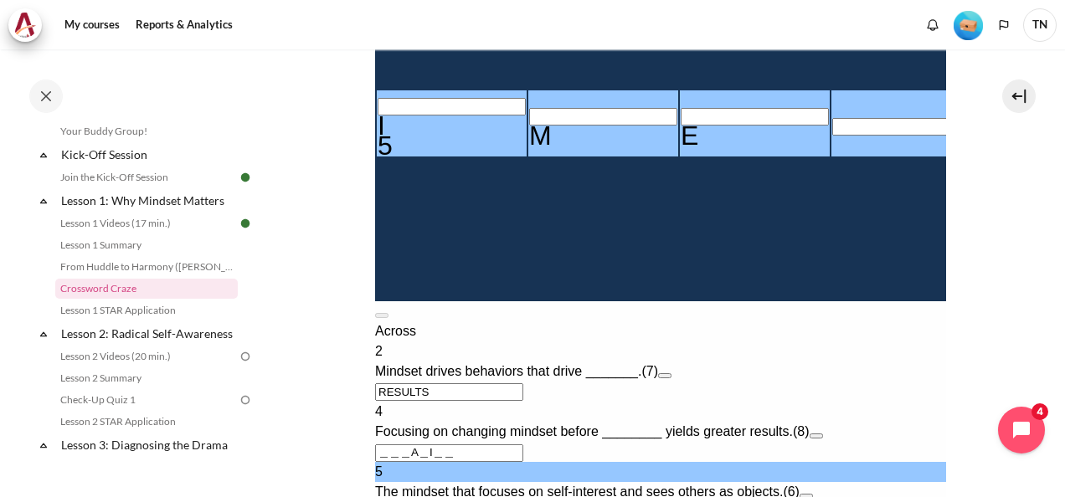
type input "IMW＿＿D"
type input "IMWA＿D"
type input "IMWARD"
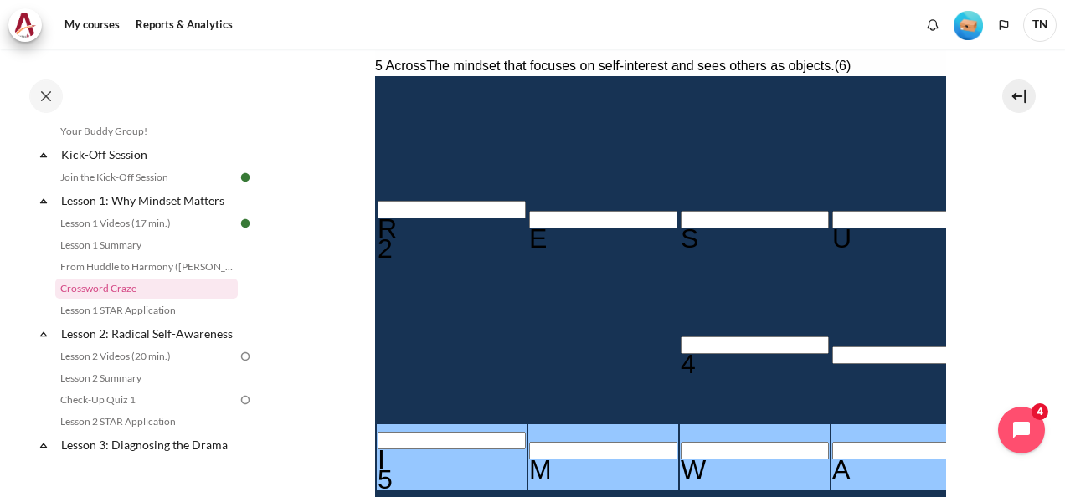
scroll to position [362, 0]
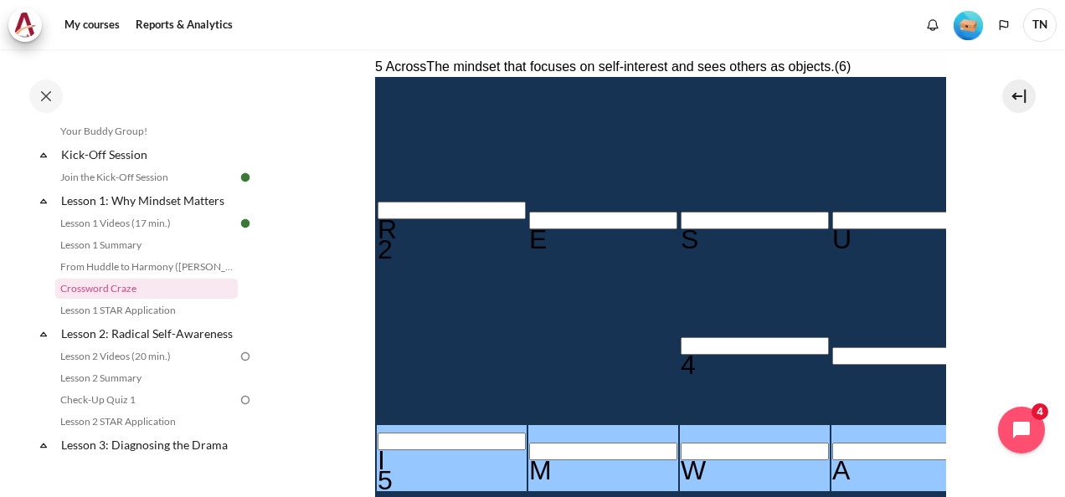
click at [528, 460] on div "M" at bounding box center [602, 470] width 148 height 20
type input "INWARD"
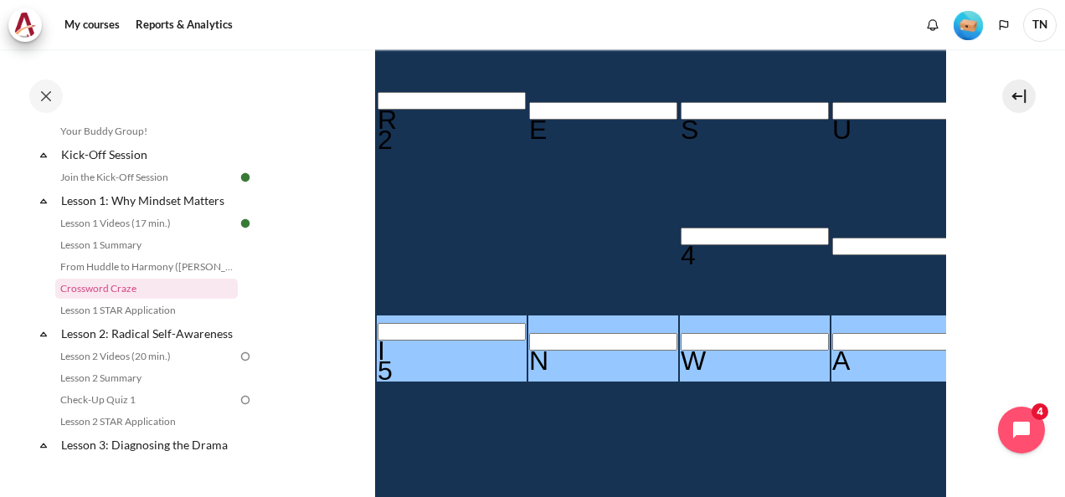
scroll to position [445, 0]
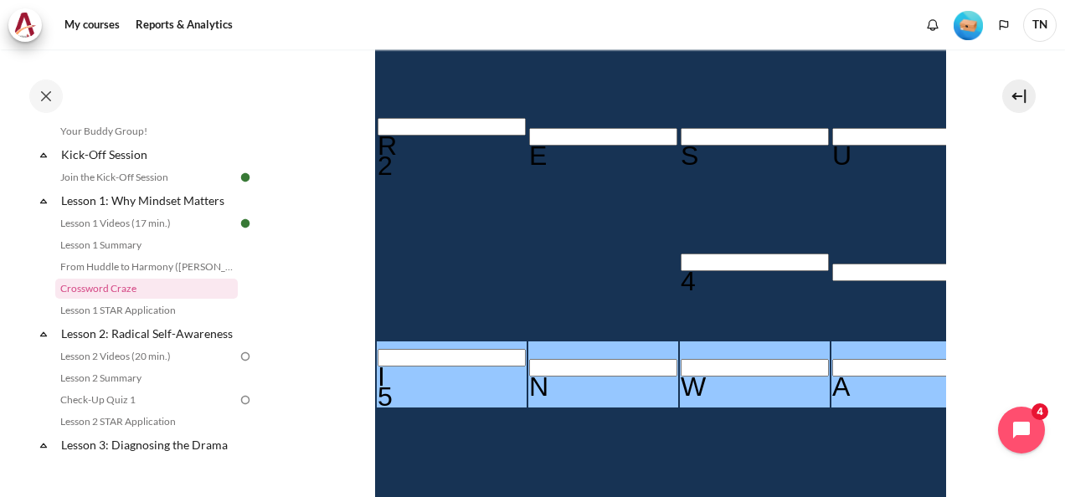
click at [680, 254] on input "Row 5, Column 3. 4 Across. Focusing on changing mindset before ________ yields …" at bounding box center [754, 263] width 148 height 18
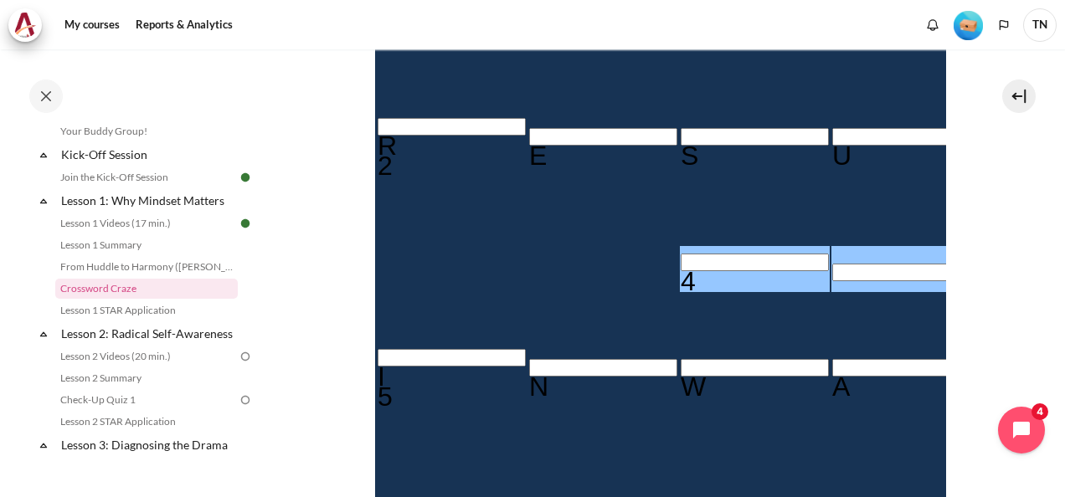
type input "R＿＿A＿I＿＿"
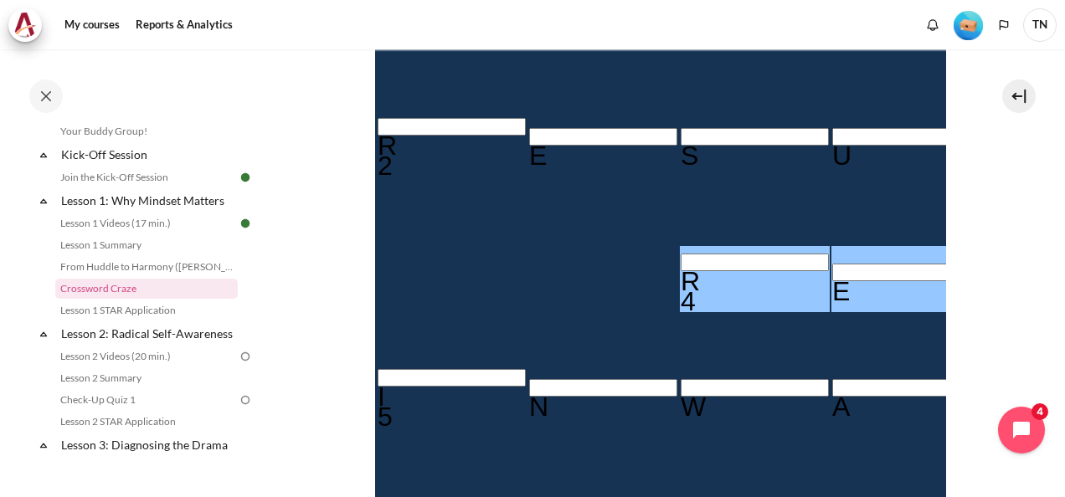
click at [831, 264] on input "Row 5, Column 4. 4 Across. Focusing on changing mindset before ________ yields …" at bounding box center [905, 273] width 148 height 18
click at [680, 271] on div "R" at bounding box center [754, 281] width 148 height 20
type input "＿＿＿A＿I＿＿"
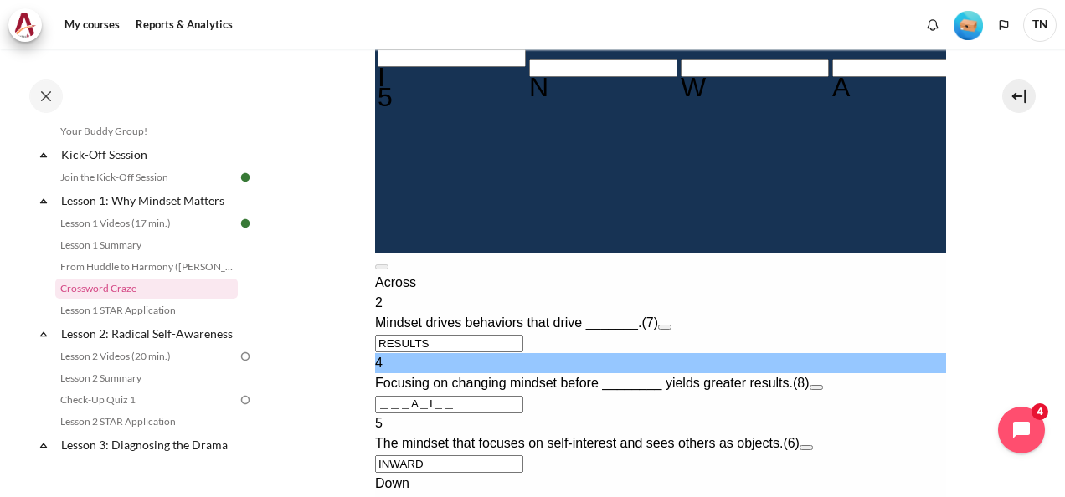
scroll to position [864, 0]
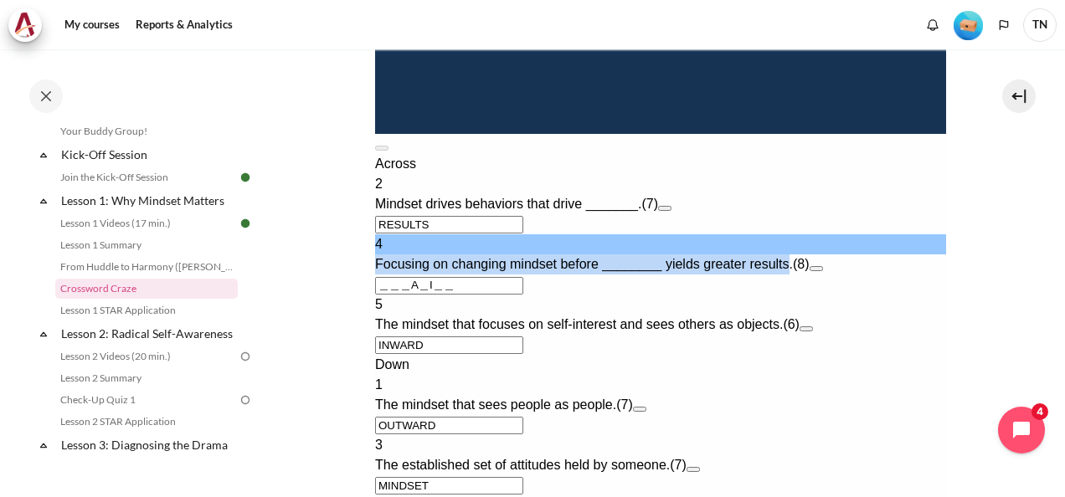
drag, startPoint x: 400, startPoint y: 197, endPoint x: 815, endPoint y: 209, distance: 415.4
click at [815, 234] on div "4 Focusing on changing mindset before ________ yields greater results. (8)" at bounding box center [659, 254] width 571 height 40
copy span "Focusing on changing mindset before ________ yields greater results"
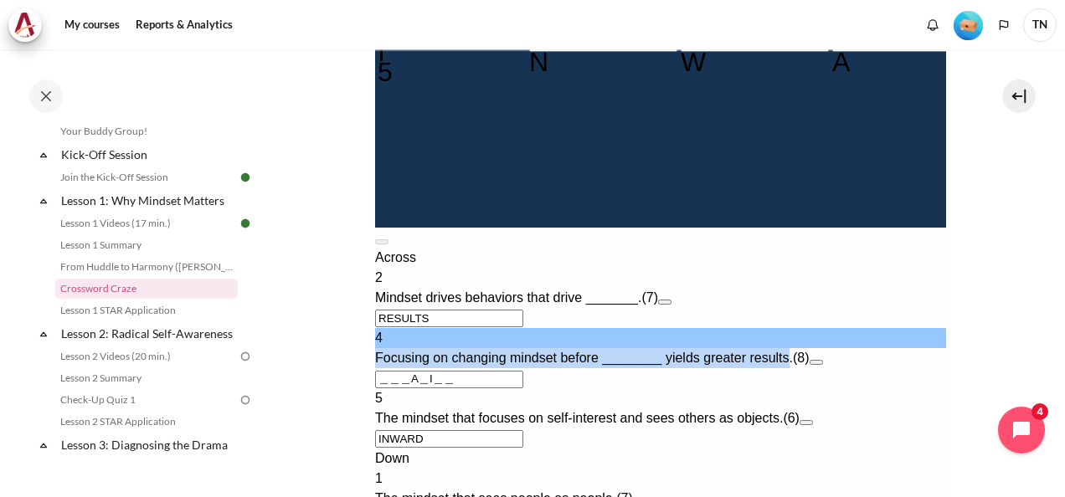
scroll to position [780, 0]
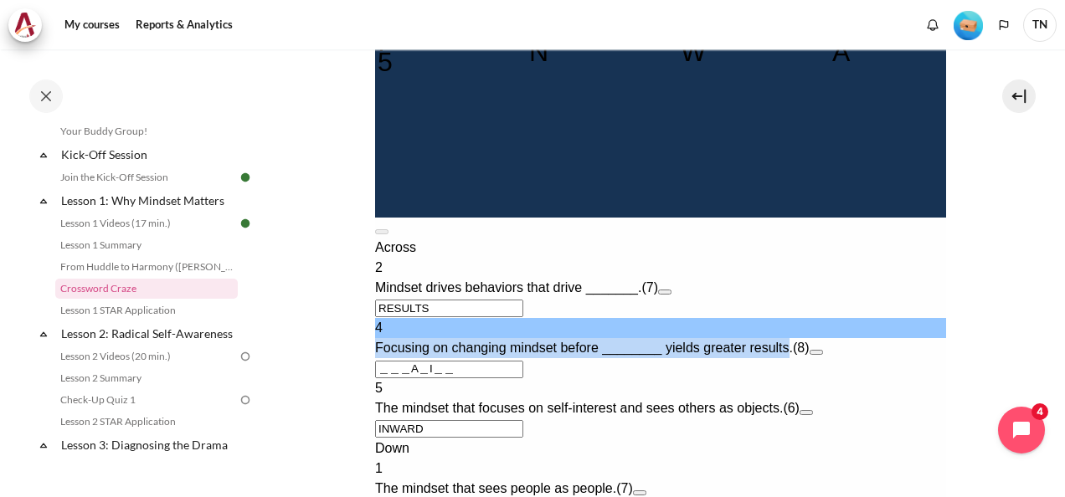
click at [822, 350] on button "Open extra clue for 4 Across. Focusing on changing mindset before ________ yiel…" at bounding box center [815, 352] width 13 height 5
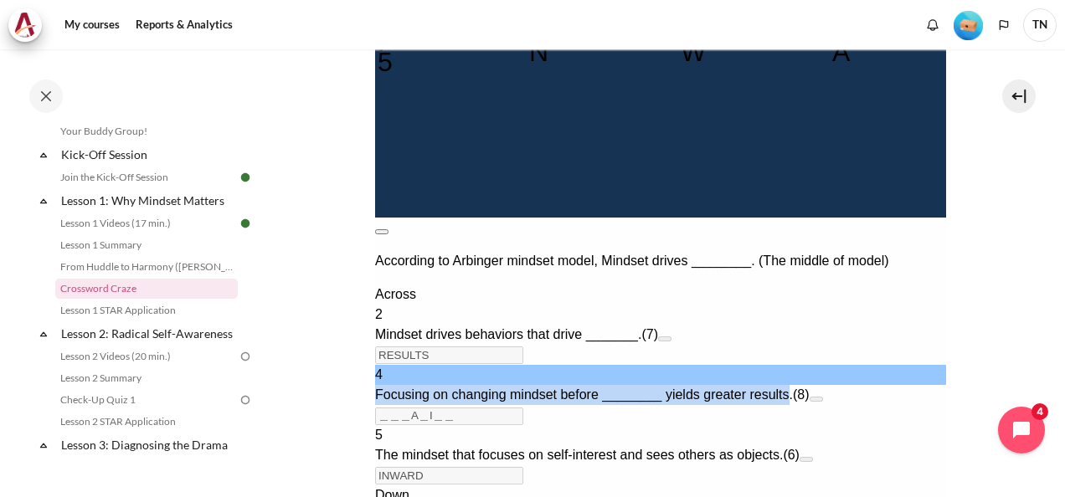
scroll to position [512, 0]
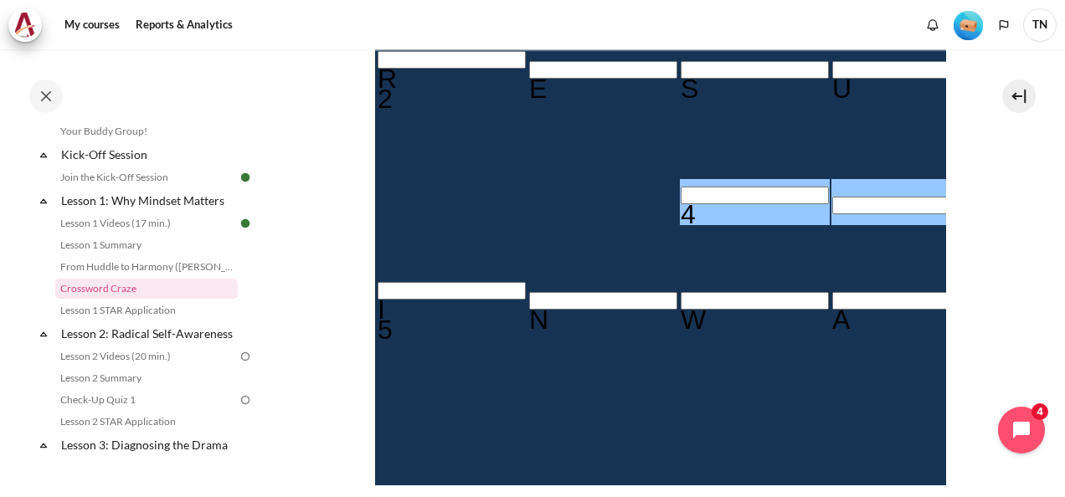
click at [388, 496] on button at bounding box center [380, 499] width 13 height 5
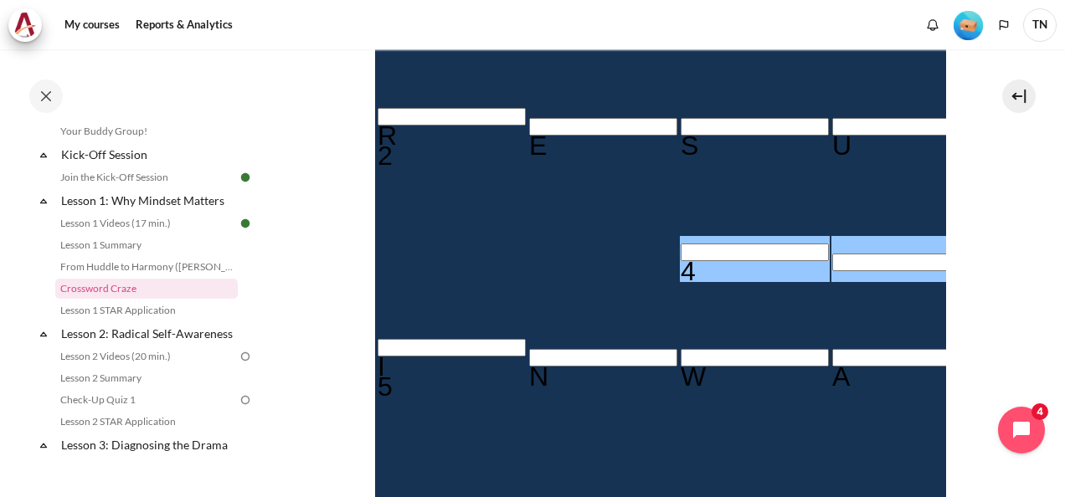
scroll to position [453, 0]
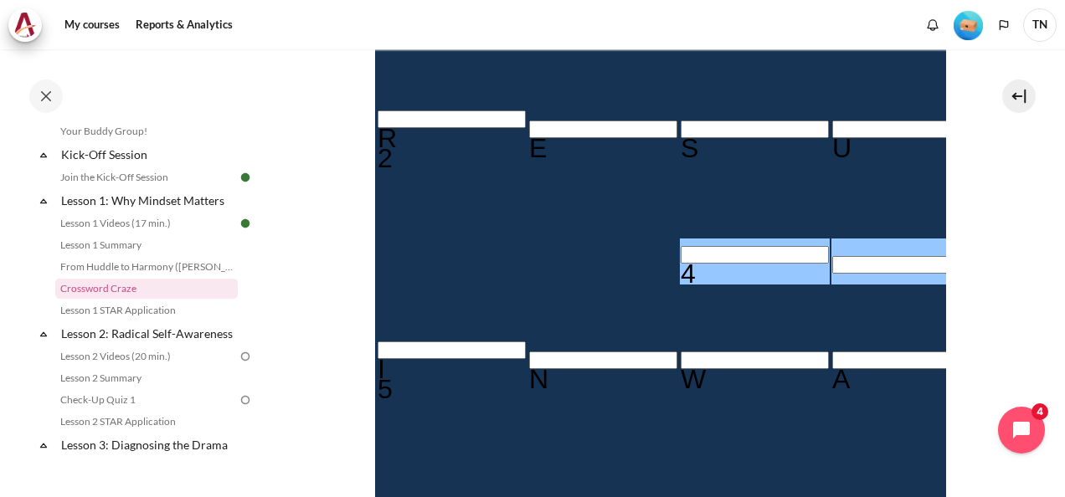
click at [680, 246] on input "Row 5, Column 3. 4 Across. Focusing on changing mindset before ________ yields …" at bounding box center [754, 255] width 148 height 18
drag, startPoint x: 514, startPoint y: 213, endPoint x: 520, endPoint y: 249, distance: 35.6
click at [680, 246] on input "Row 5, Column 3. 4 Across. Focusing on changing mindset before ________ yields …" at bounding box center [754, 255] width 148 height 18
click at [831, 256] on input "Row 5, Column 4. 4 Across. Focusing on changing mindset before ________ yields …" at bounding box center [905, 265] width 148 height 18
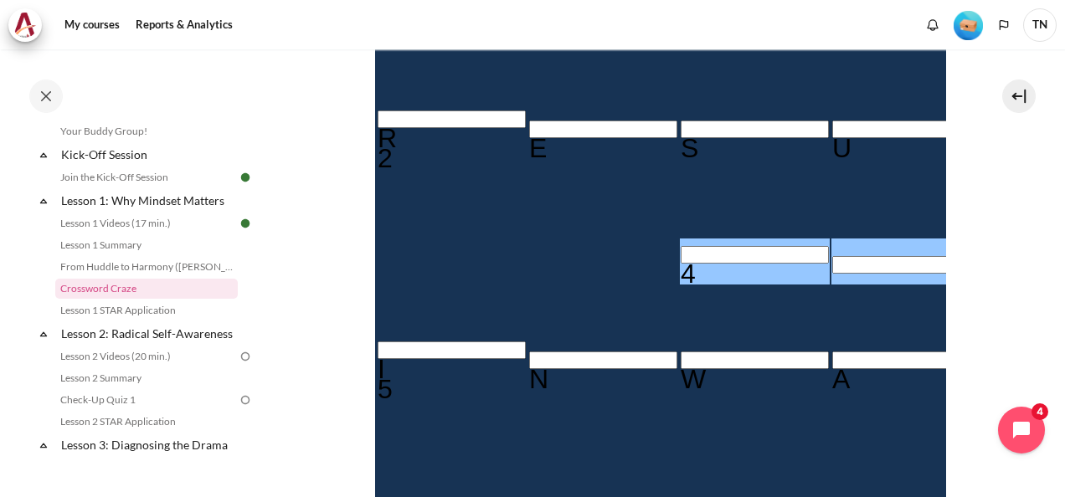
click at [680, 246] on input "Row 5, Column 3. 4 Across. Focusing on changing mindset before ________ yields …" at bounding box center [754, 255] width 148 height 18
type input "B＿＿A＿I＿＿"
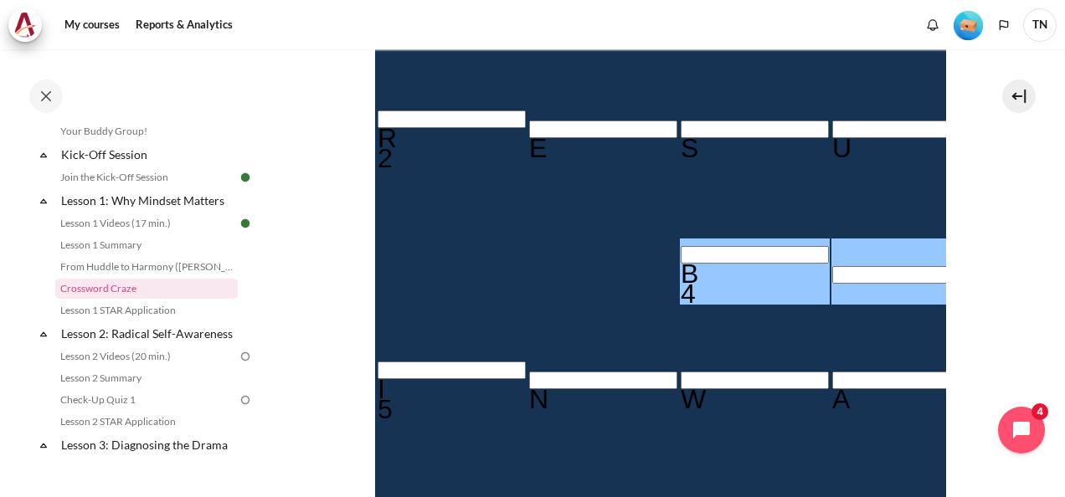
type input "BE＿A＿I＿＿"
type input "BEHA＿I＿＿"
type input "BEHAVI＿＿"
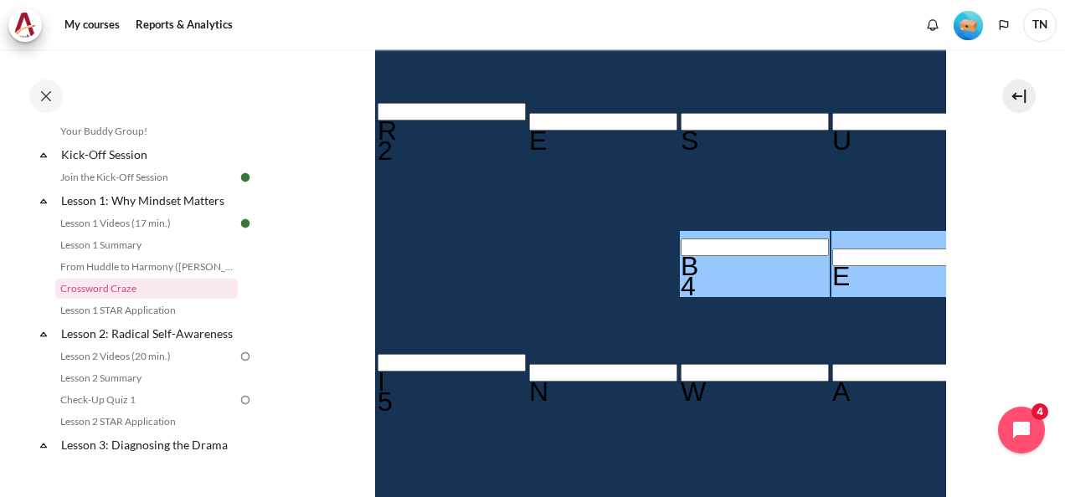
scroll to position [453, 0]
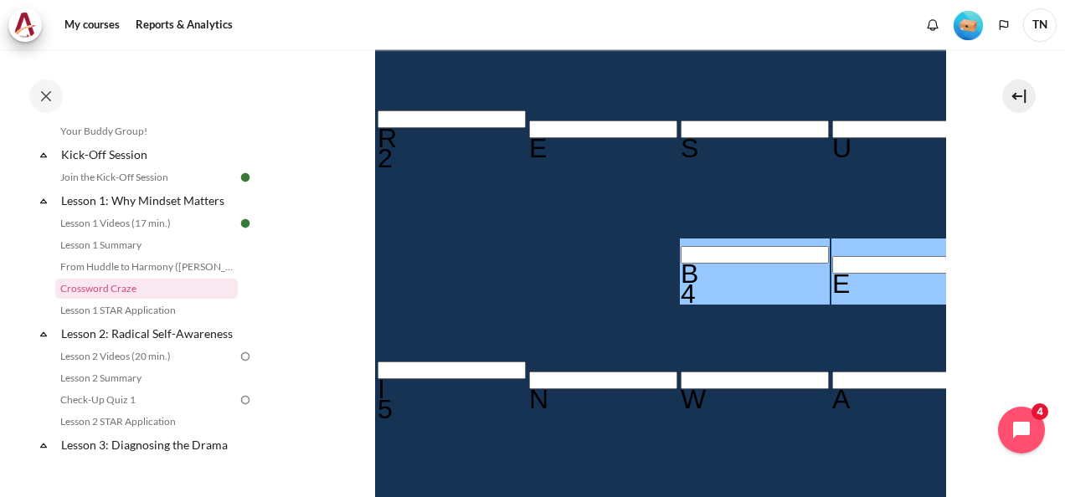
type input "BEHAVIN＿"
type input "BEHAVING"
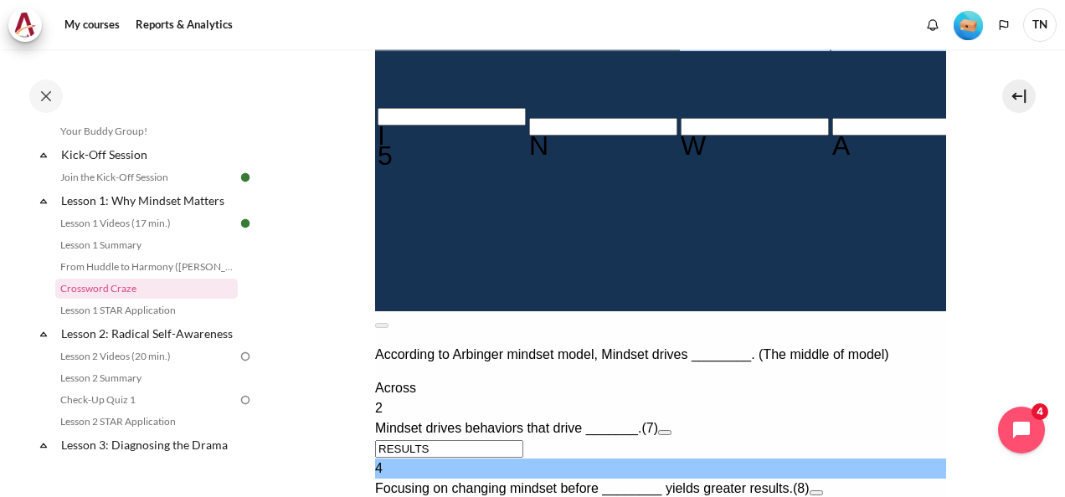
scroll to position [788, 0]
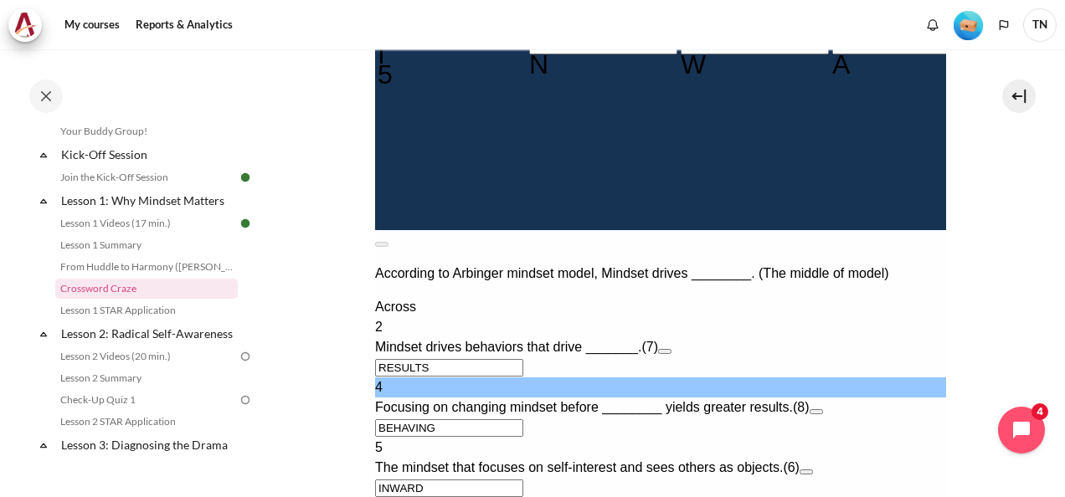
click at [695, 400] on span "Focusing on changing mindset before ________ yields greater results." at bounding box center [583, 407] width 418 height 14
drag, startPoint x: 691, startPoint y: 275, endPoint x: 723, endPoint y: 277, distance: 31.9
click at [723, 400] on span "Focusing on changing mindset before ________ yields greater results." at bounding box center [583, 407] width 418 height 14
copy span "yields"
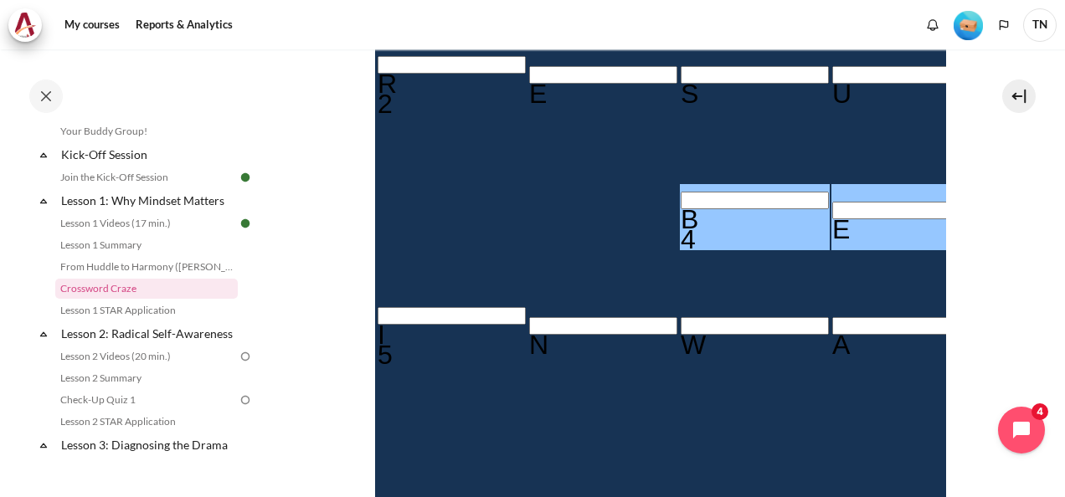
scroll to position [369, 0]
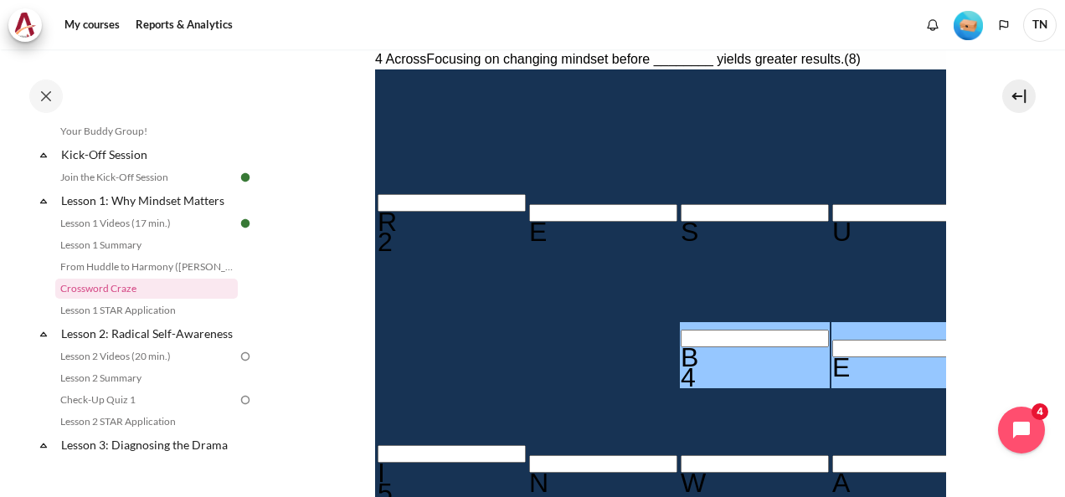
type input "BEHAVIOG"
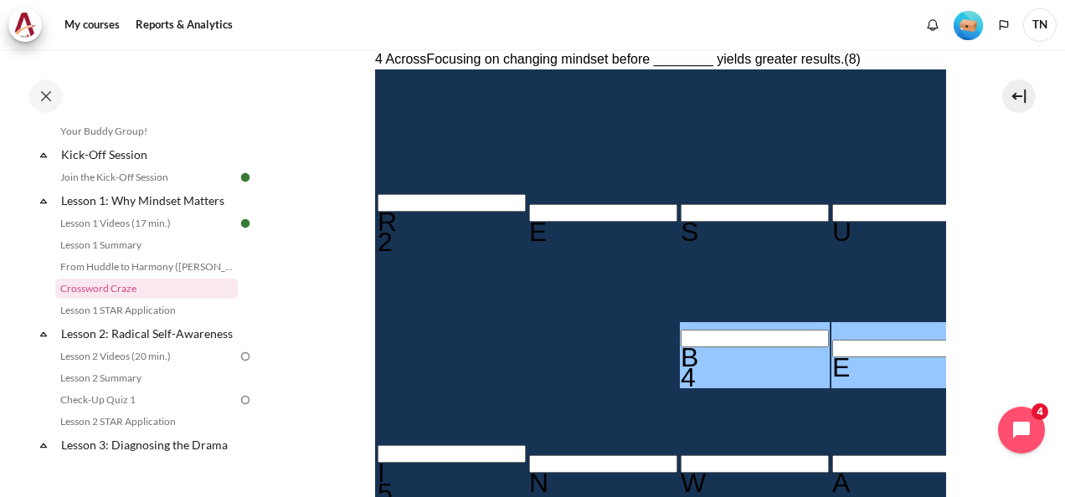
type input "BEHAVIOR"
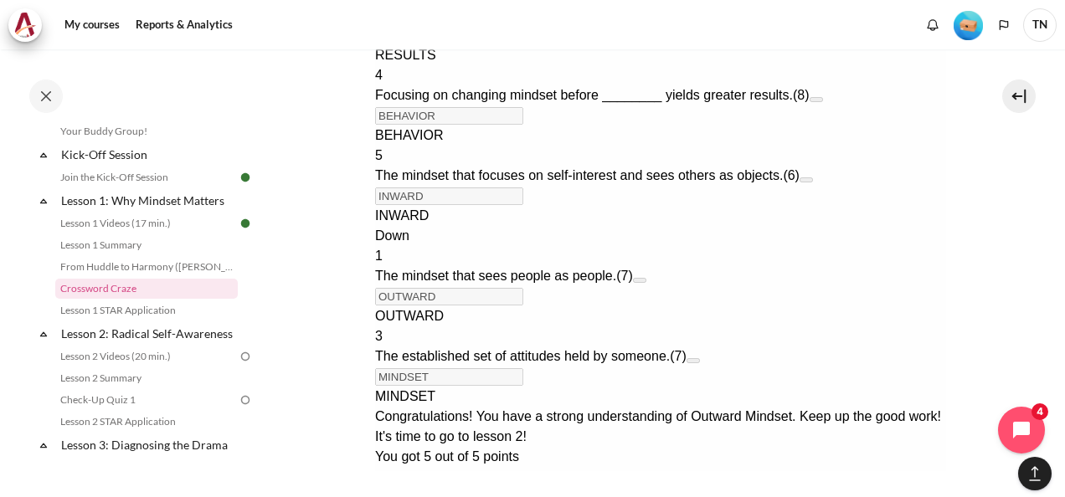
scroll to position [976, 0]
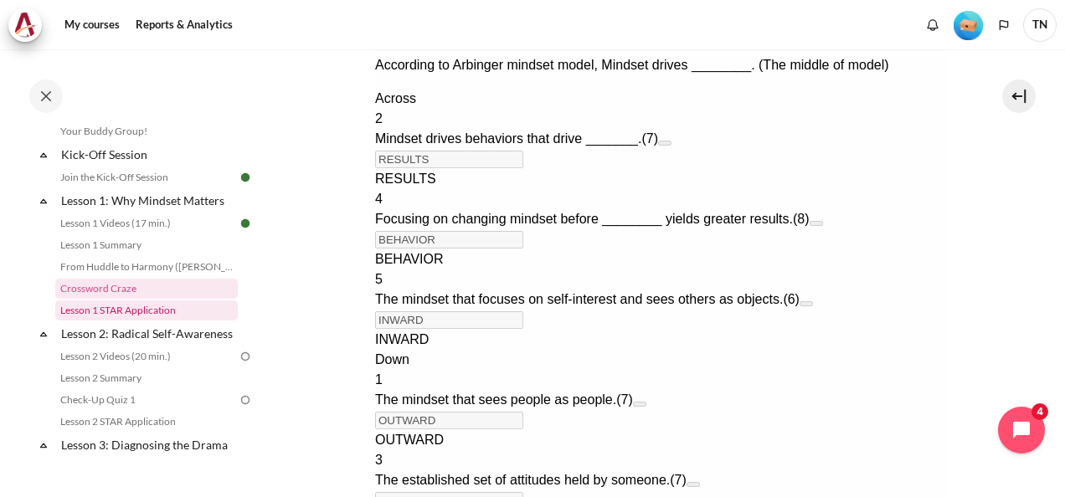
click at [136, 308] on link "Lesson 1 STAR Application" at bounding box center [146, 311] width 182 height 20
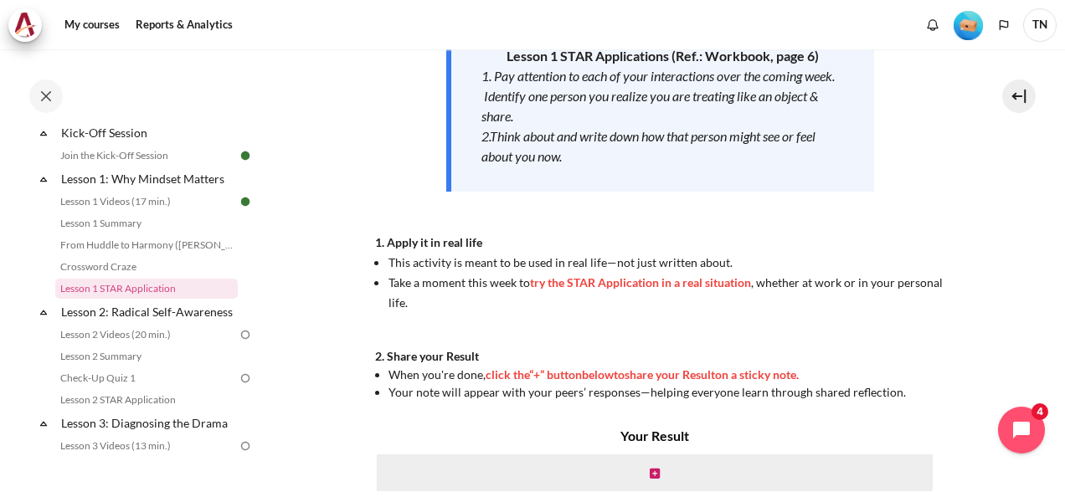
scroll to position [335, 0]
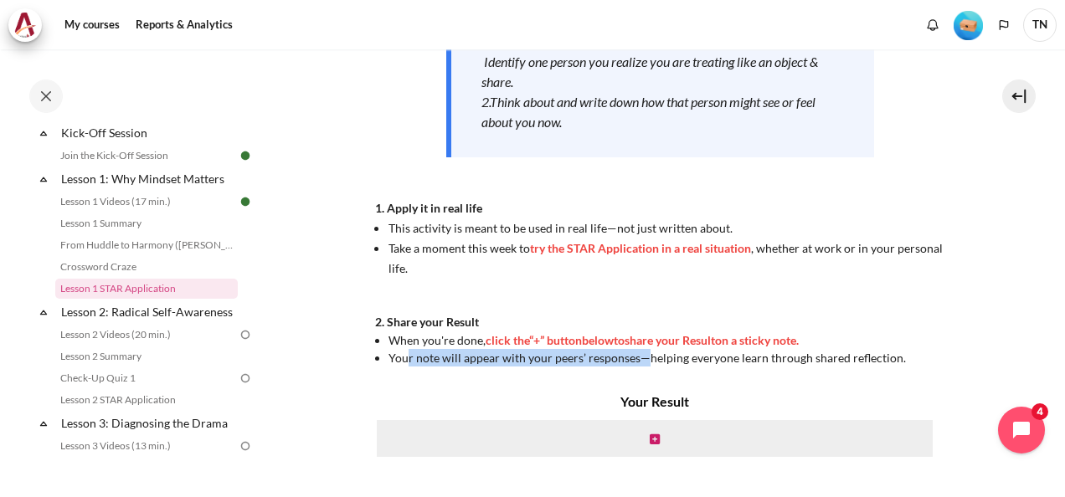
drag, startPoint x: 407, startPoint y: 356, endPoint x: 640, endPoint y: 362, distance: 233.6
click at [640, 362] on span "Your note will appear with your peers’ responses—helping everyone learn through…" at bounding box center [646, 358] width 517 height 14
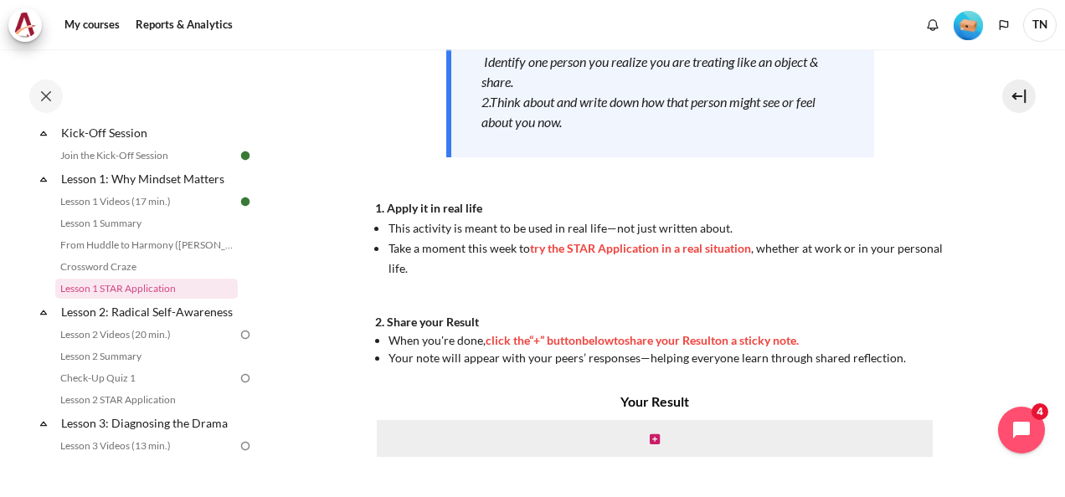
drag, startPoint x: 640, startPoint y: 362, endPoint x: 551, endPoint y: 385, distance: 92.6
click at [551, 385] on div "My courses OPO VN B3 Lesson 1: Why Mindset Matters Lesson 1 STAR Application Le…" at bounding box center [660, 135] width 571 height 840
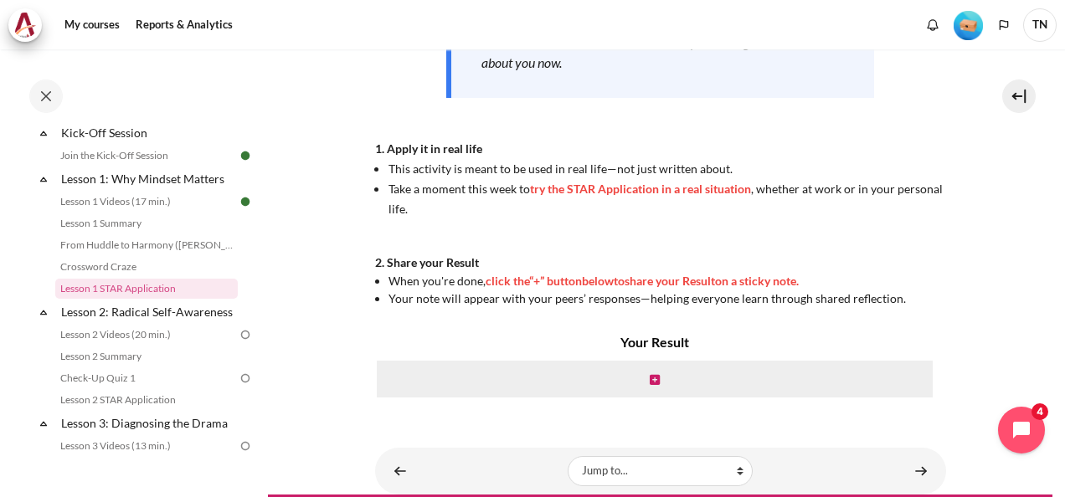
scroll to position [449, 0]
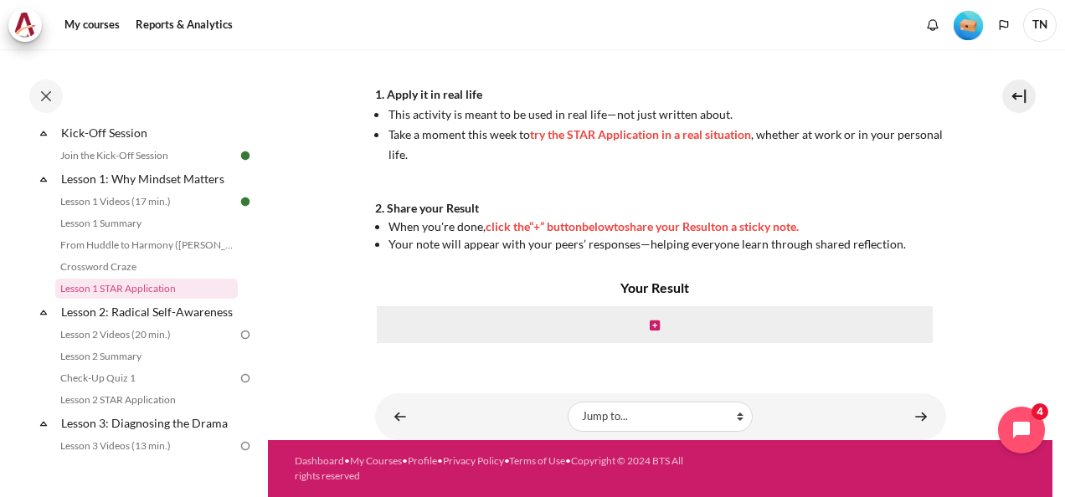
click at [660, 323] on div "Content" at bounding box center [654, 325] width 559 height 40
click at [650, 325] on icon "Content" at bounding box center [655, 326] width 10 height 12
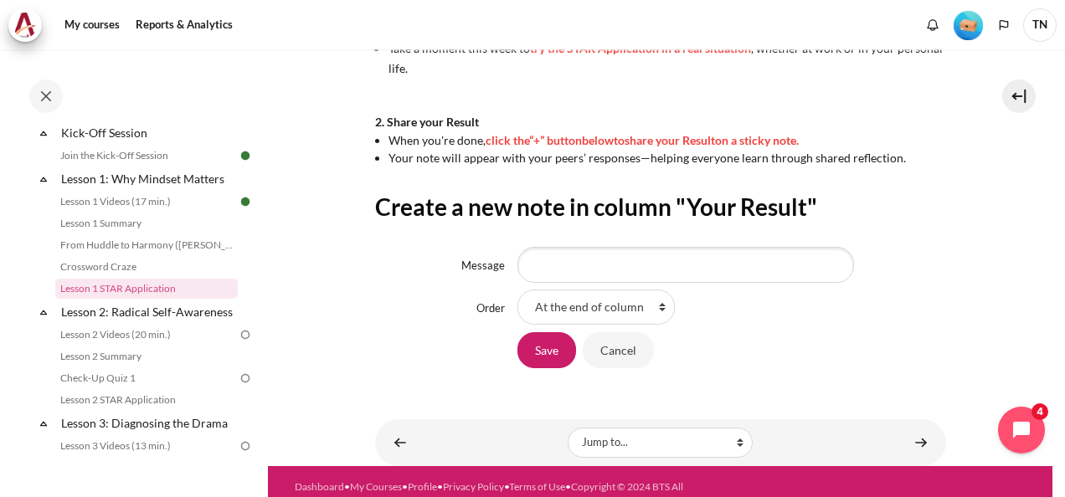
scroll to position [560, 0]
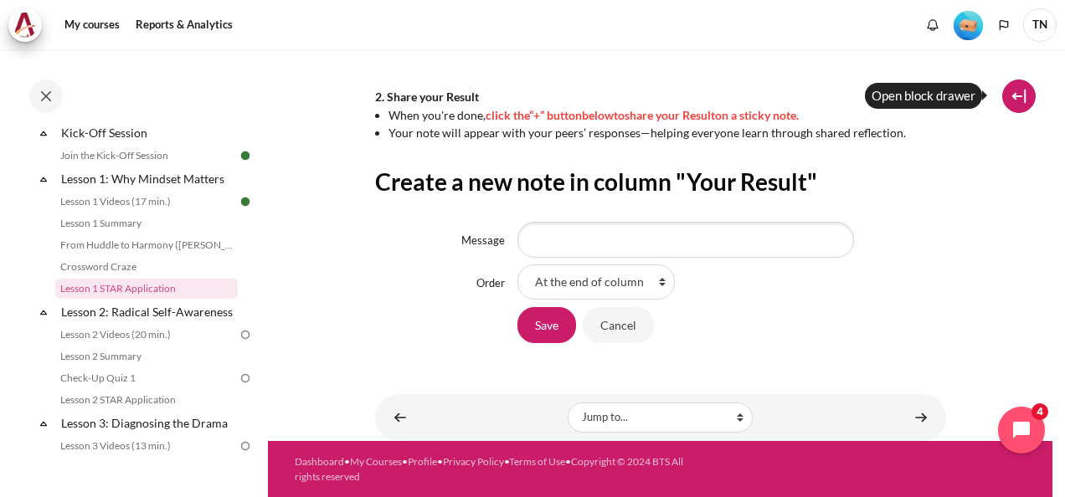
click at [1017, 97] on button at bounding box center [1018, 96] width 33 height 33
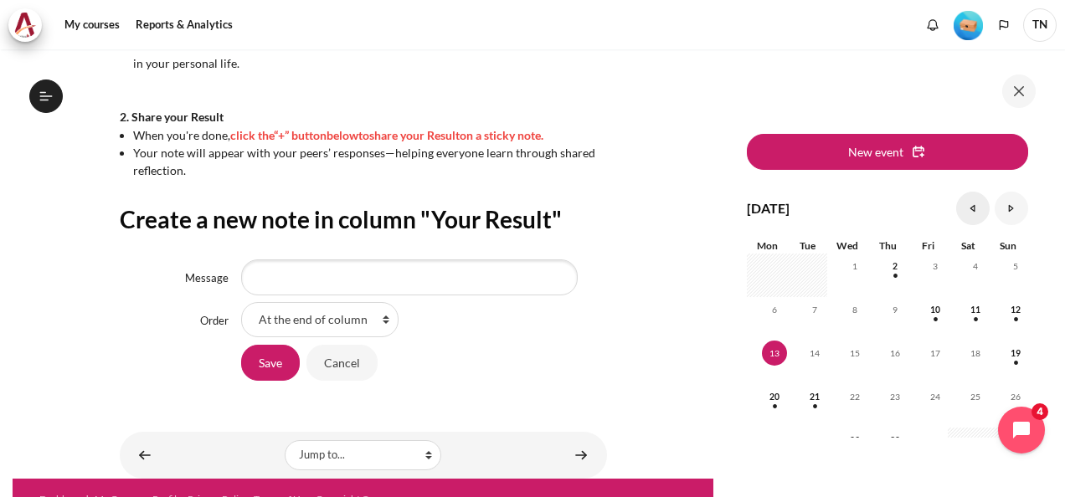
scroll to position [157, 0]
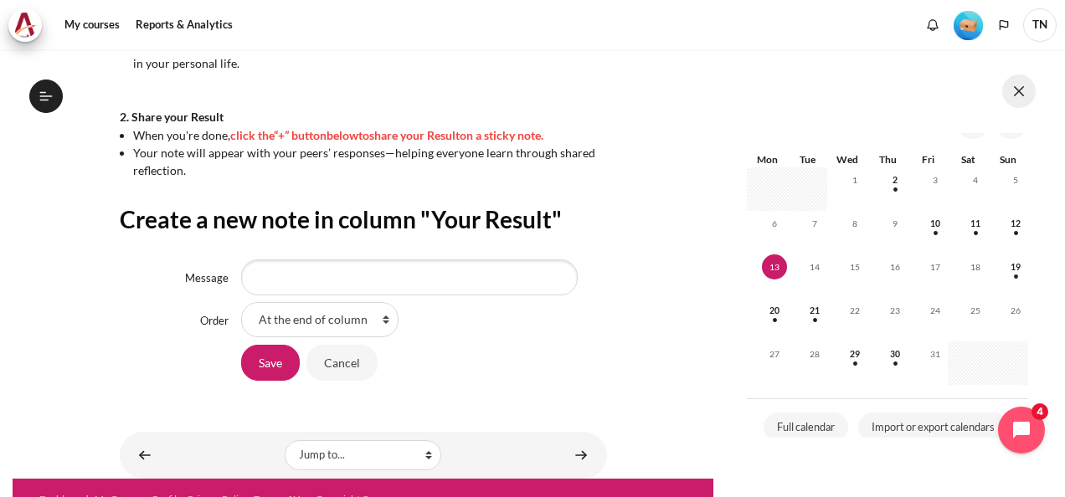
drag, startPoint x: 1013, startPoint y: 95, endPoint x: 909, endPoint y: 142, distance: 114.2
click at [1011, 95] on button at bounding box center [1018, 90] width 33 height 33
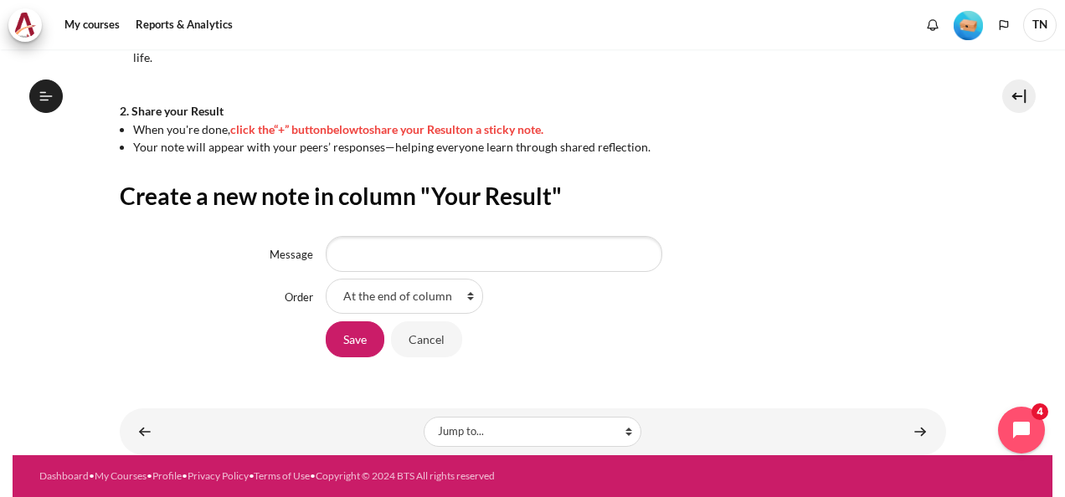
scroll to position [525, 0]
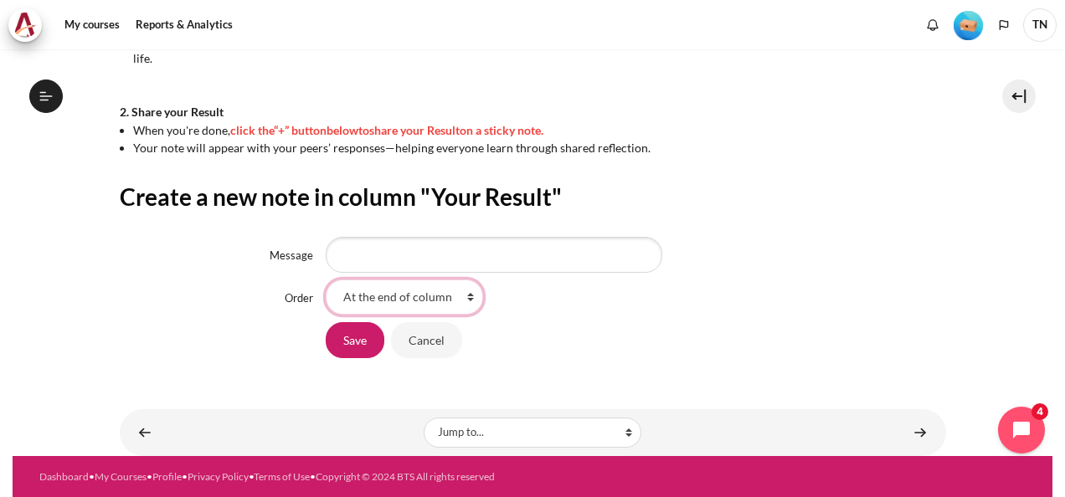
click at [462, 301] on select "At the end of column First place in column" at bounding box center [404, 297] width 157 height 35
click at [570, 310] on div "At the end of column First place in column" at bounding box center [635, 297] width 619 height 35
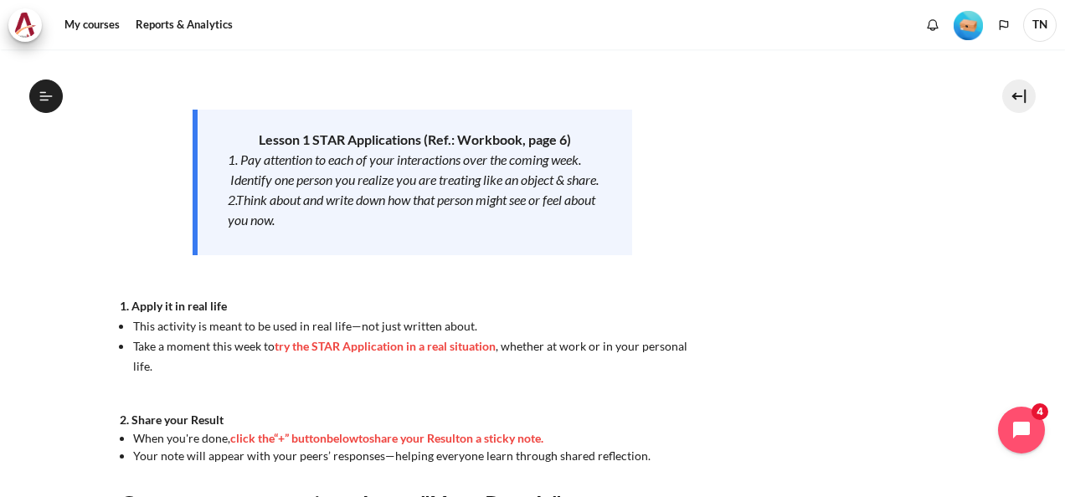
scroll to position [106, 0]
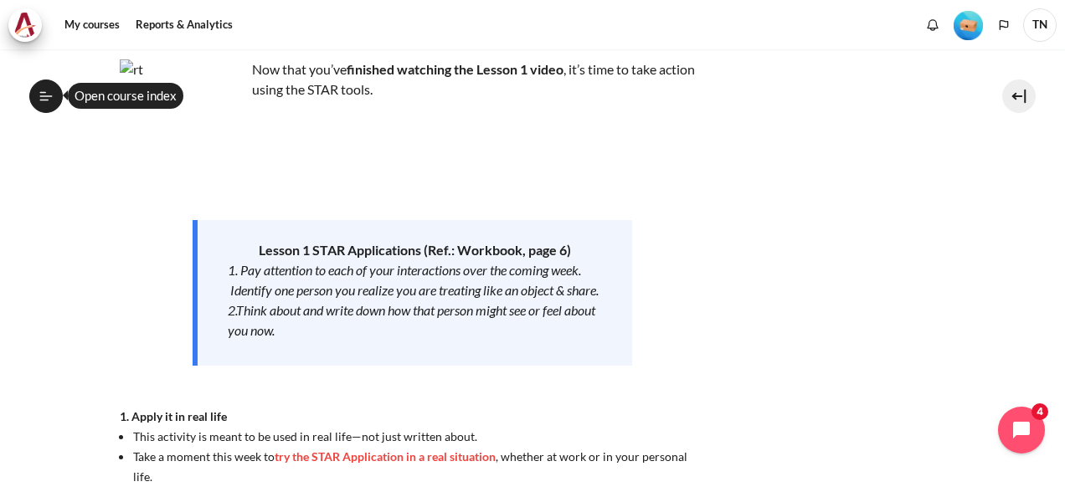
click at [54, 90] on button "Open course index" at bounding box center [45, 96] width 33 height 33
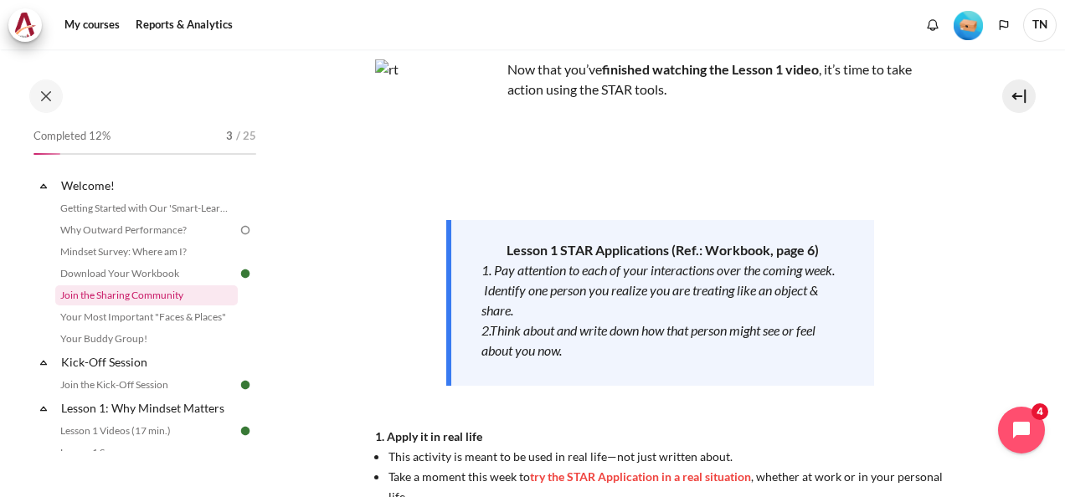
scroll to position [0, 0]
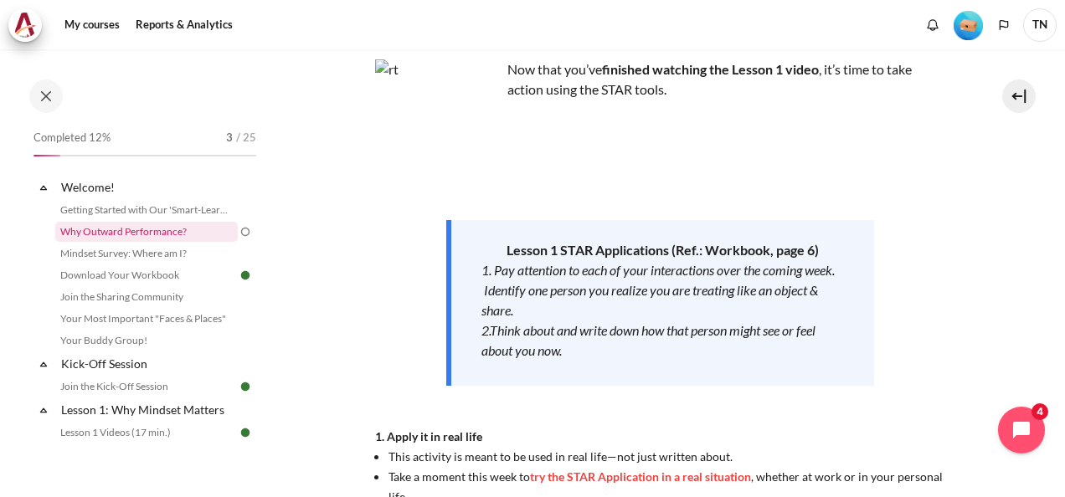
click at [194, 233] on link "Why Outward Performance?" at bounding box center [146, 232] width 182 height 20
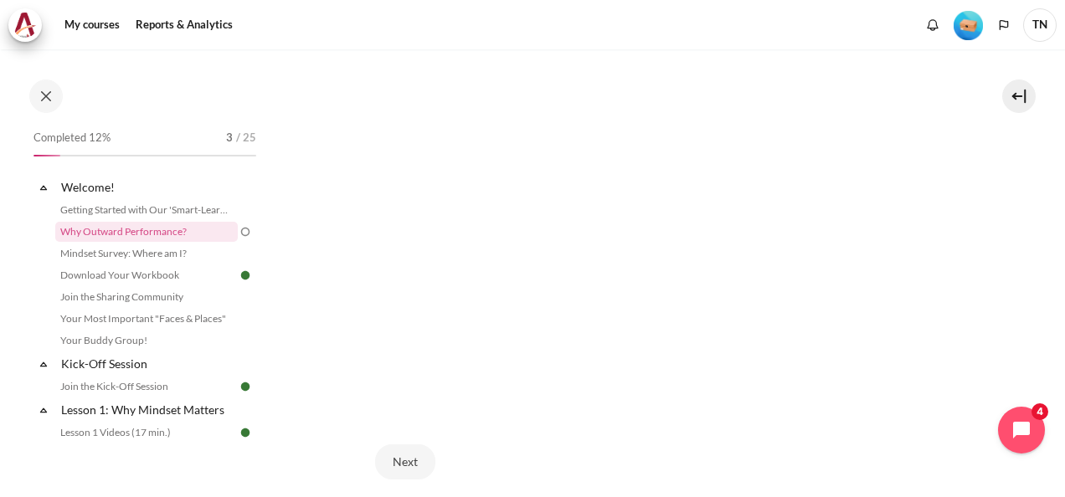
scroll to position [533, 0]
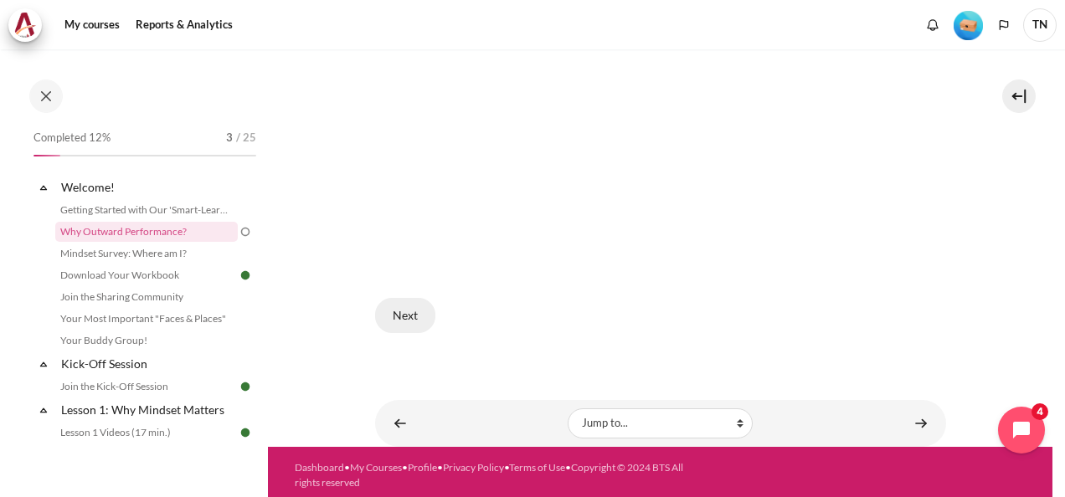
click at [408, 313] on button "Next" at bounding box center [405, 315] width 60 height 35
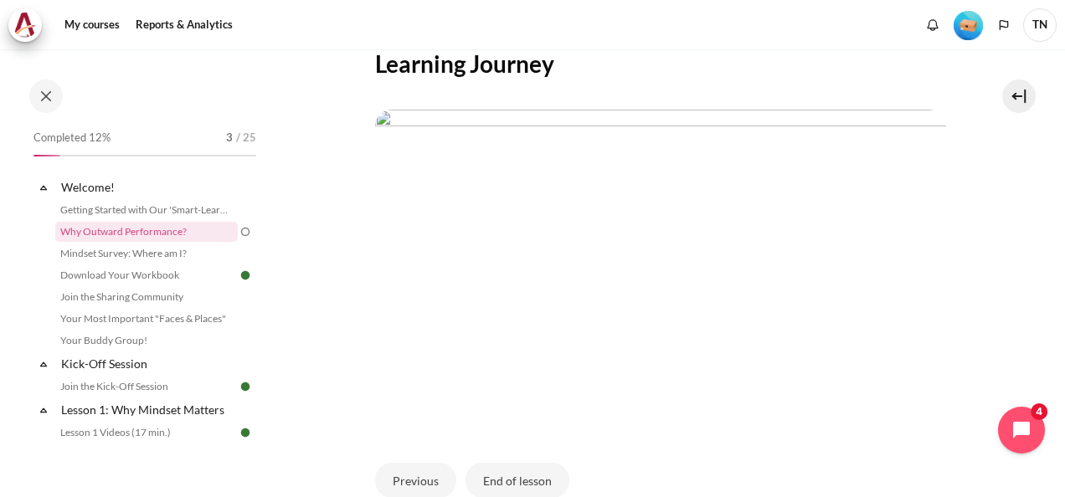
scroll to position [502, 0]
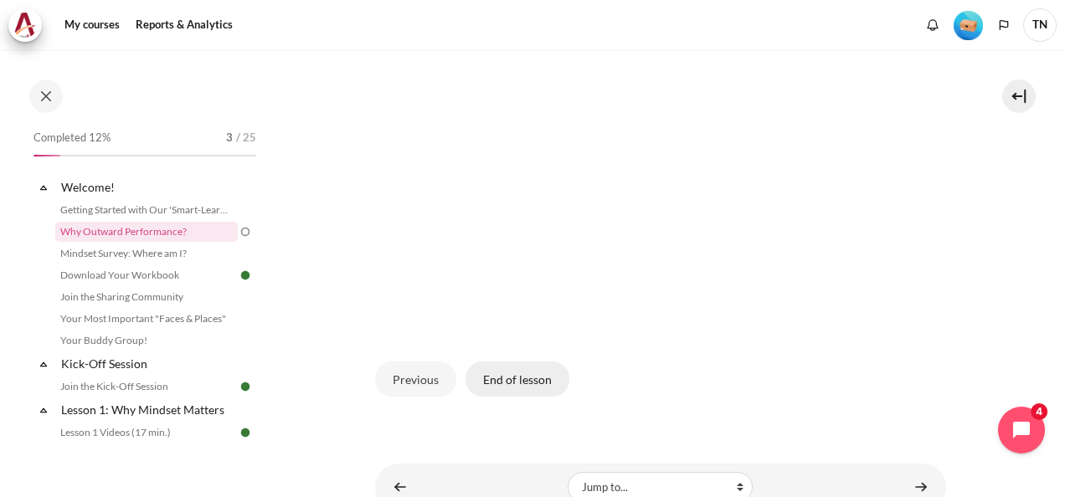
click at [499, 378] on button "End of lesson" at bounding box center [517, 379] width 104 height 35
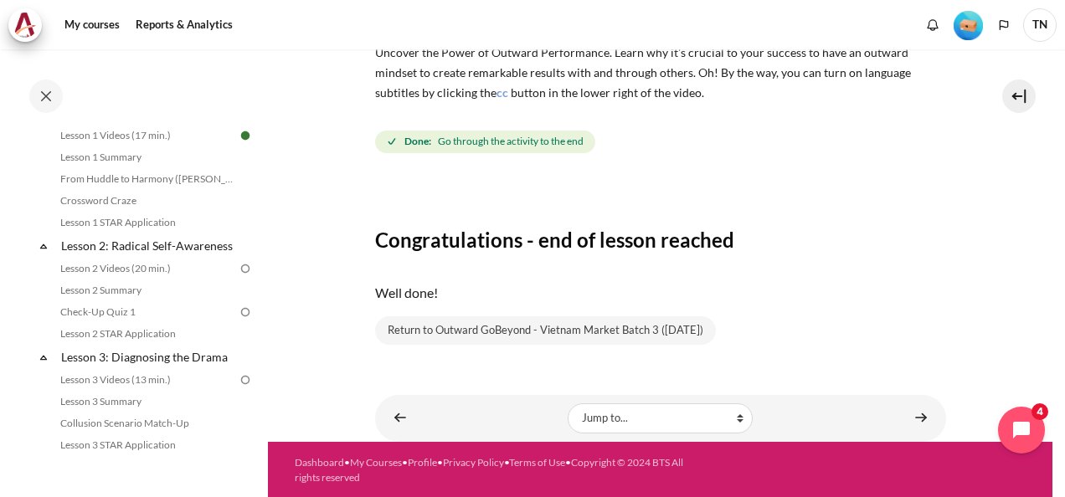
scroll to position [335, 0]
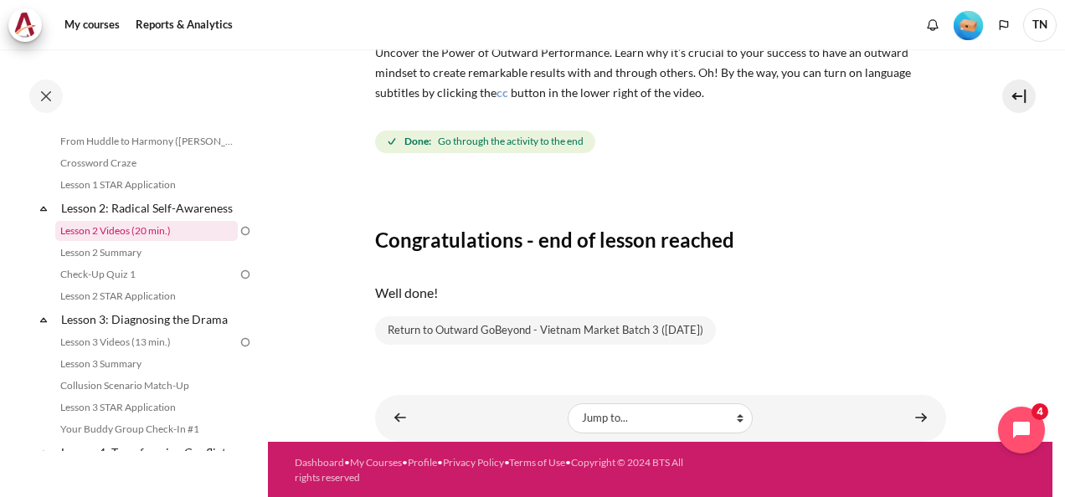
click at [137, 241] on link "Lesson 2 Videos (20 min.)" at bounding box center [146, 231] width 182 height 20
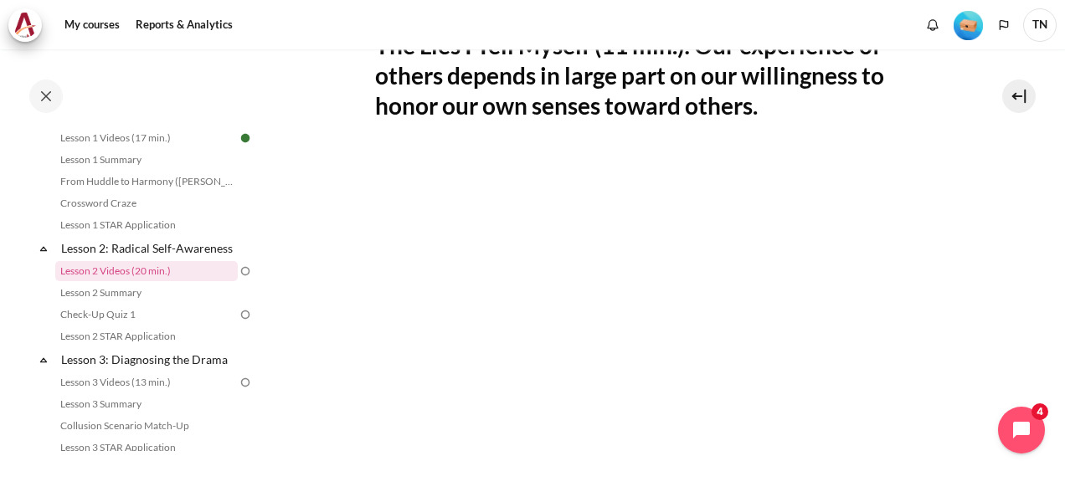
scroll to position [251, 0]
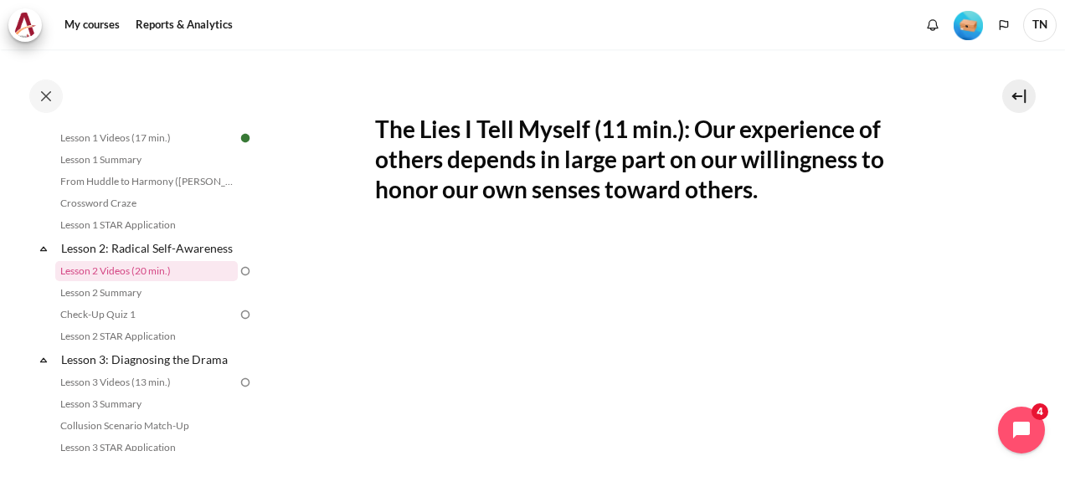
drag, startPoint x: 696, startPoint y: 128, endPoint x: 787, endPoint y: 196, distance: 113.0
click at [787, 196] on h2 "The Lies I Tell Myself (11 min.): Our experience of others depends in large par…" at bounding box center [660, 159] width 571 height 91
copy h2 "Our experience of others depends in large part on our willingness to honor our …"
click at [922, 206] on div "The Lies I Tell Myself (11 min.): Our experience of others depends in large par…" at bounding box center [660, 437] width 571 height 736
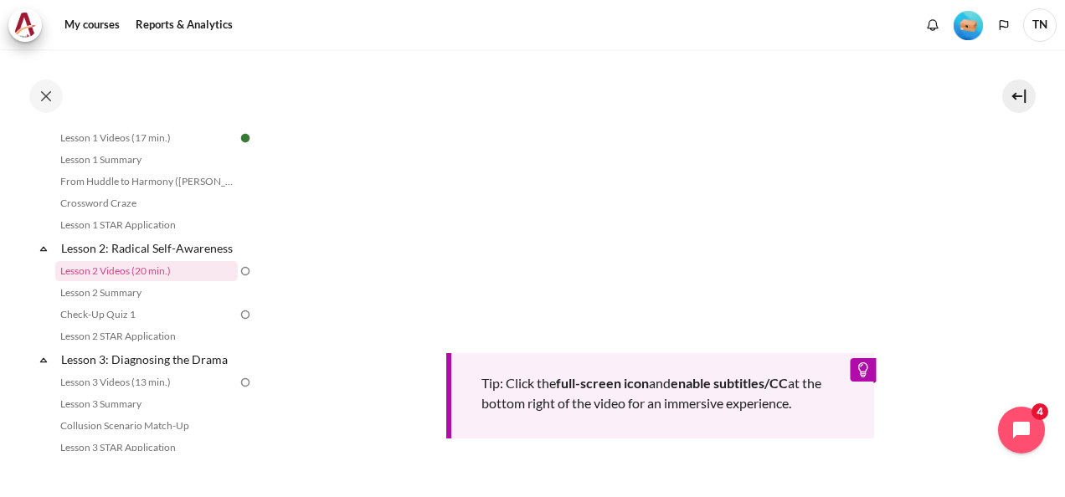
scroll to position [502, 0]
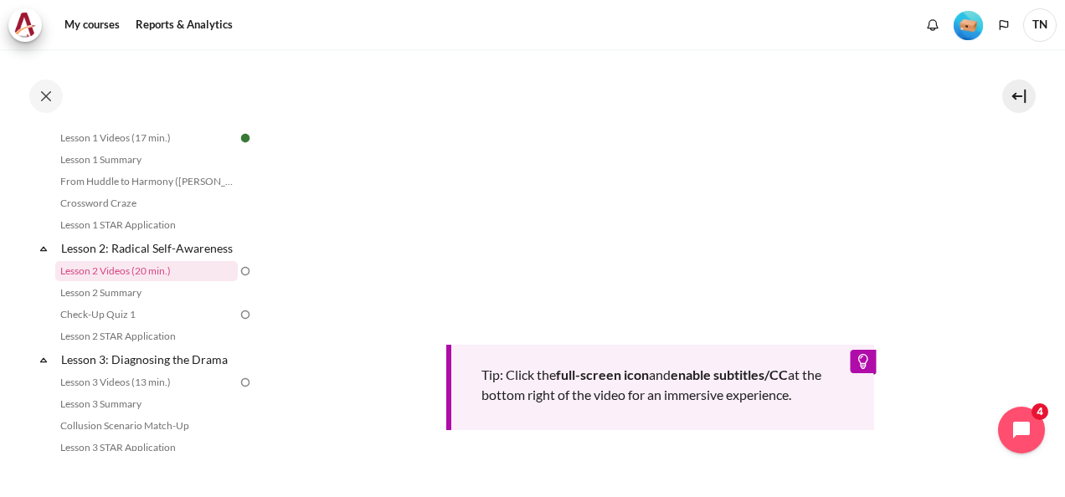
click at [653, 345] on div "Tip: Click the full-screen icon and enable subtitles/CC at the bottom right of …" at bounding box center [660, 387] width 429 height 85
